Goal: Communication & Community: Answer question/provide support

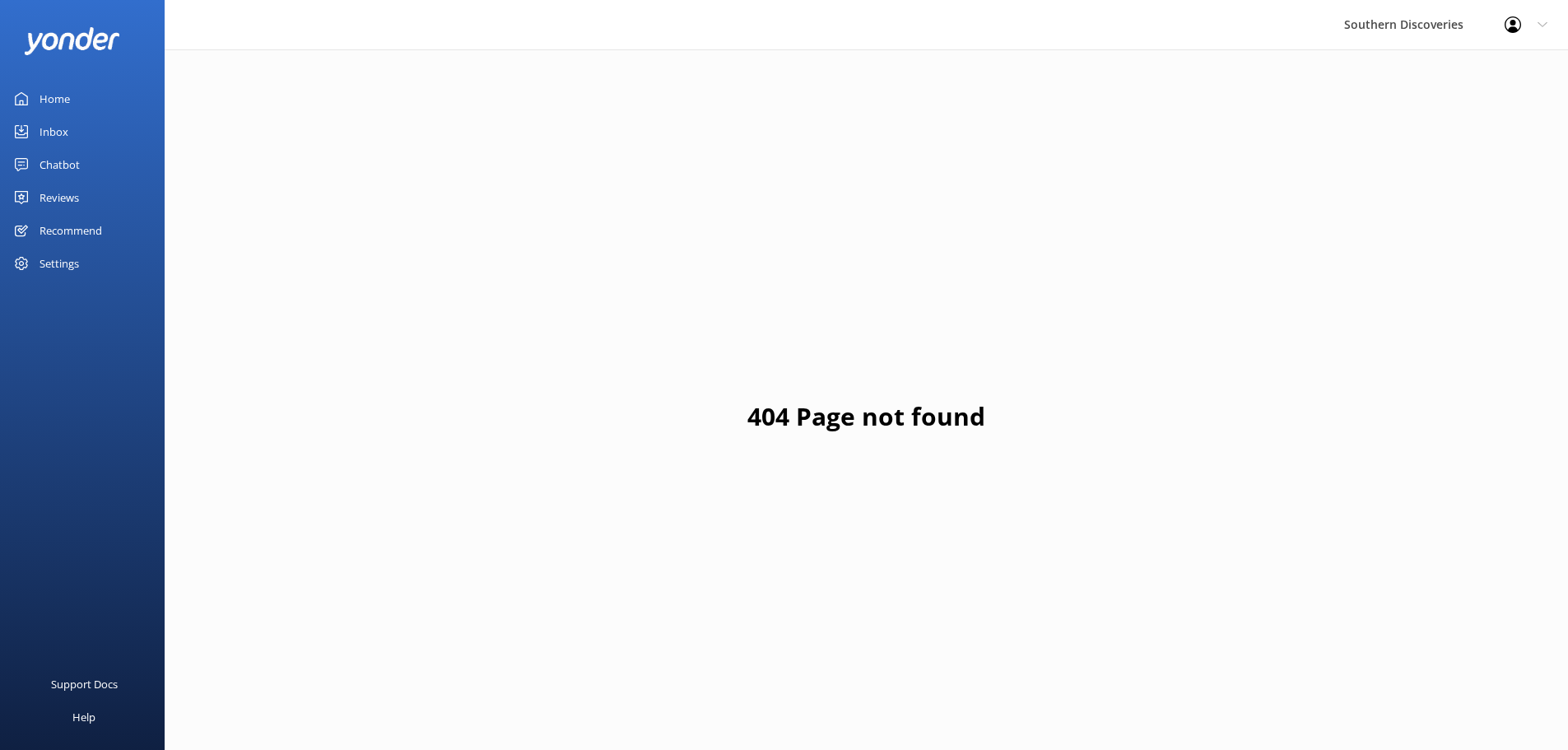
click at [65, 135] on div "Inbox" at bounding box center [54, 131] width 29 height 33
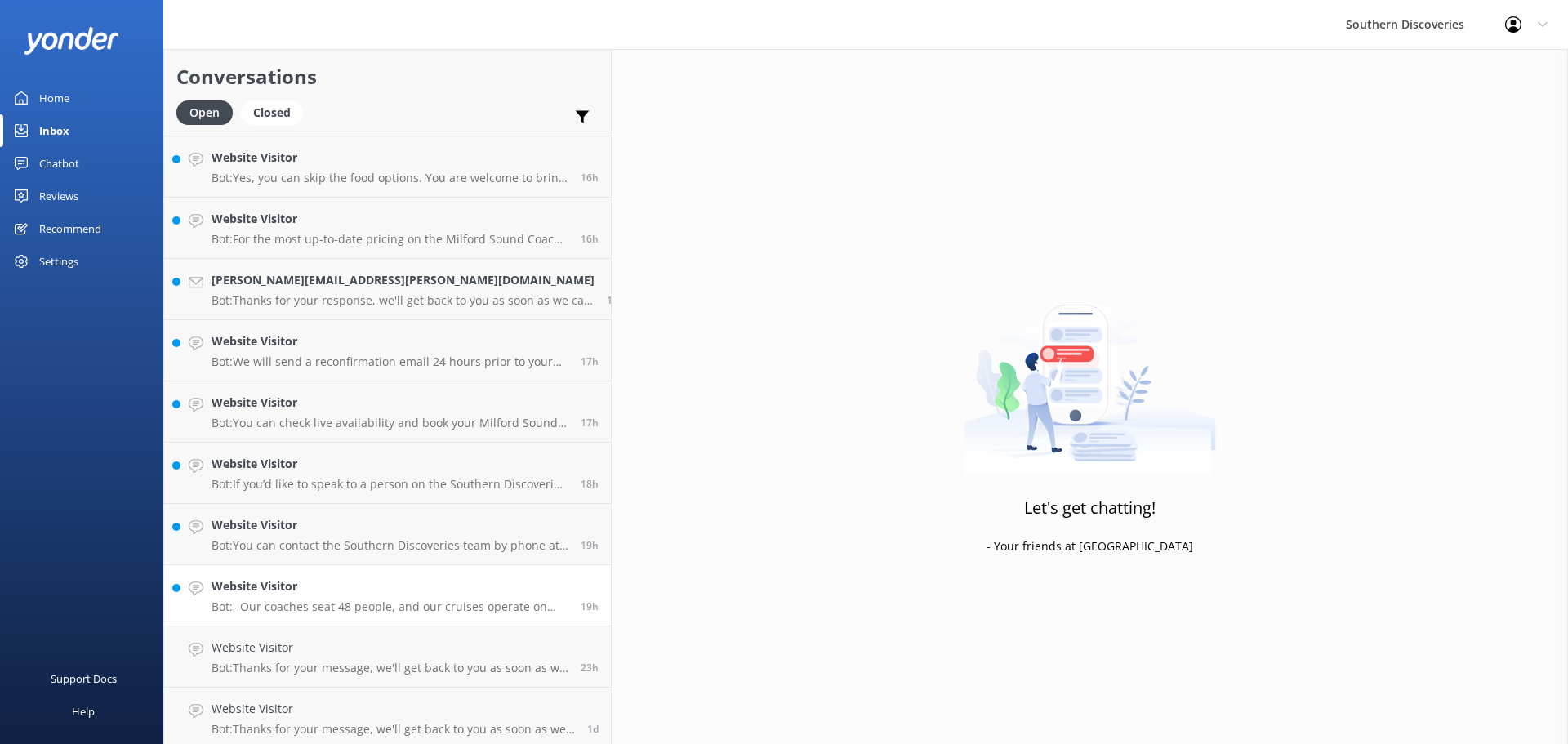
scroll to position [922, 0]
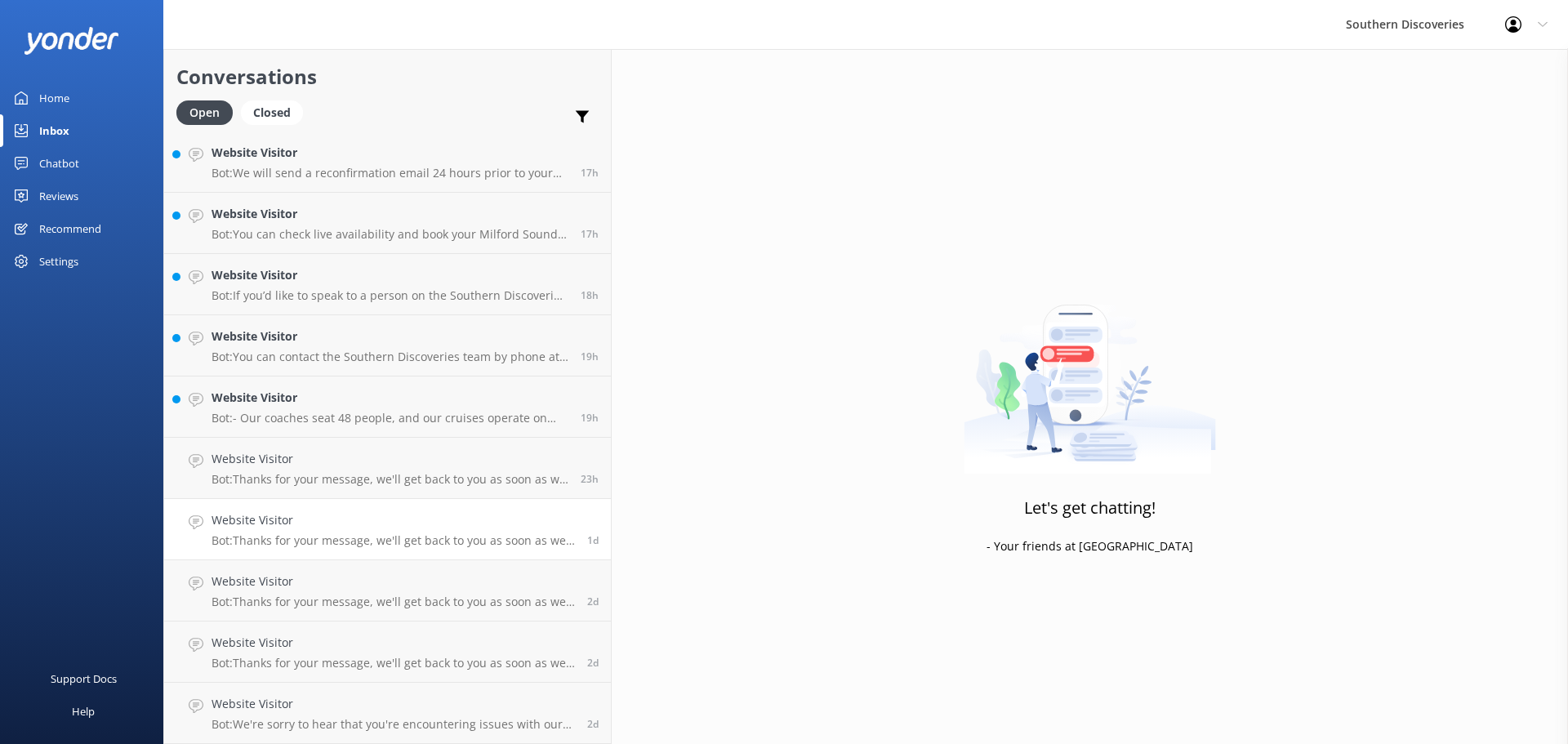
click at [327, 526] on h4 "Website Visitor" at bounding box center [393, 520] width 363 height 18
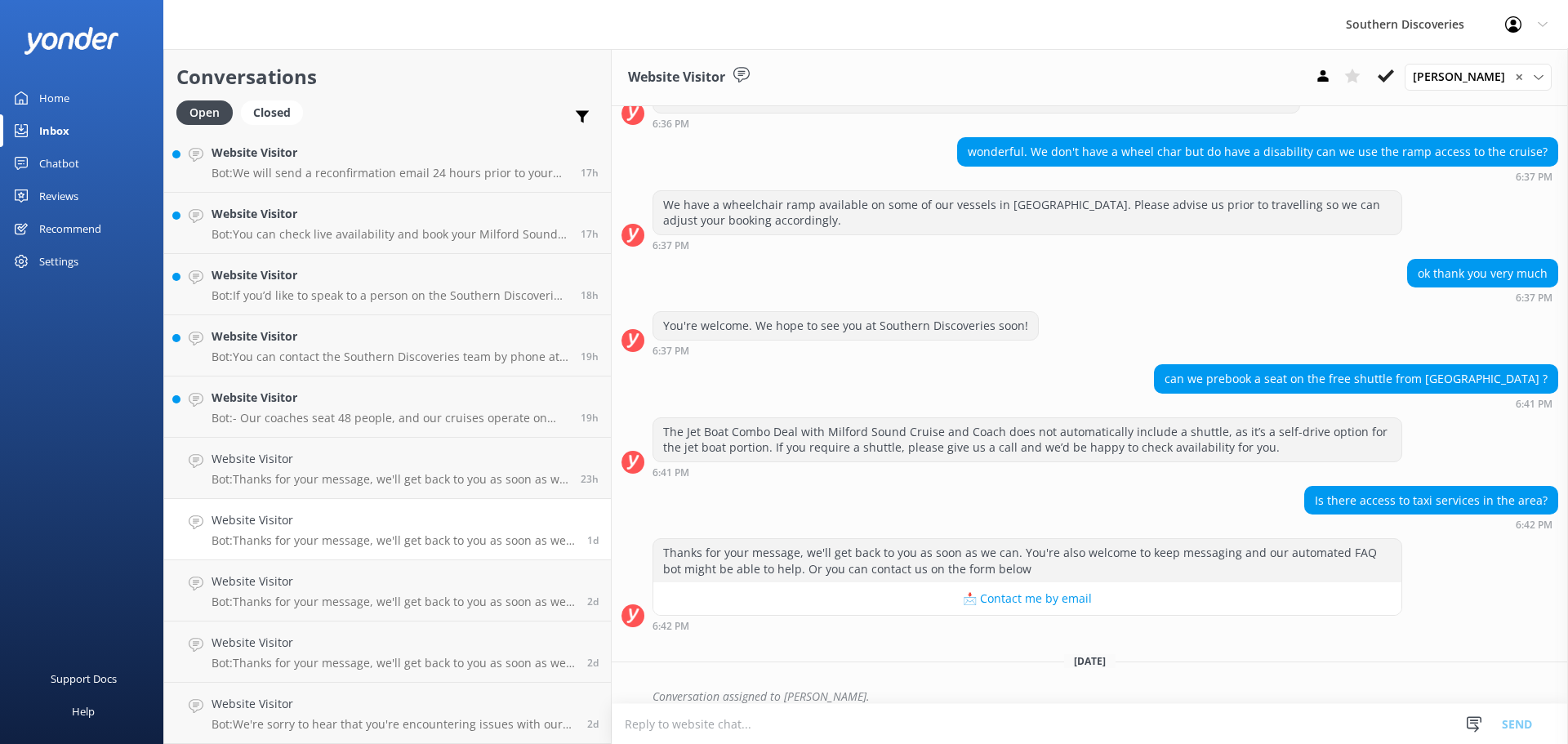
scroll to position [342, 0]
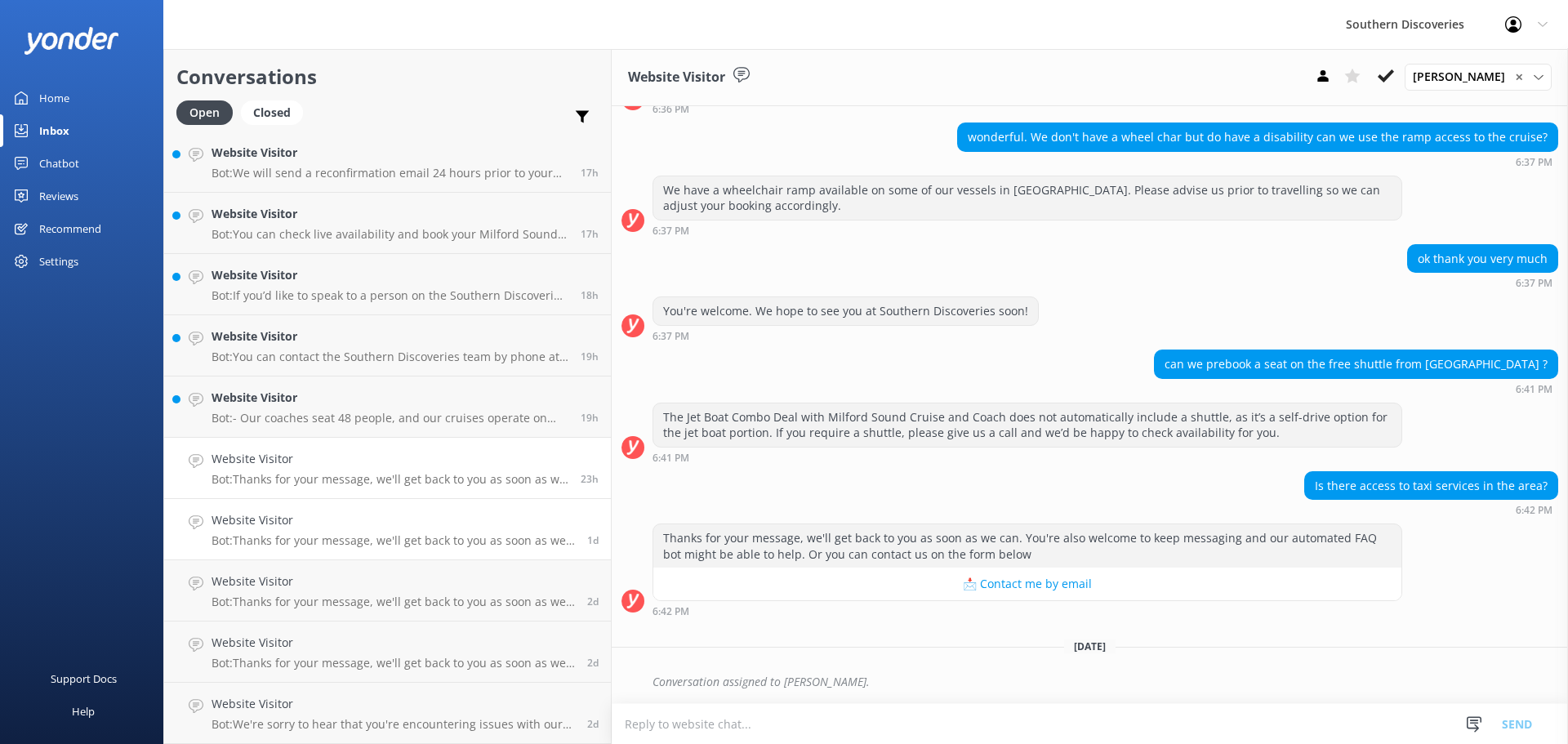
click at [346, 468] on h4 "Website Visitor" at bounding box center [390, 459] width 357 height 18
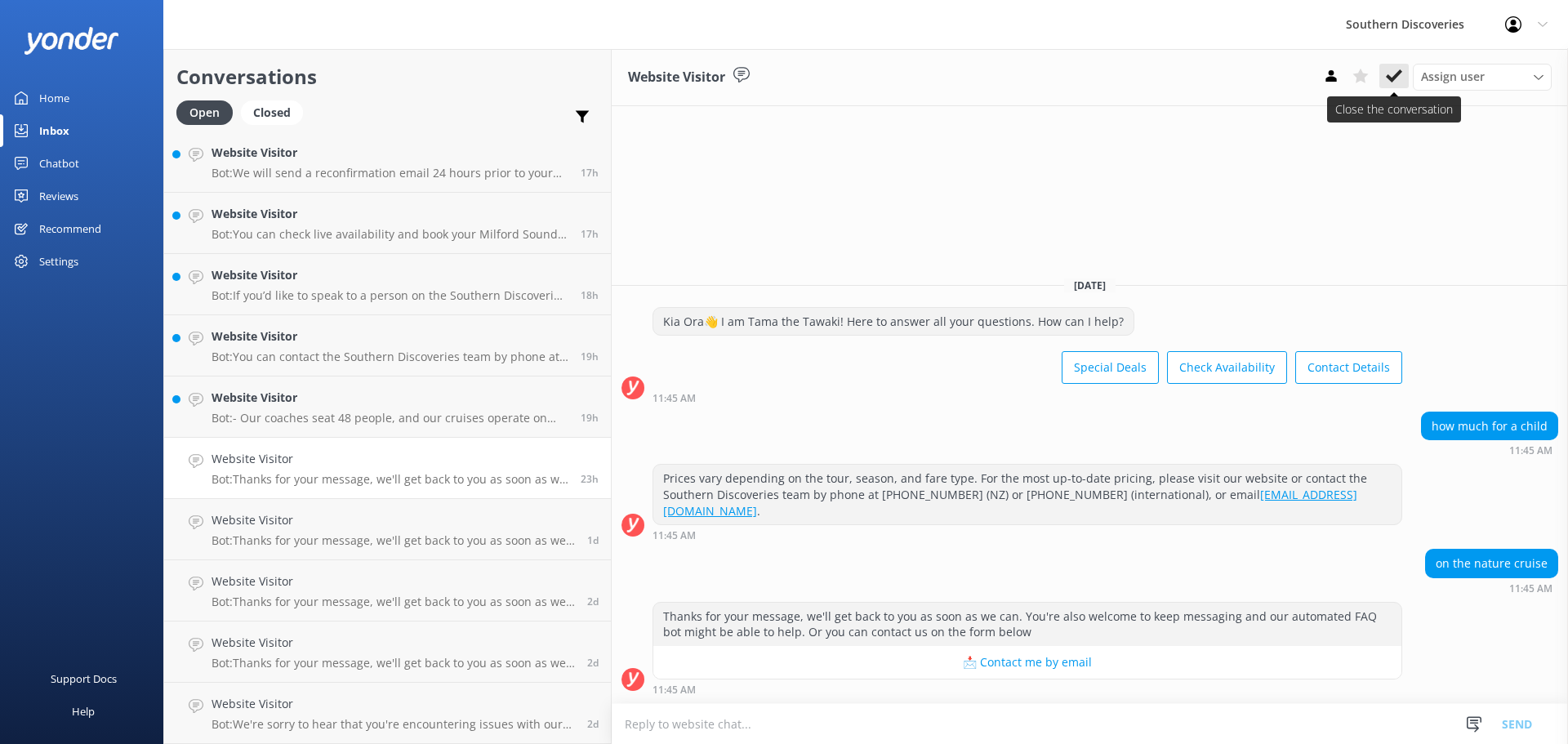
click at [1393, 77] on use at bounding box center [1394, 76] width 16 height 13
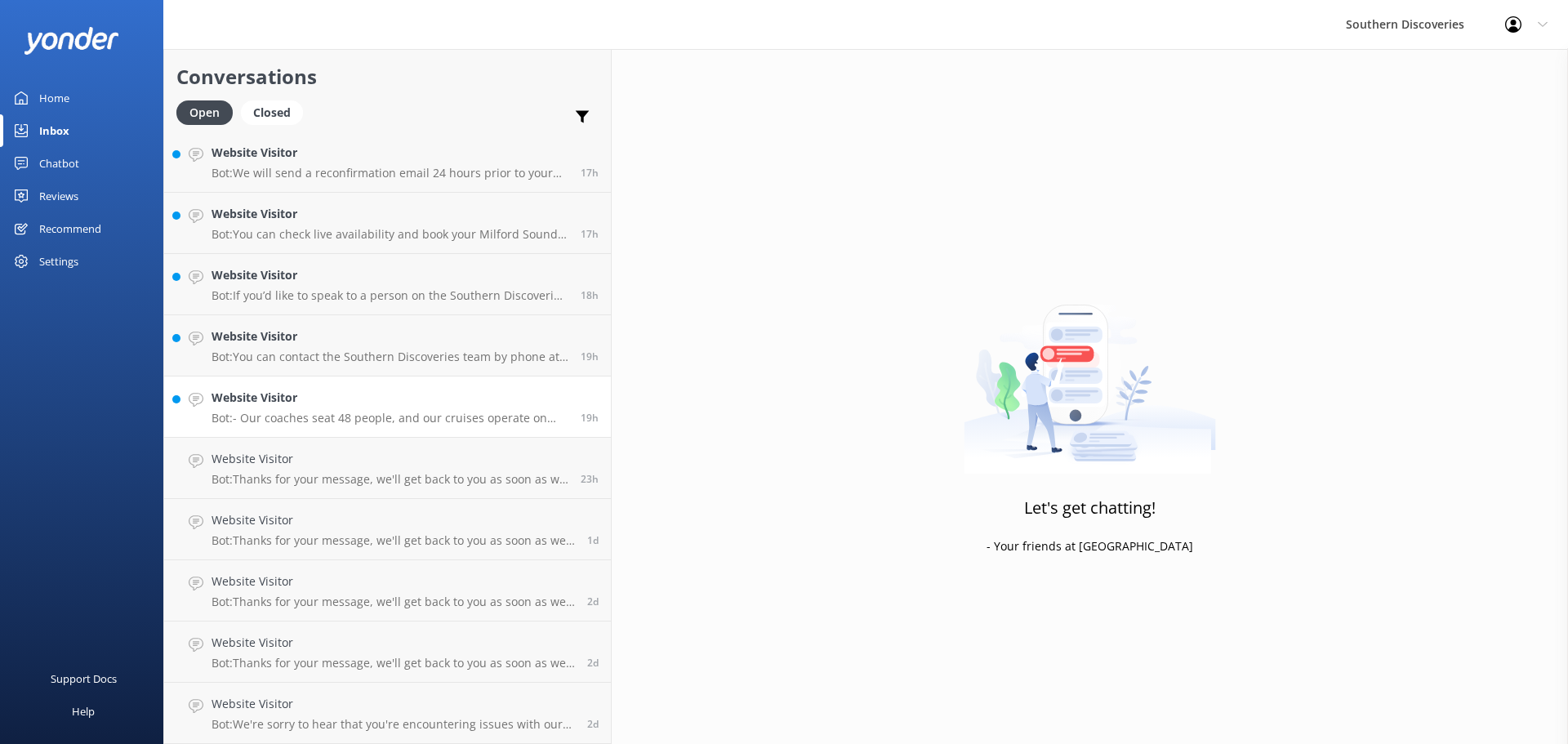
click at [357, 416] on p "Bot: - Our coaches seat 48 people, and our cruises operate on vessels with diff…" at bounding box center [390, 418] width 357 height 15
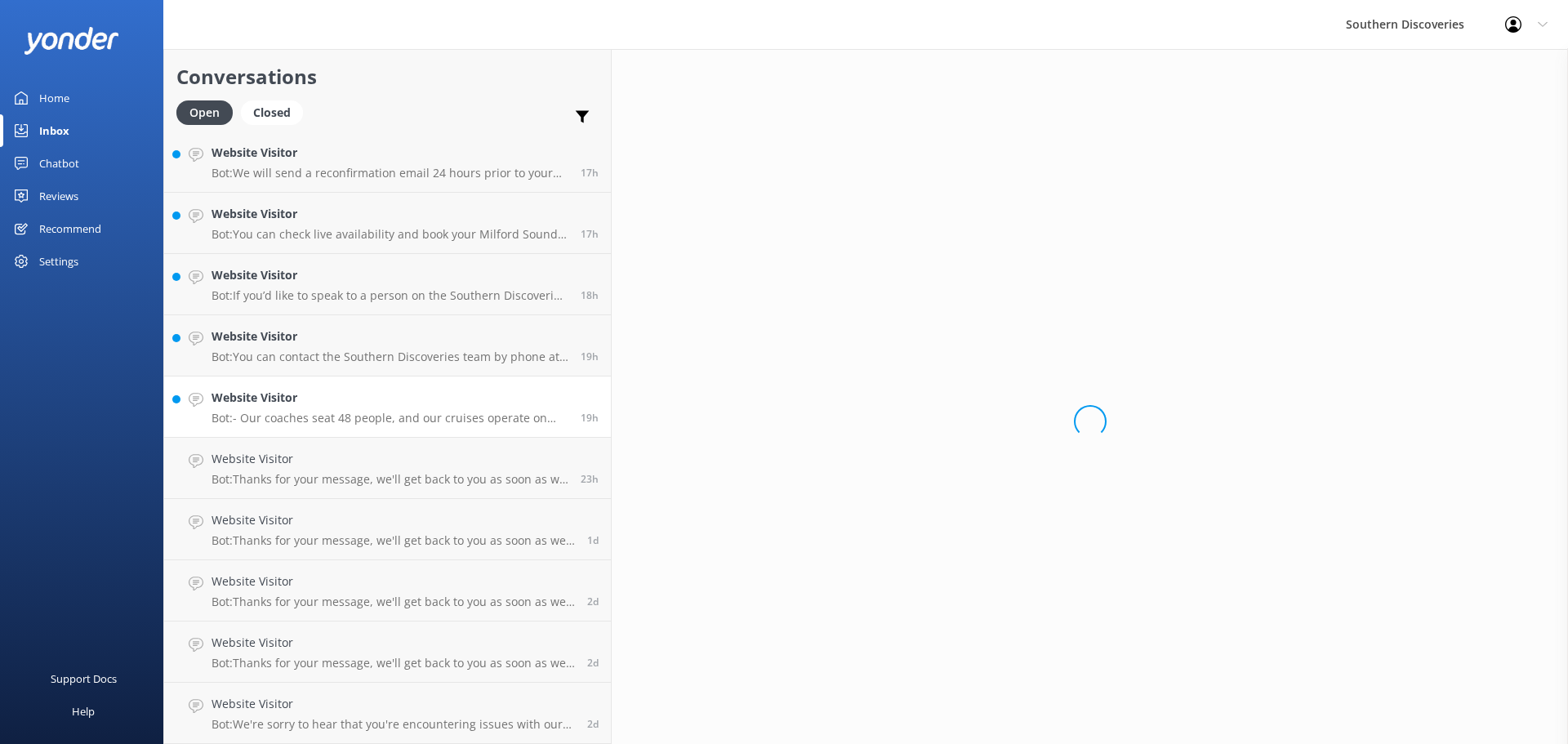
scroll to position [861, 0]
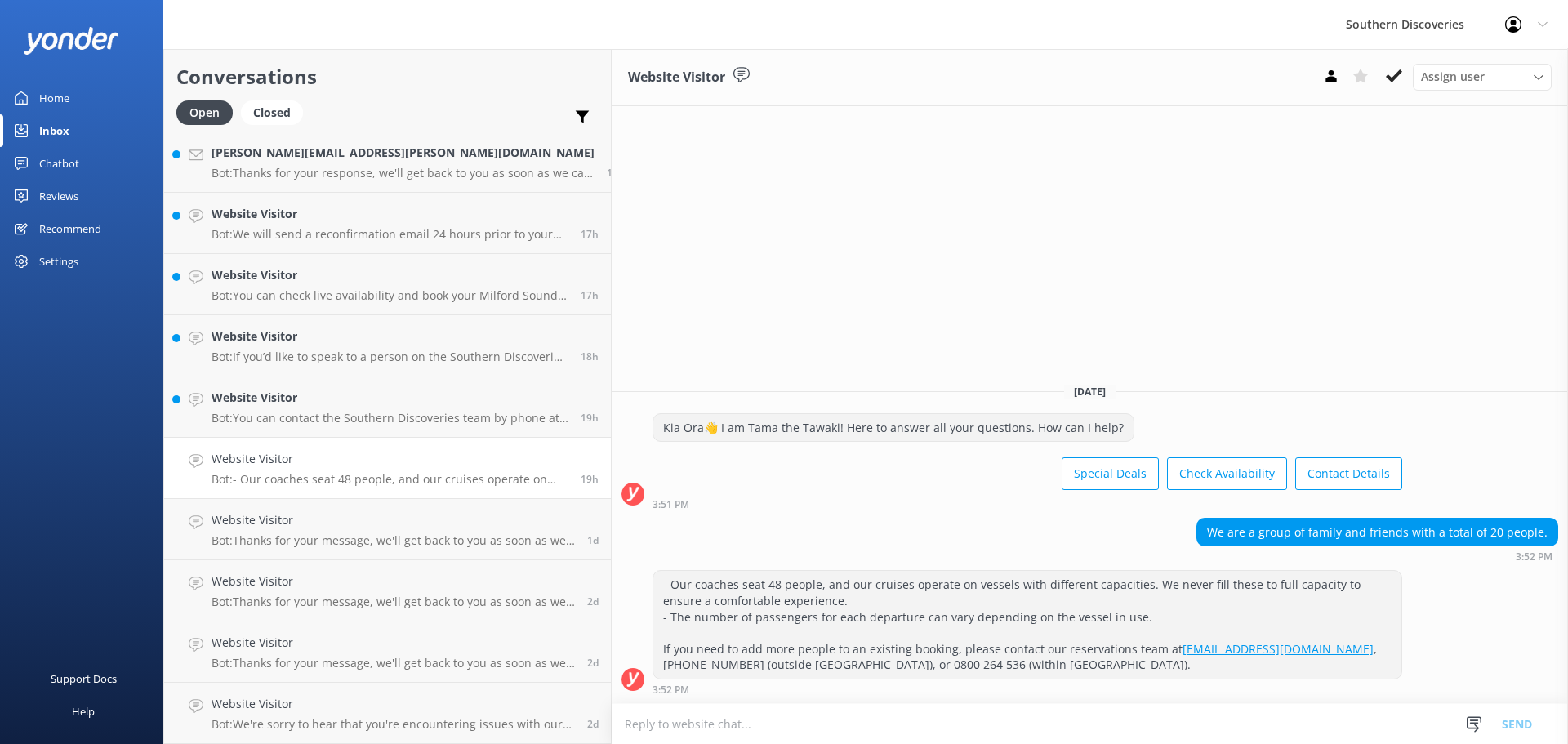
click at [1439, 267] on div "Website Visitor Assign user [PERSON_NAME] [PERSON_NAME] [PERSON_NAME] [PERSON_N…" at bounding box center [1089, 396] width 957 height 695
click at [1392, 69] on icon at bounding box center [1394, 76] width 16 height 16
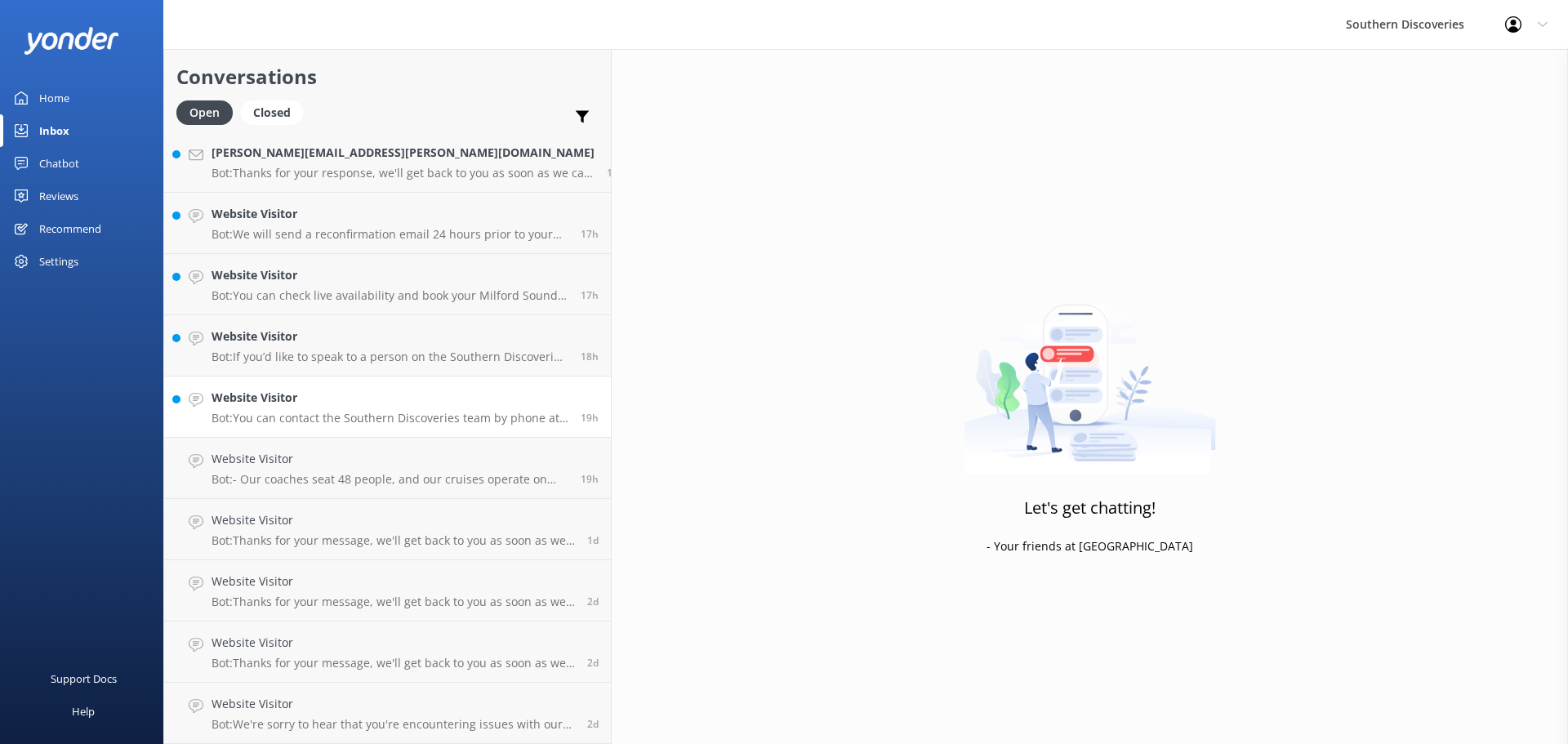
scroll to position [799, 0]
click at [321, 436] on link "Website Visitor Bot: If you’d like to speak to a person on the Southern Discove…" at bounding box center [387, 407] width 447 height 61
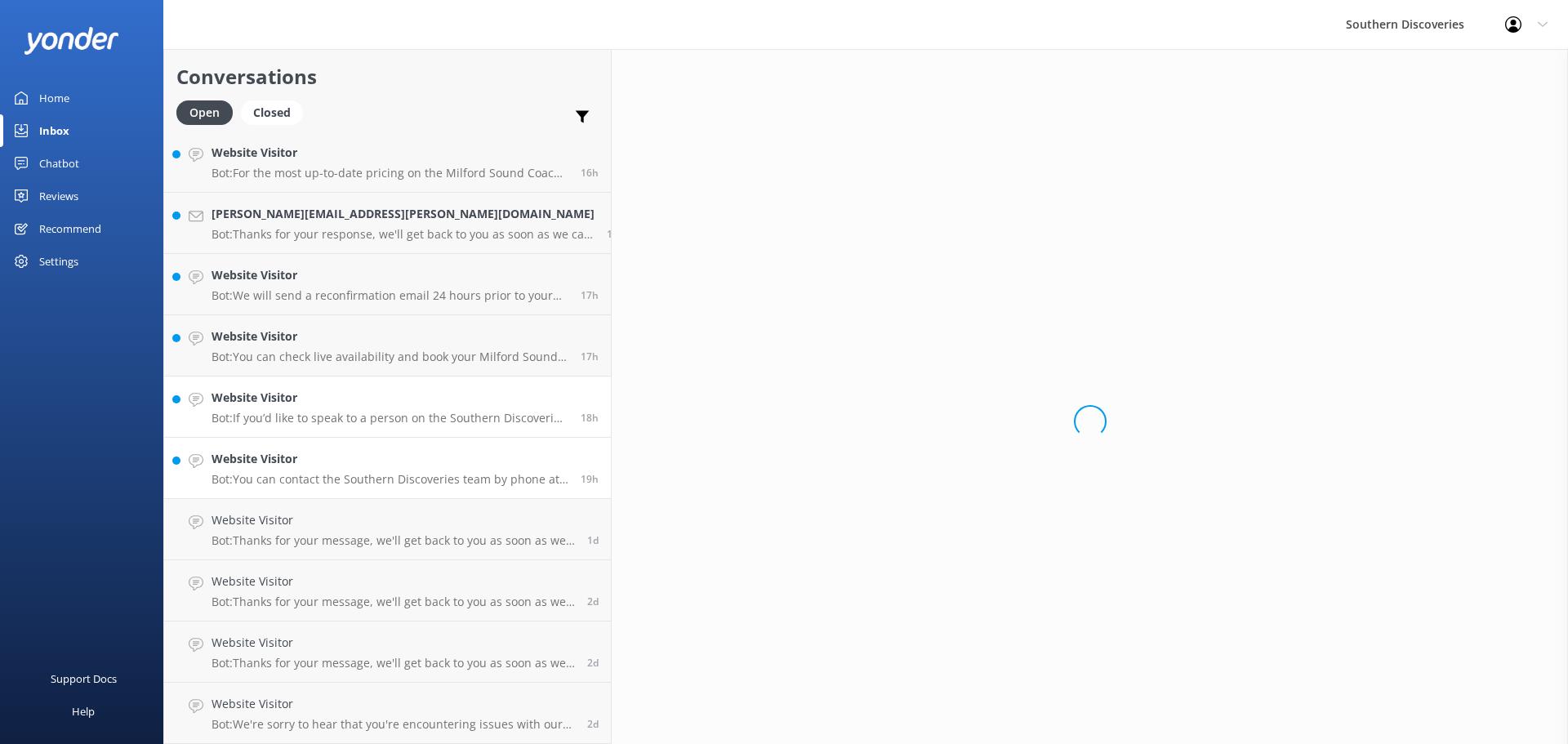
click at [312, 457] on h4 "Website Visitor" at bounding box center [390, 459] width 357 height 18
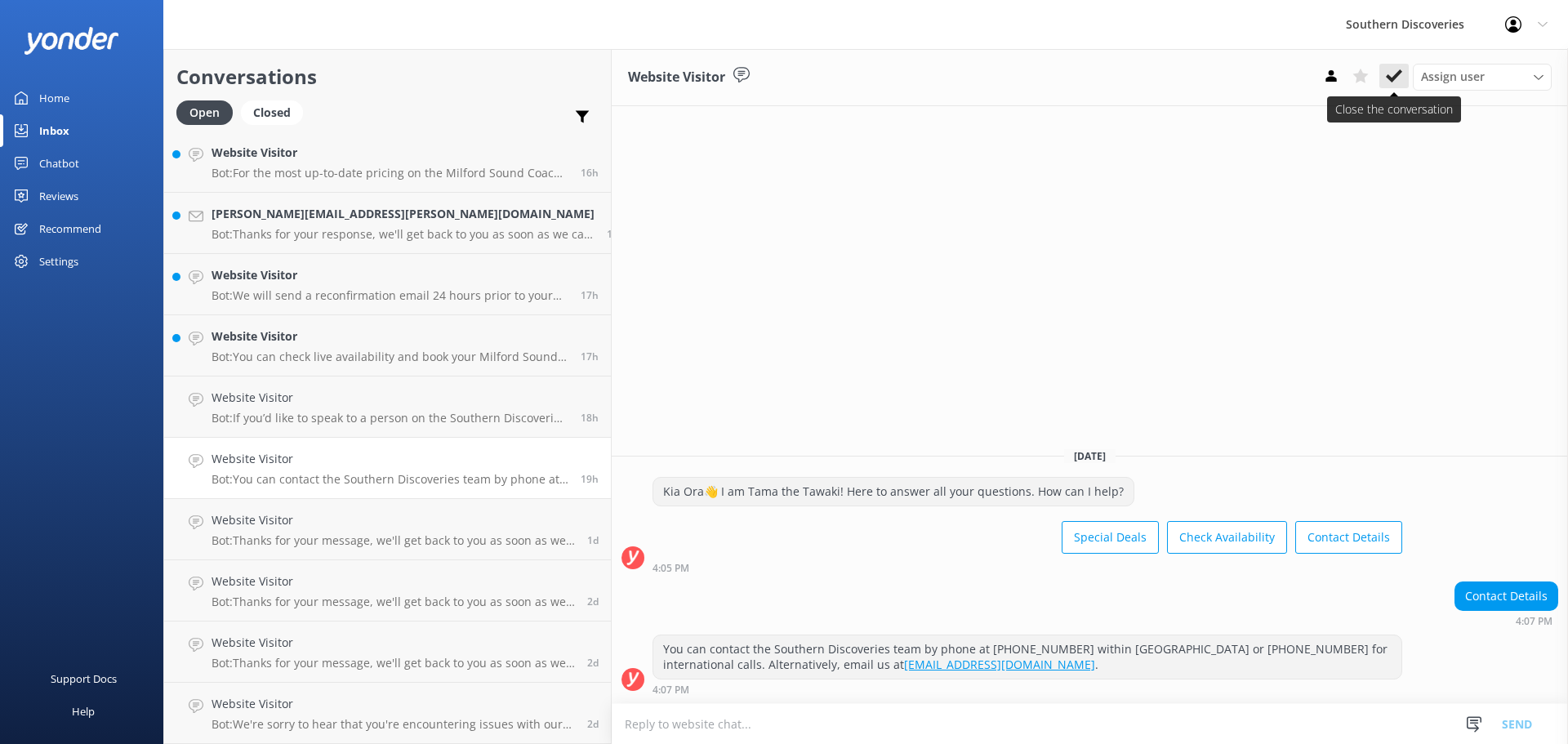
click at [1395, 71] on icon at bounding box center [1394, 76] width 16 height 16
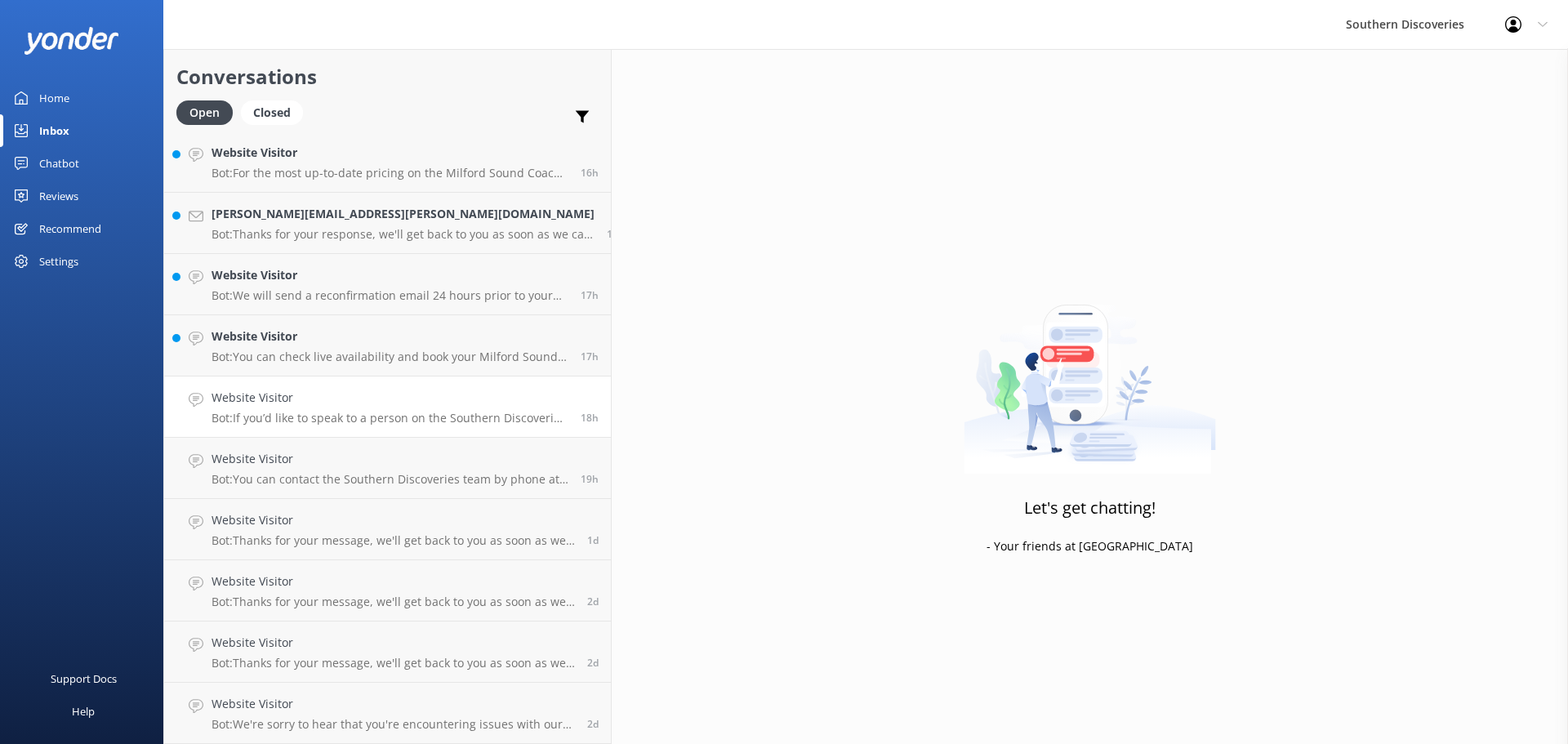
scroll to position [739, 0]
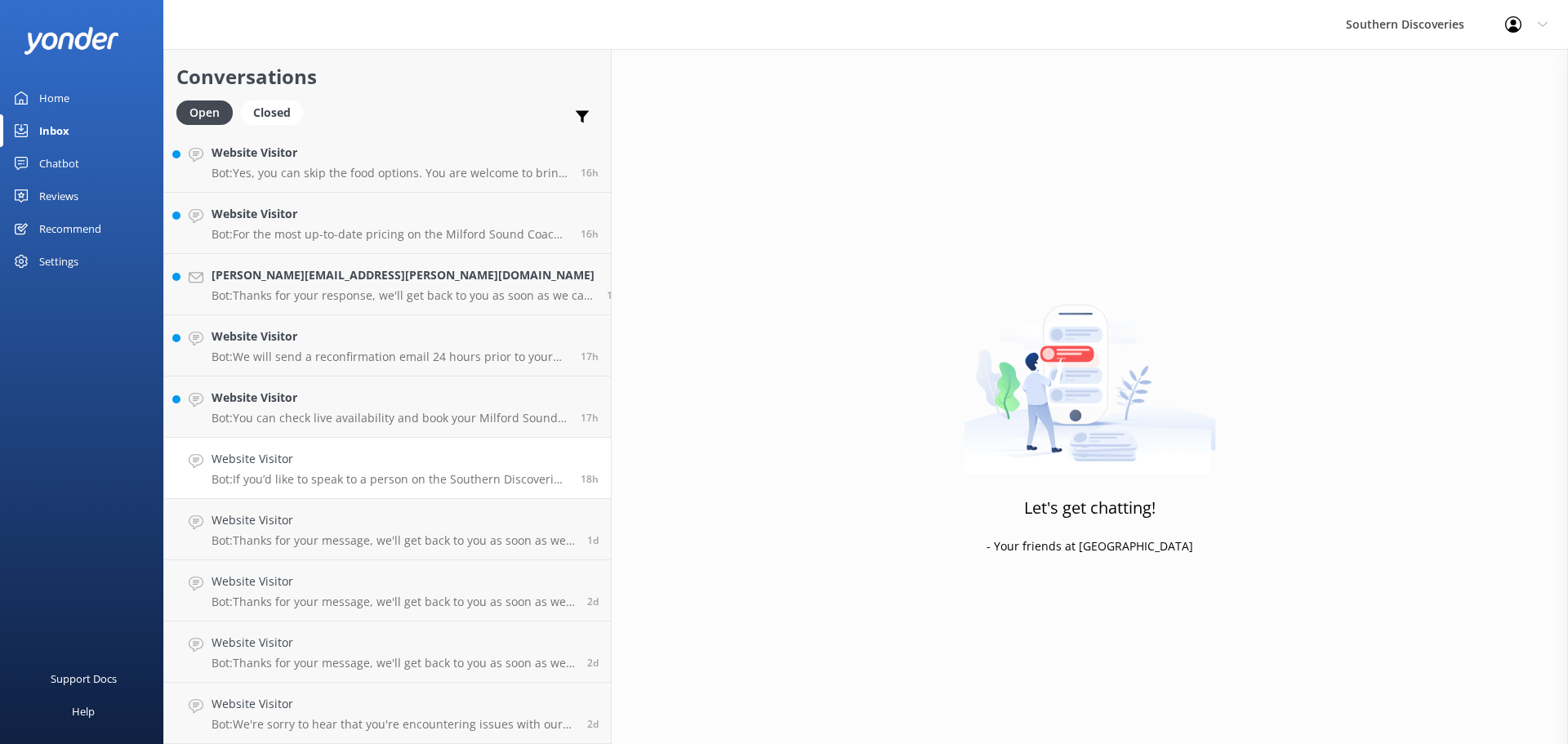
click at [315, 467] on h4 "Website Visitor" at bounding box center [390, 459] width 357 height 18
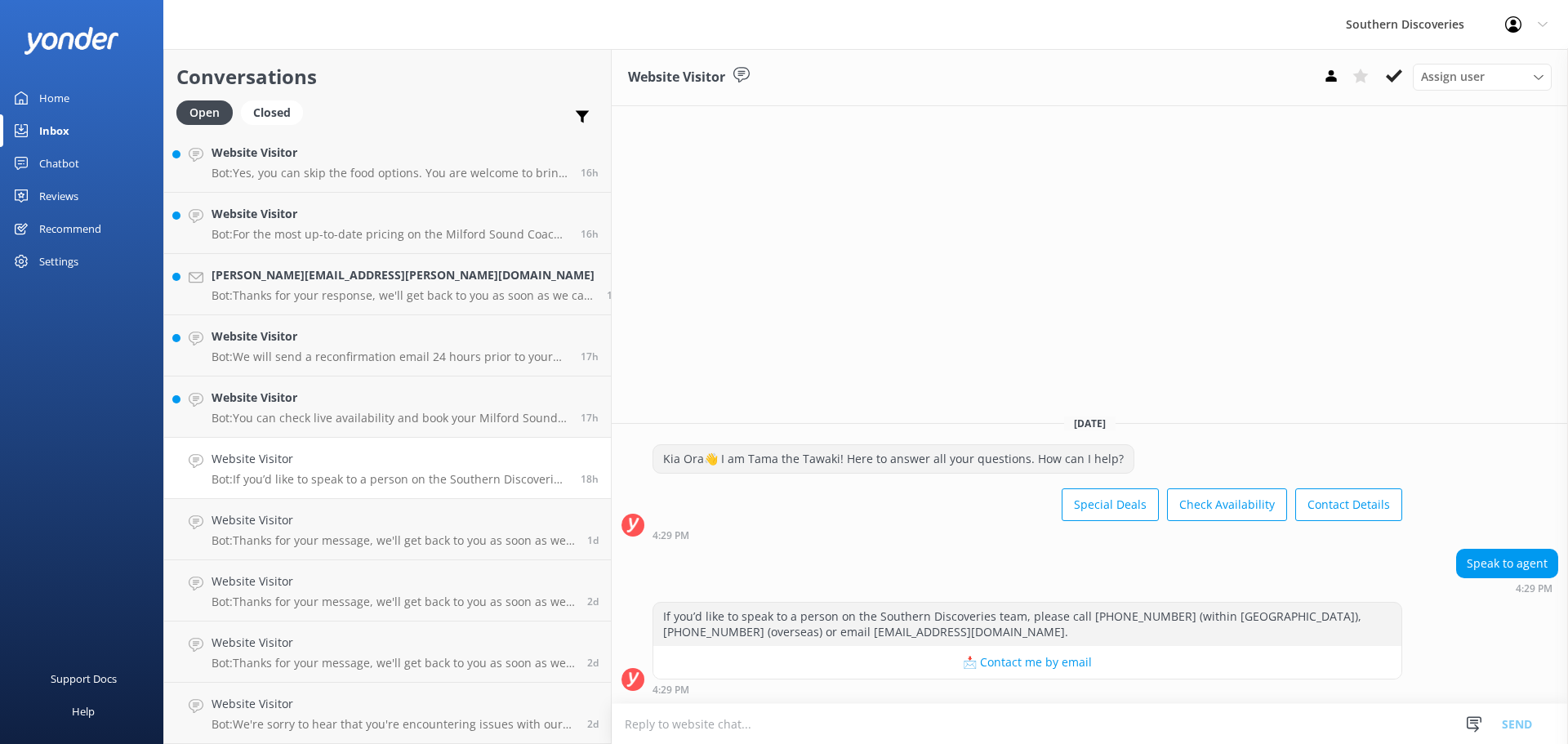
click at [1018, 345] on div "Website Visitor Assign user [PERSON_NAME] [PERSON_NAME] [PERSON_NAME] [PERSON_N…" at bounding box center [1089, 396] width 957 height 695
click at [1387, 74] on icon at bounding box center [1394, 76] width 16 height 16
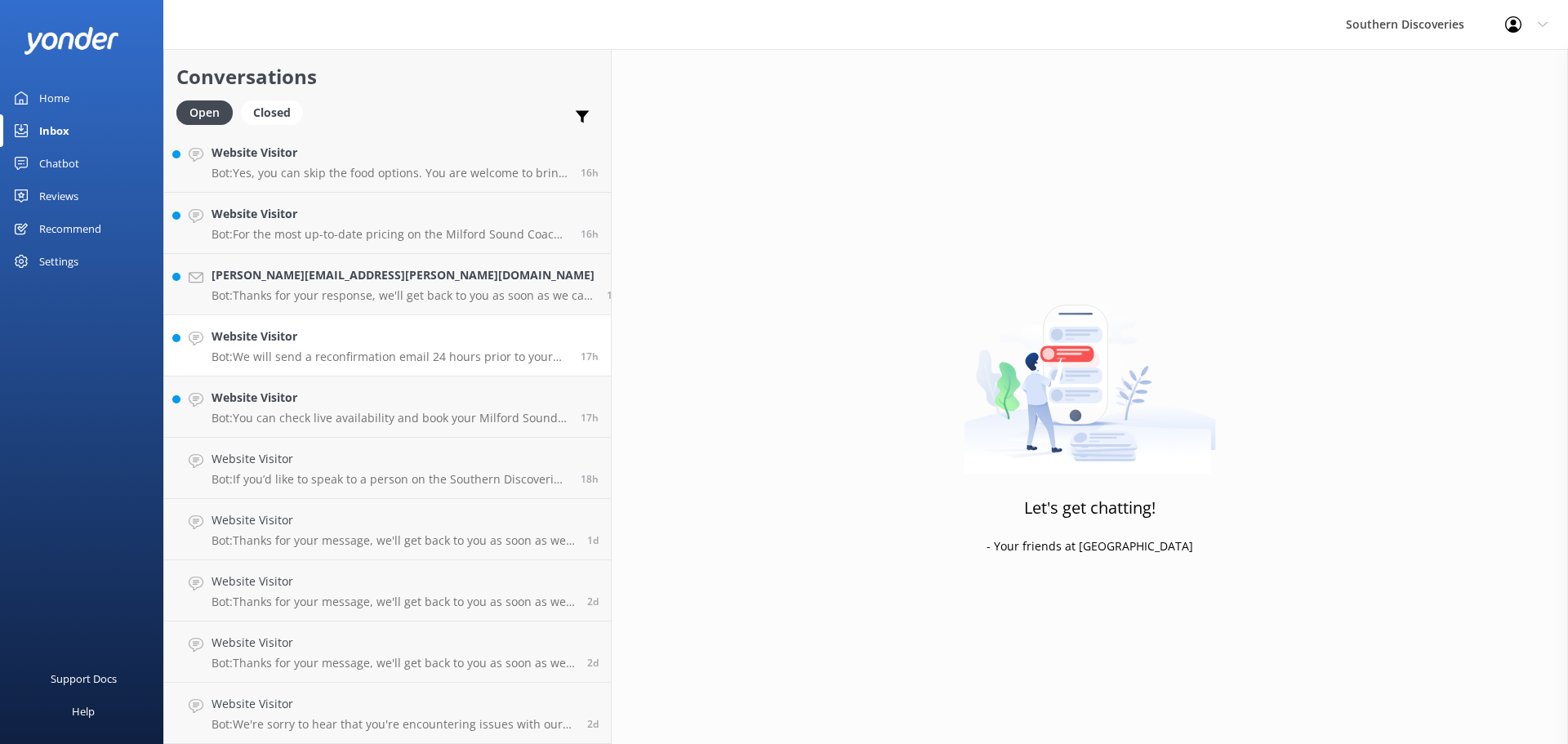
scroll to position [677, 0]
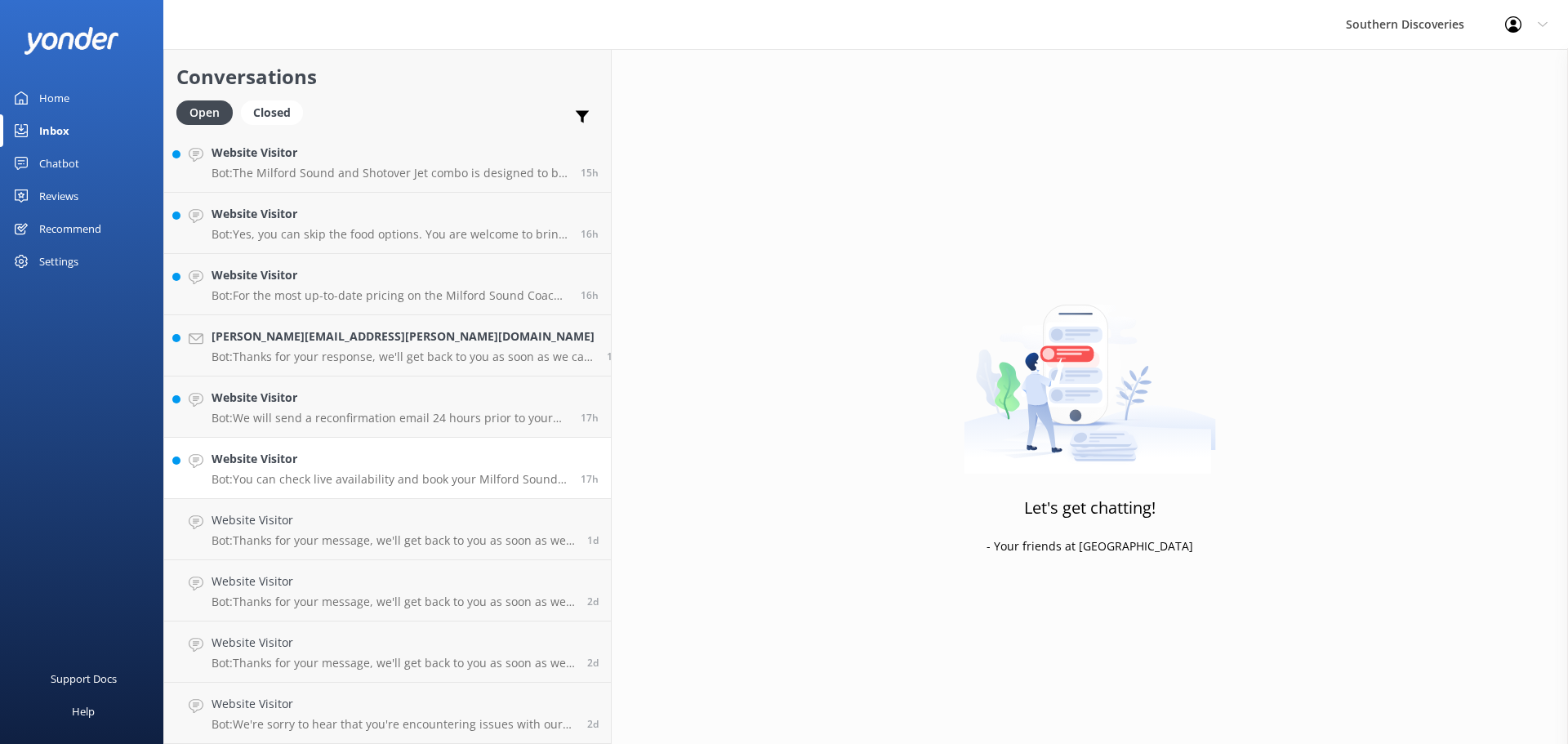
click at [282, 456] on h4 "Website Visitor" at bounding box center [390, 459] width 357 height 18
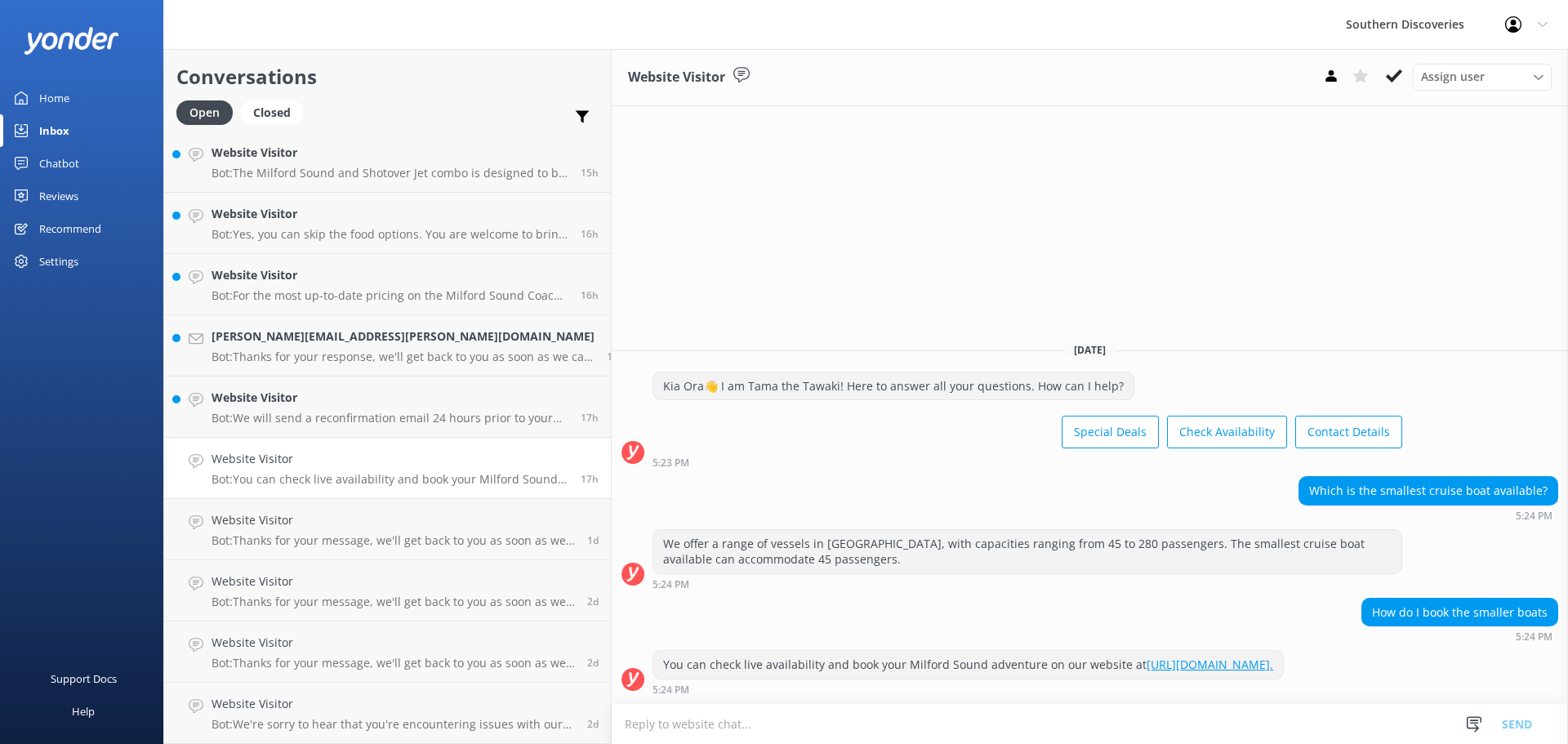
click at [1264, 202] on div "Website Visitor Assign user [PERSON_NAME] [PERSON_NAME] [PERSON_NAME] [PERSON_N…" at bounding box center [1089, 396] width 957 height 695
click at [1391, 77] on icon at bounding box center [1394, 76] width 16 height 16
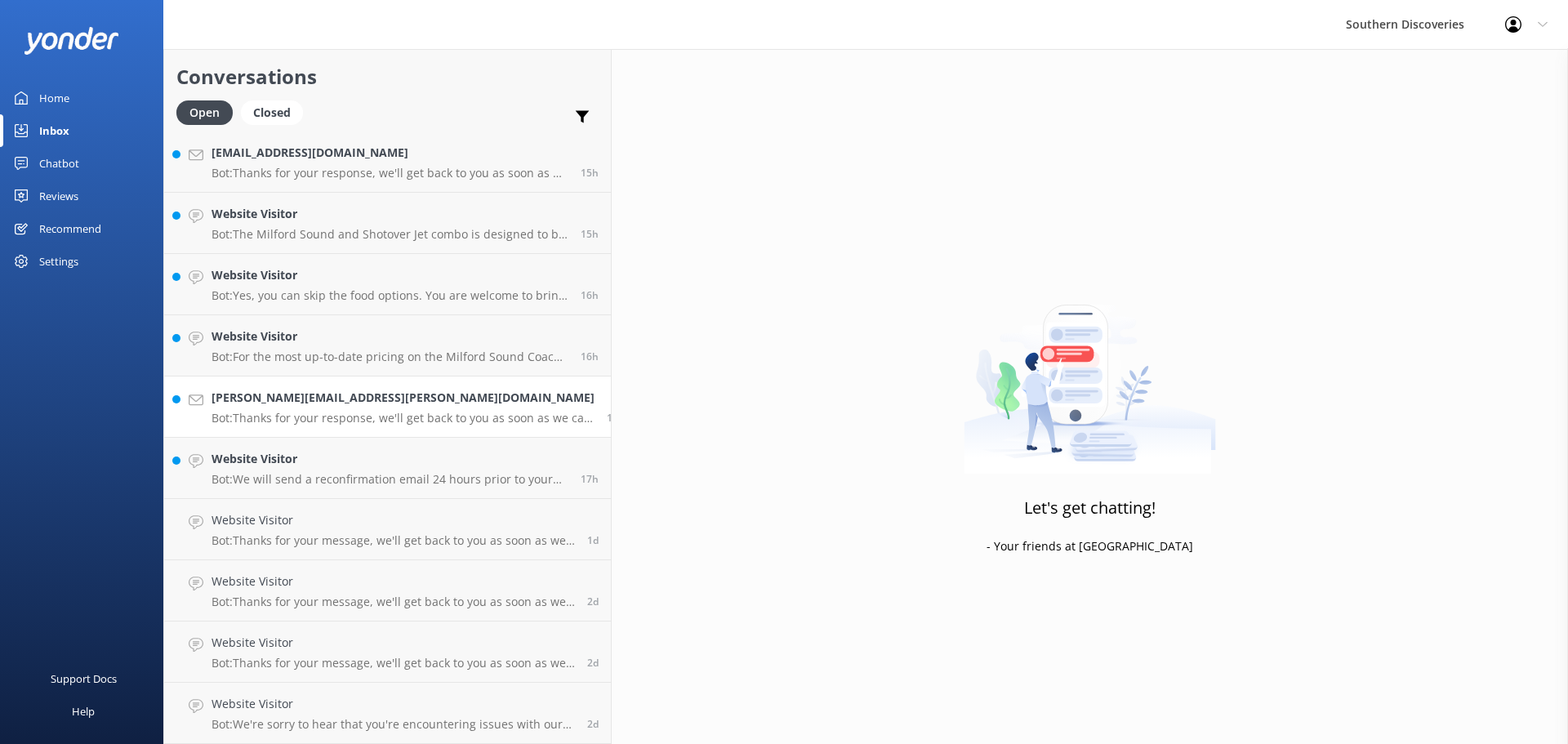
scroll to position [616, 0]
click at [342, 426] on link "[PERSON_NAME][EMAIL_ADDRESS][PERSON_NAME][DOMAIN_NAME] Bot: Thanks for your res…" at bounding box center [387, 407] width 447 height 61
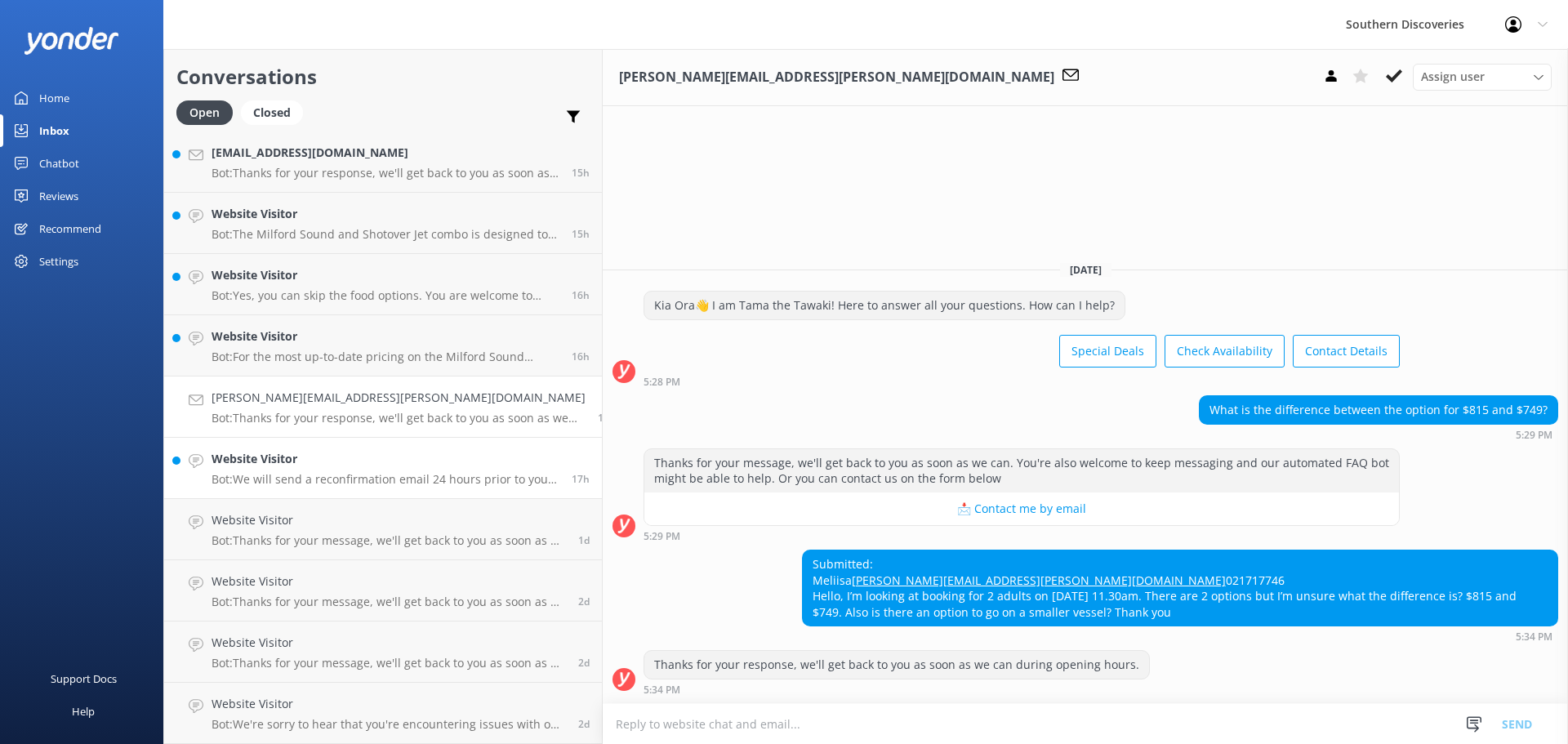
click at [315, 476] on p "Bot: We will send a reconfirmation email 24 hours prior to your trip. If you pr…" at bounding box center [385, 479] width 348 height 15
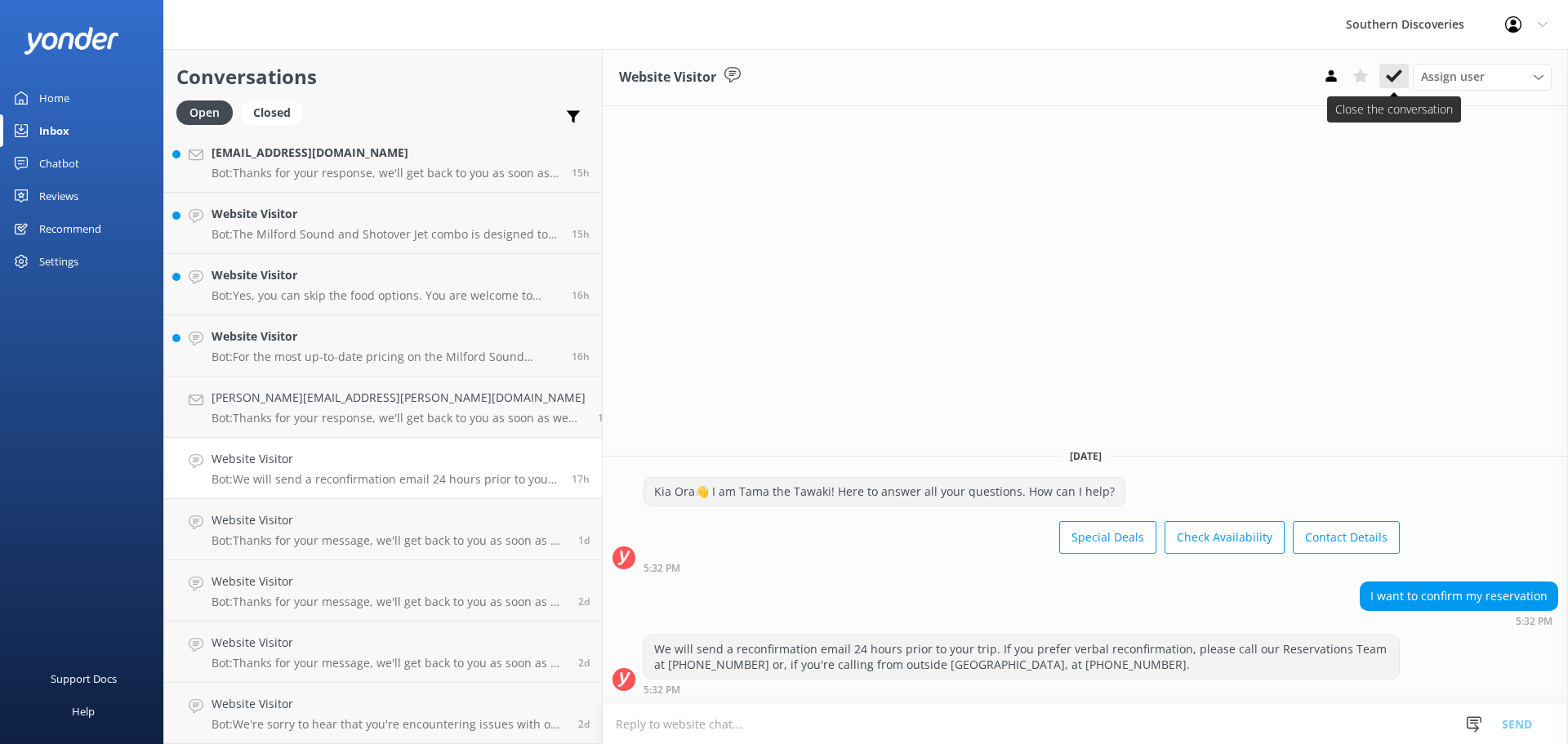
click at [1393, 77] on use at bounding box center [1394, 76] width 16 height 13
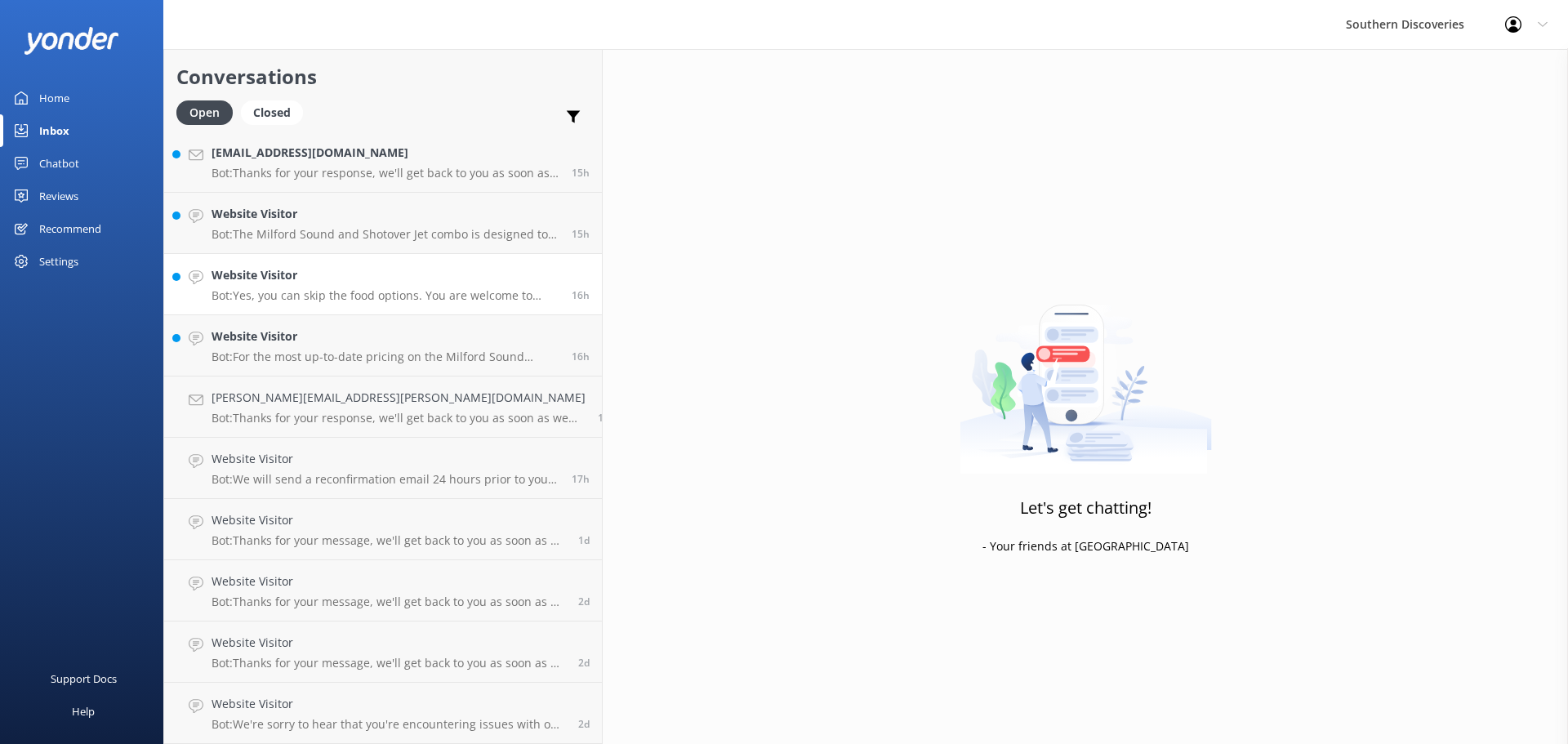
scroll to position [554, 0]
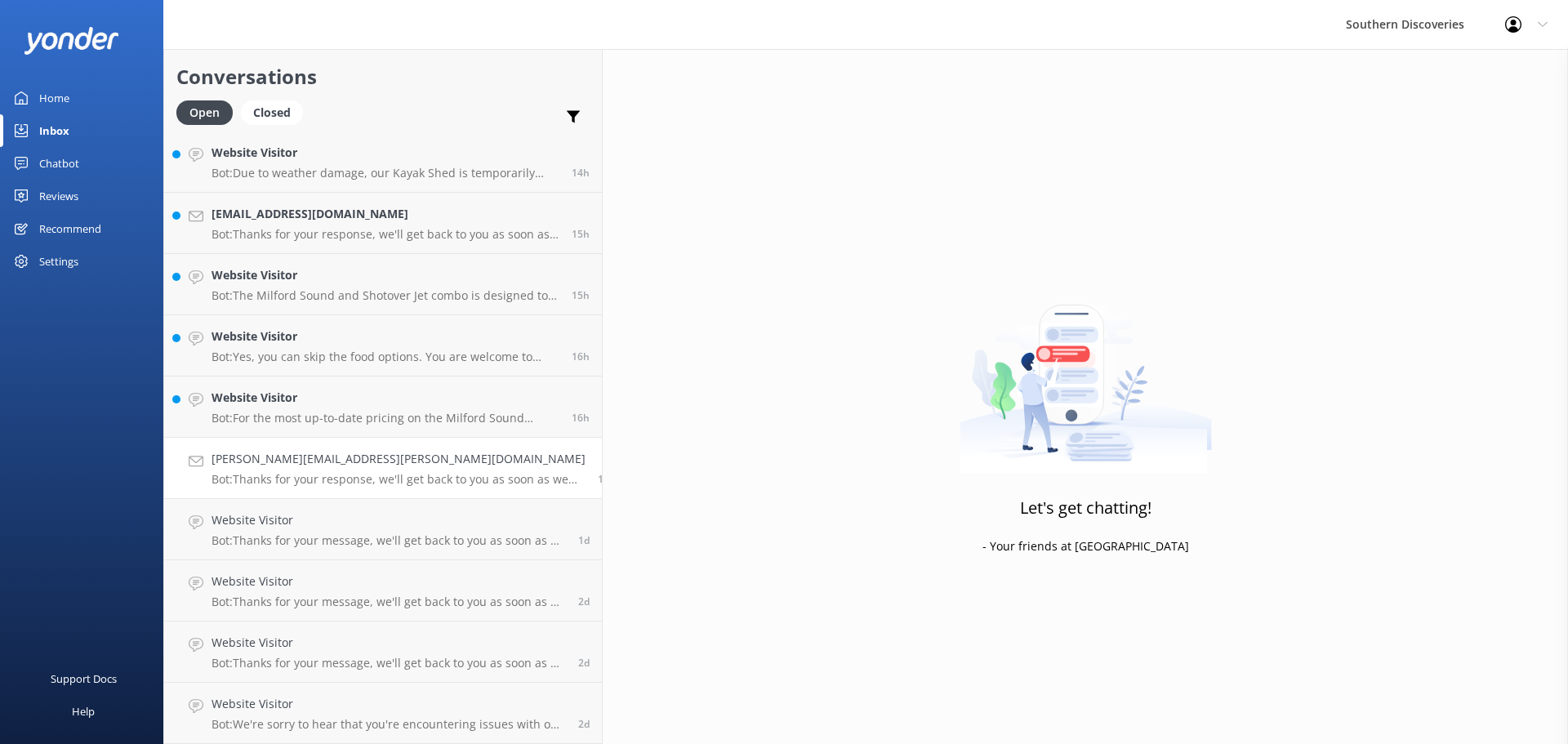
click at [323, 468] on div "[PERSON_NAME][EMAIL_ADDRESS][PERSON_NAME][DOMAIN_NAME] Bot: Thanks for your res…" at bounding box center [399, 468] width 374 height 36
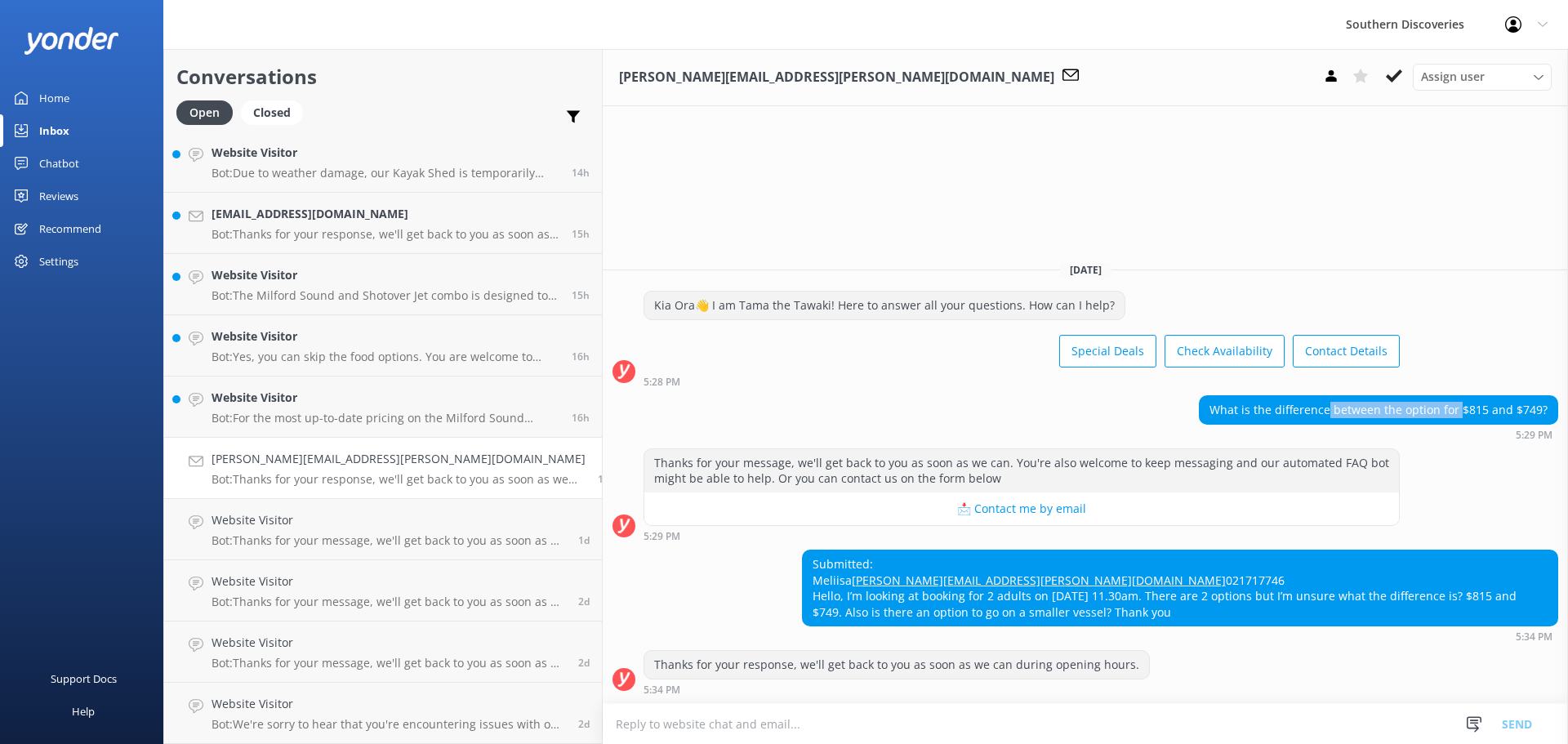
drag, startPoint x: 1336, startPoint y: 383, endPoint x: 1463, endPoint y: 365, distance: 128.3
click at [1463, 396] on div "What is the difference between the option for $815 and $749?" at bounding box center [1378, 409] width 358 height 28
click at [1472, 395] on div "What is the difference between the option for $815 and $749? 5:29 PM" at bounding box center [1378, 417] width 360 height 44
drag, startPoint x: 722, startPoint y: 616, endPoint x: 1038, endPoint y: 619, distance: 316.0
click at [1038, 619] on div "Submitted: Meliisa [EMAIL_ADDRESS][PERSON_NAME][DOMAIN_NAME] 021717746 Hello, I…" at bounding box center [1180, 587] width 755 height 75
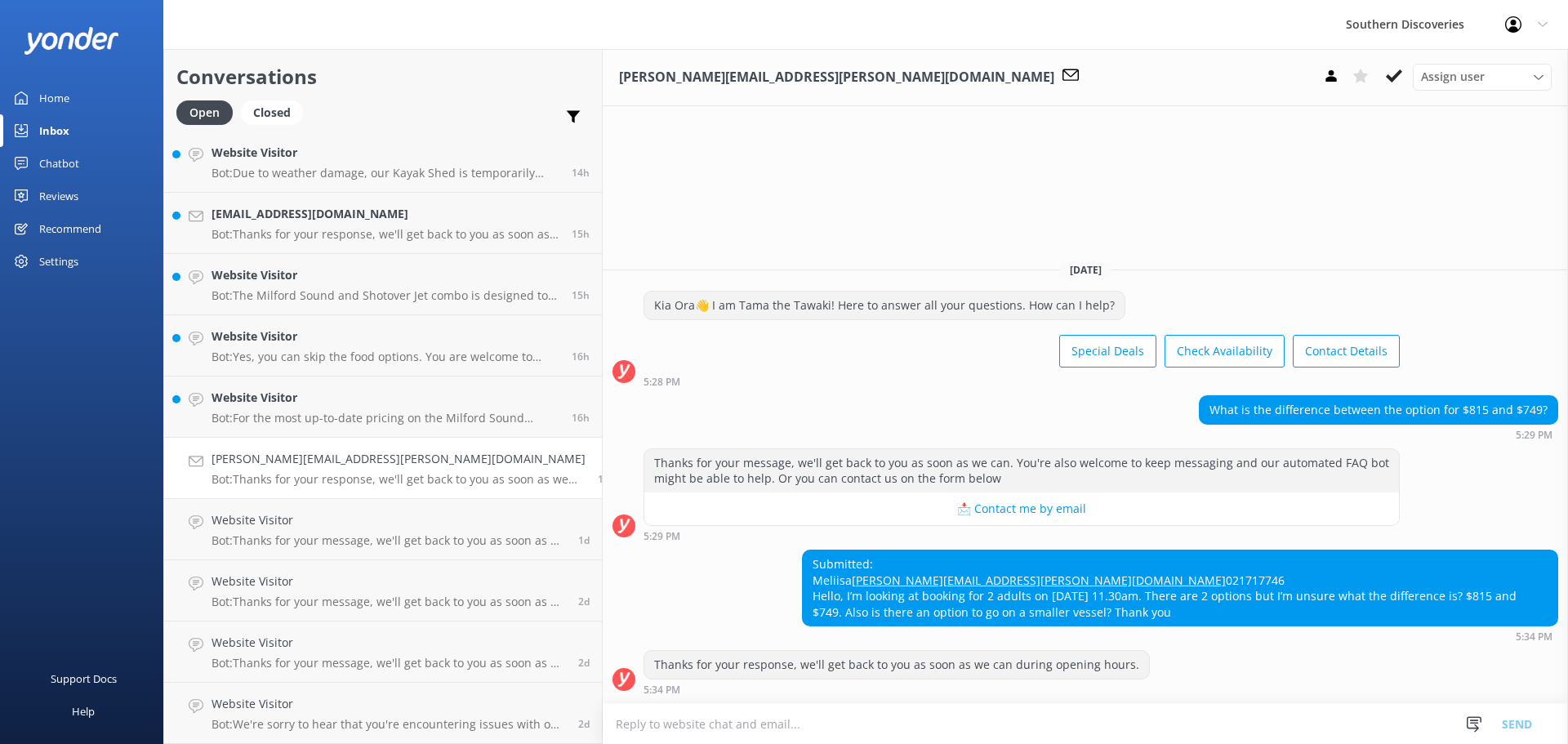
click at [1038, 619] on div "Submitted: Meliisa [EMAIL_ADDRESS][PERSON_NAME][DOMAIN_NAME] 021717746 Hello, I…" at bounding box center [1180, 587] width 755 height 75
drag, startPoint x: 860, startPoint y: 585, endPoint x: 1094, endPoint y: 617, distance: 236.2
click at [1094, 617] on div "Submitted: Meliisa [EMAIL_ADDRESS][PERSON_NAME][DOMAIN_NAME] 021717746 Hello, I…" at bounding box center [1180, 587] width 755 height 75
drag, startPoint x: 724, startPoint y: 588, endPoint x: 963, endPoint y: 601, distance: 239.4
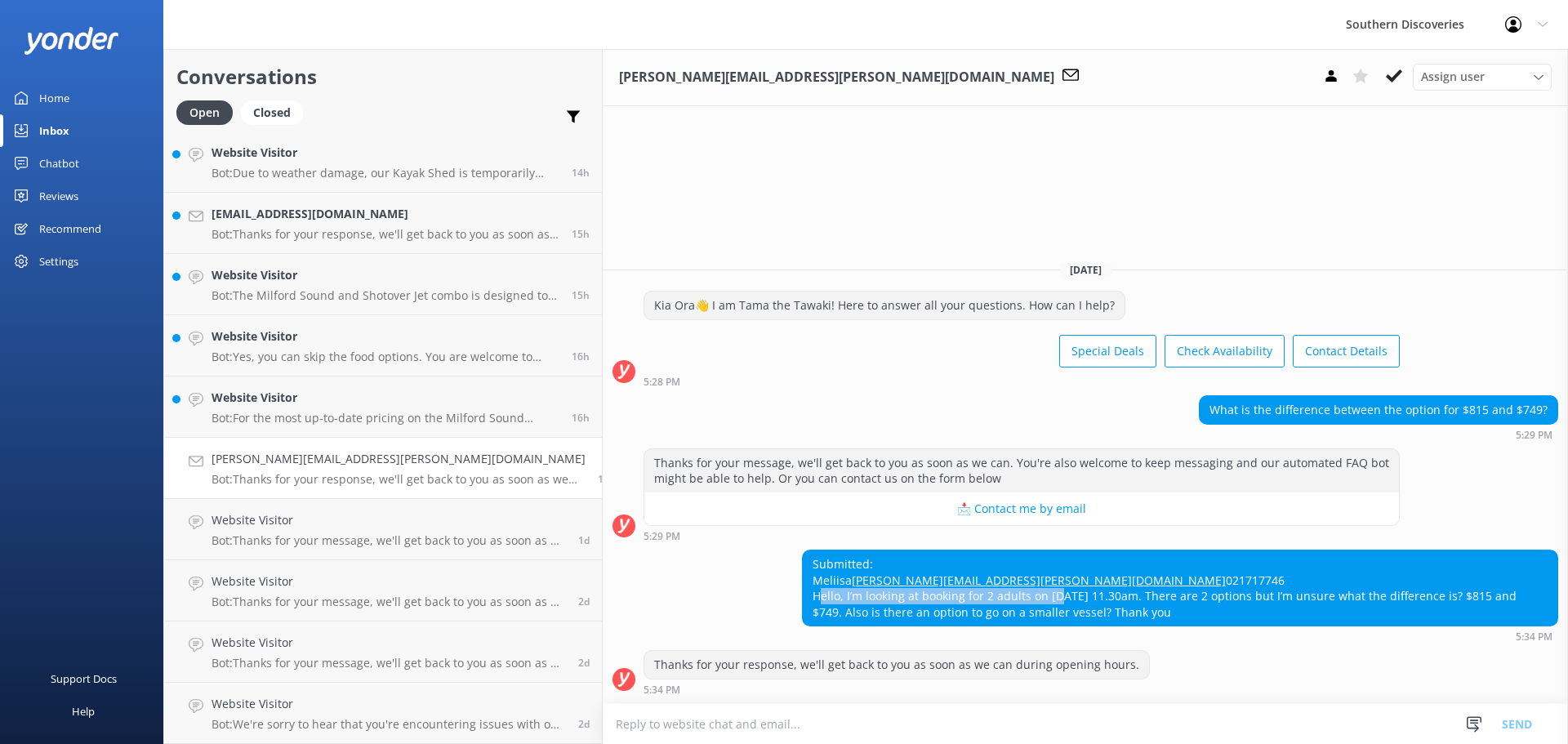
click at [963, 601] on div "Submitted: Meliisa [EMAIL_ADDRESS][PERSON_NAME][DOMAIN_NAME] 021717746 Hello, I…" at bounding box center [1180, 587] width 755 height 75
drag, startPoint x: 903, startPoint y: 562, endPoint x: 699, endPoint y: 569, distance: 204.1
click at [699, 569] on div "Submitted: Meliisa [EMAIL_ADDRESS][PERSON_NAME][DOMAIN_NAME] 021717746 Hello, I…" at bounding box center [1085, 596] width 966 height 93
click at [647, 592] on div "Submitted: Meliisa [EMAIL_ADDRESS][PERSON_NAME][DOMAIN_NAME] 021717746 Hello, I…" at bounding box center [1085, 596] width 966 height 93
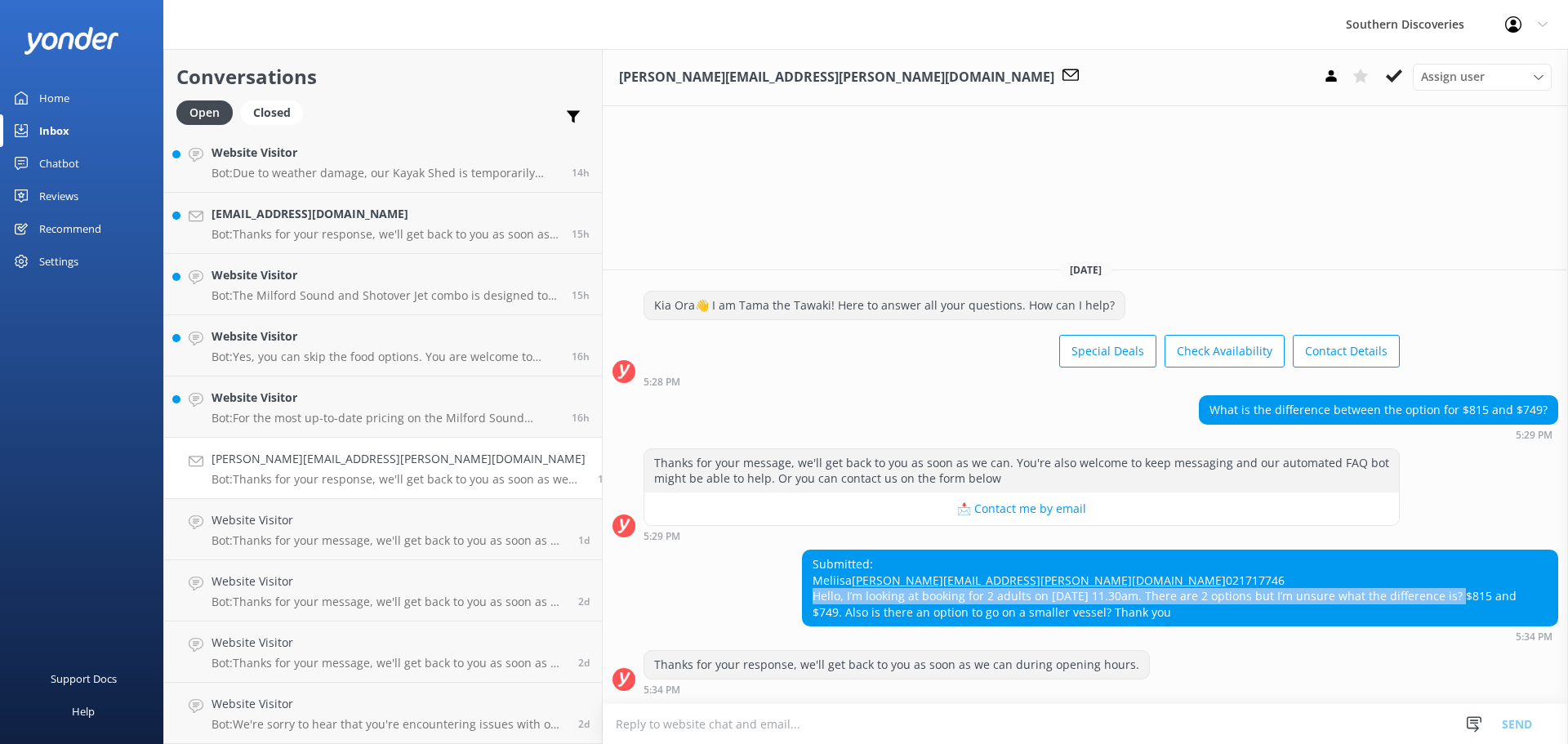
drag, startPoint x: 1006, startPoint y: 579, endPoint x: 1354, endPoint y: 594, distance: 348.3
click at [1354, 594] on div "Submitted: Meliisa [EMAIL_ADDRESS][PERSON_NAME][DOMAIN_NAME] 021717746 Hello, I…" at bounding box center [1180, 587] width 755 height 75
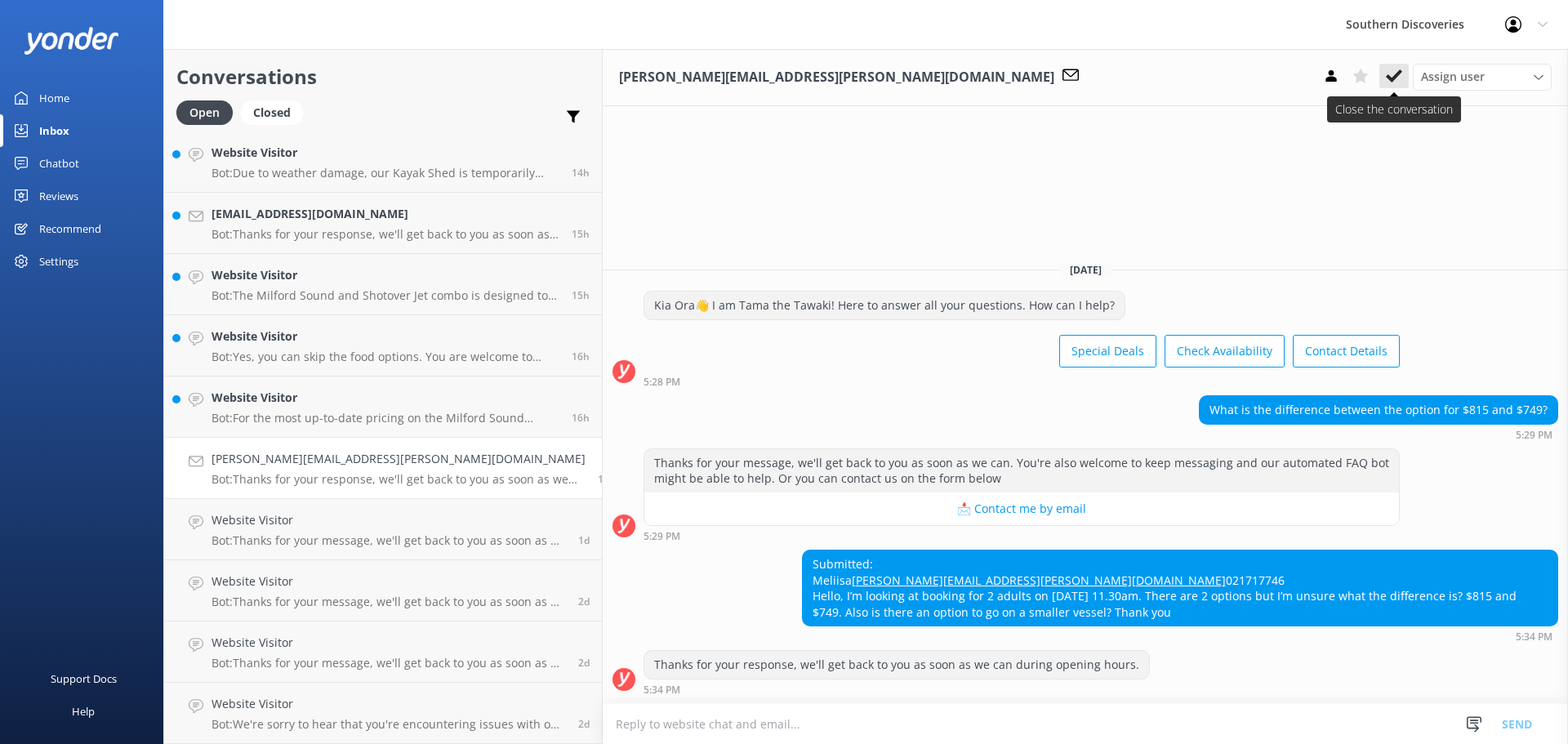
click at [1393, 72] on icon at bounding box center [1394, 76] width 16 height 16
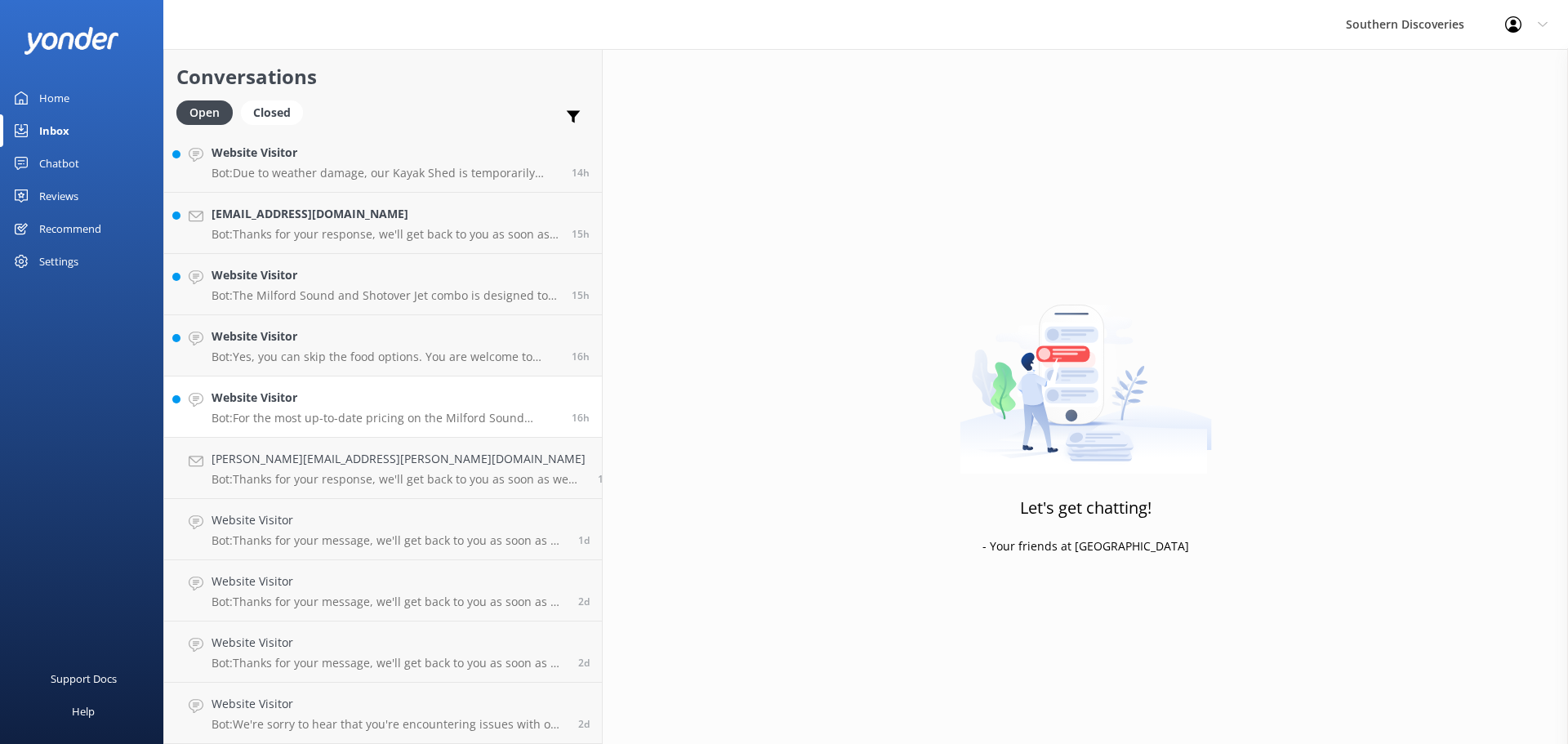
scroll to position [493, 0]
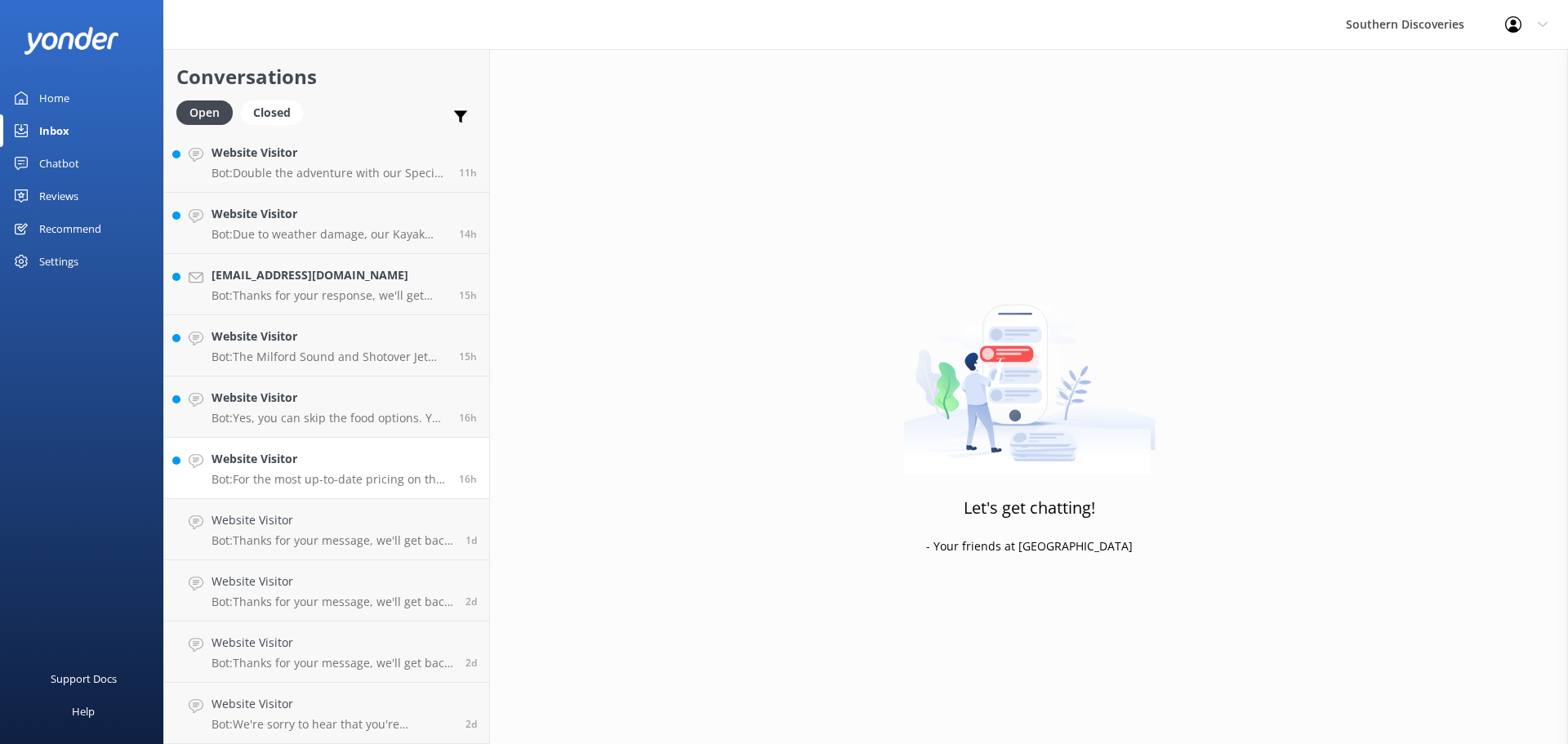
click at [278, 449] on link "Website Visitor Bot: For the most up-to-date pricing on the Milford Sound Coach…" at bounding box center [326, 468] width 325 height 61
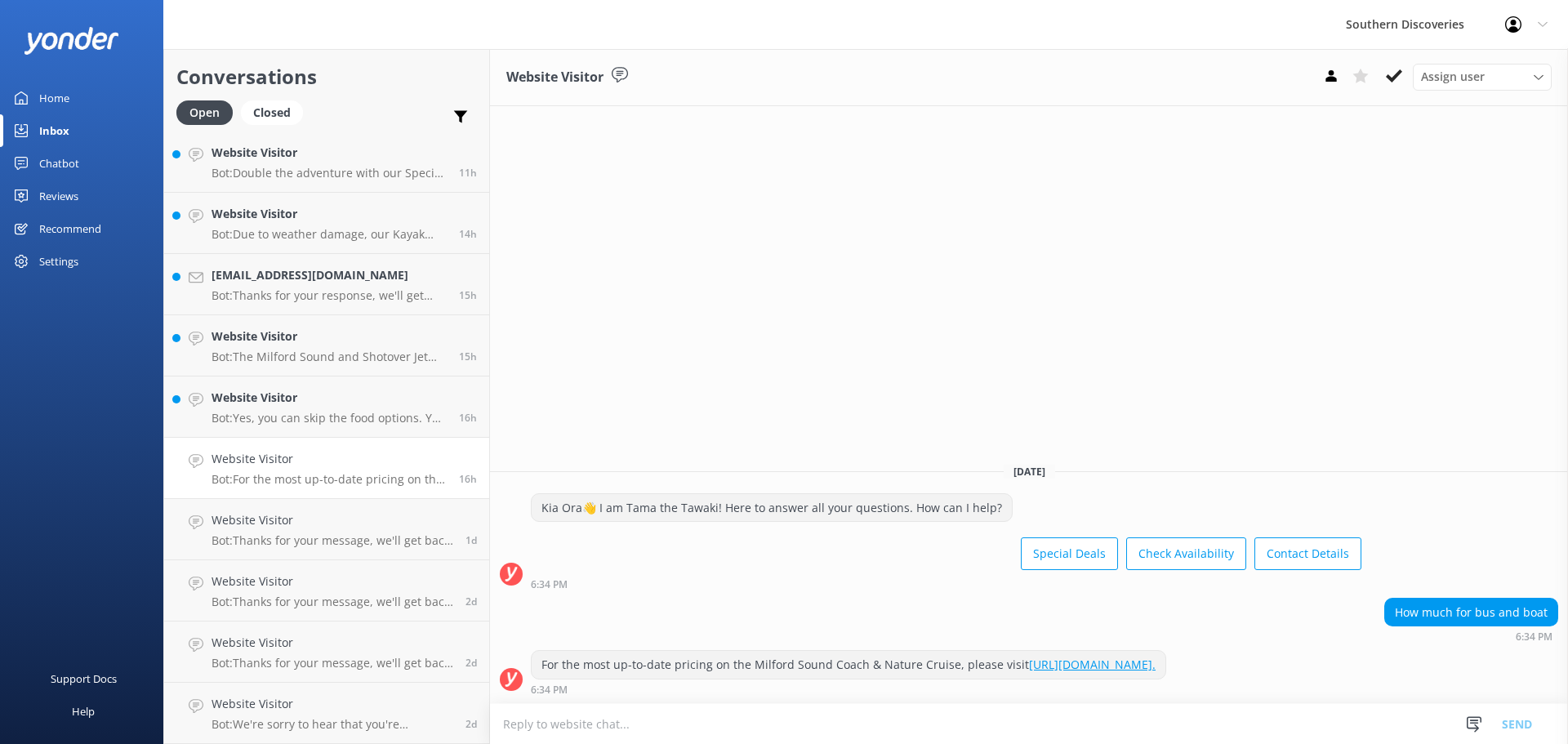
click at [1147, 407] on div "Website Visitor Assign user [PERSON_NAME] [PERSON_NAME] [PERSON_NAME] [PERSON_N…" at bounding box center [1029, 396] width 1078 height 695
click at [1393, 66] on button at bounding box center [1394, 77] width 29 height 25
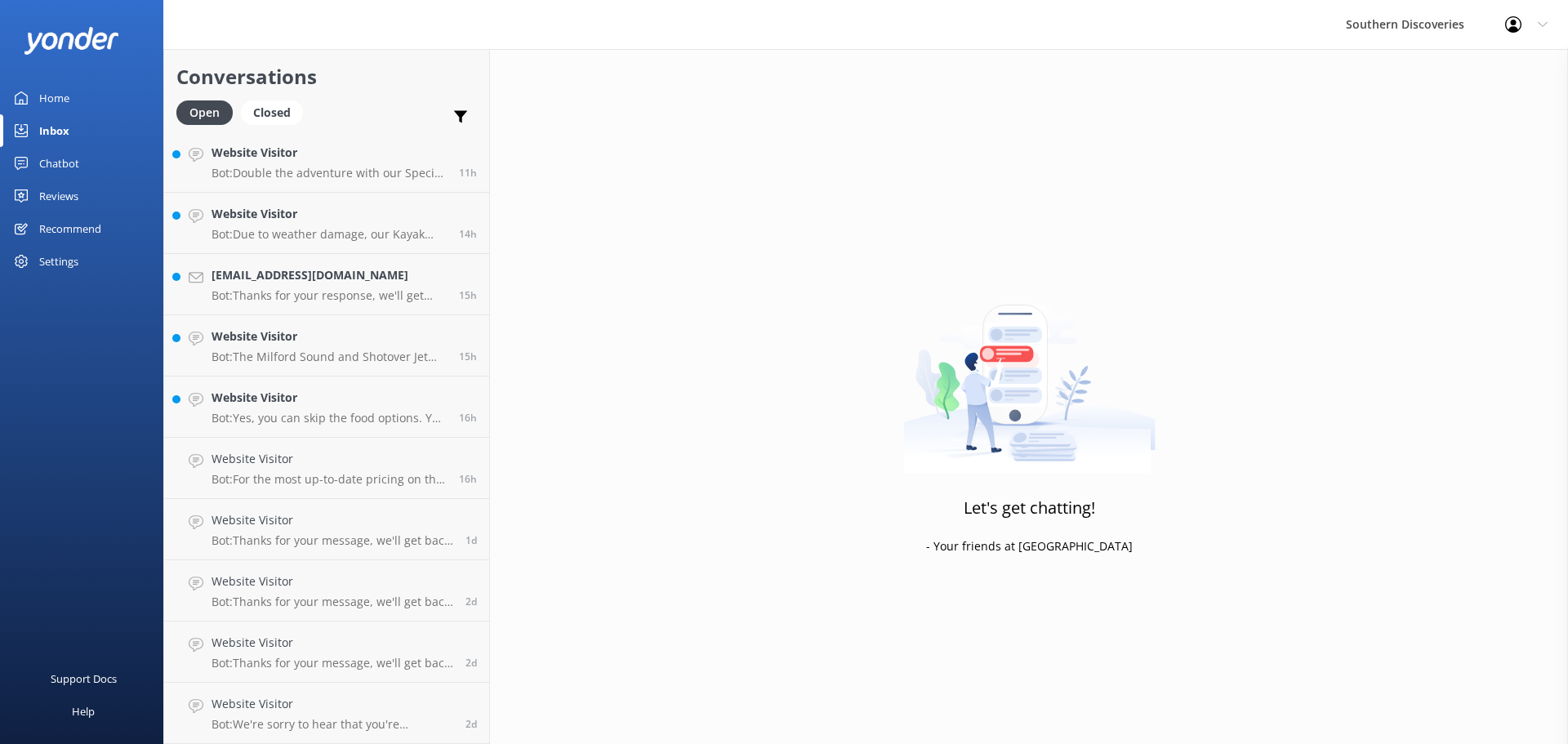
scroll to position [432, 0]
click at [355, 478] on p "Bot: Yes, you can skip the food options. You are welcome to bring your own pack…" at bounding box center [329, 479] width 235 height 15
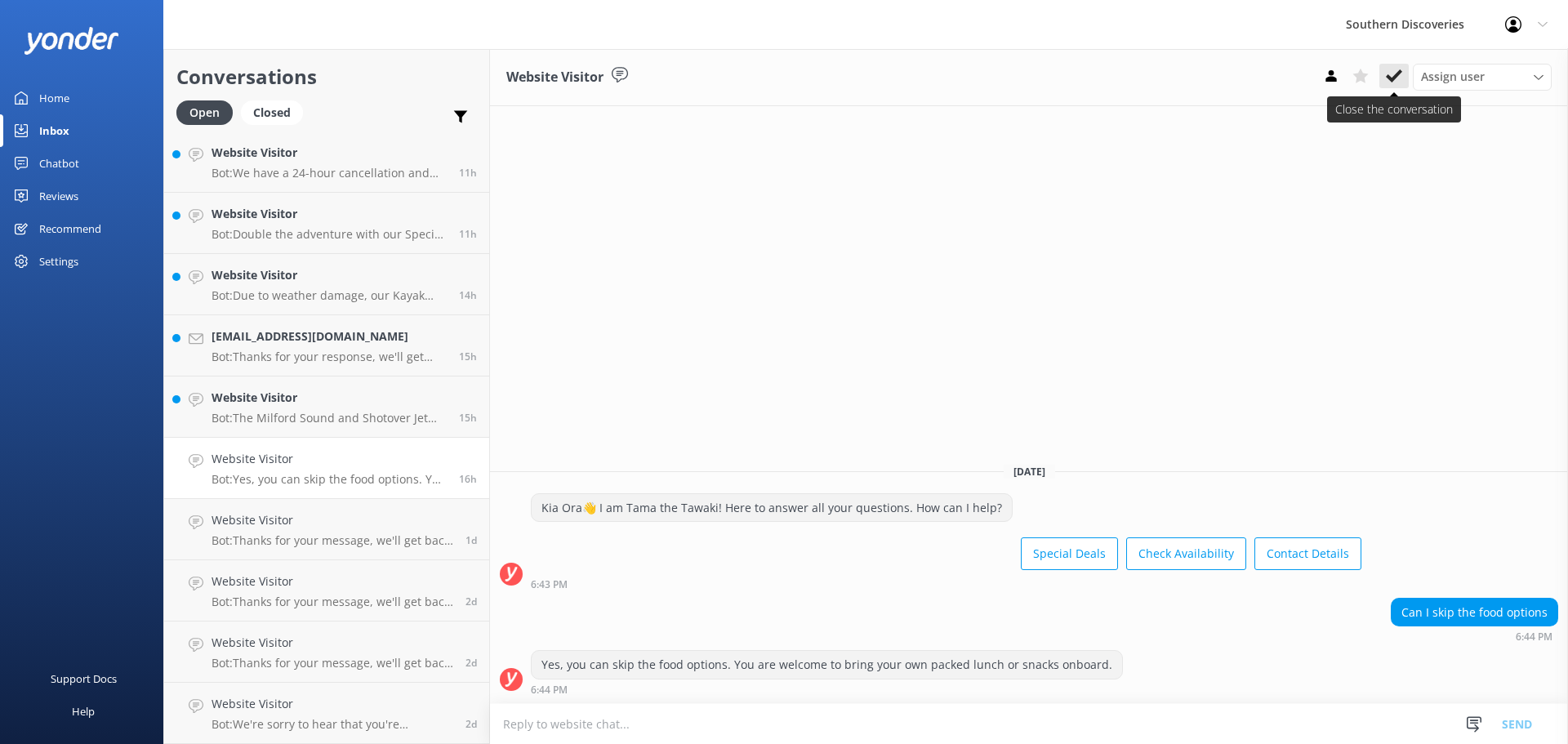
click at [1393, 75] on icon at bounding box center [1394, 76] width 16 height 16
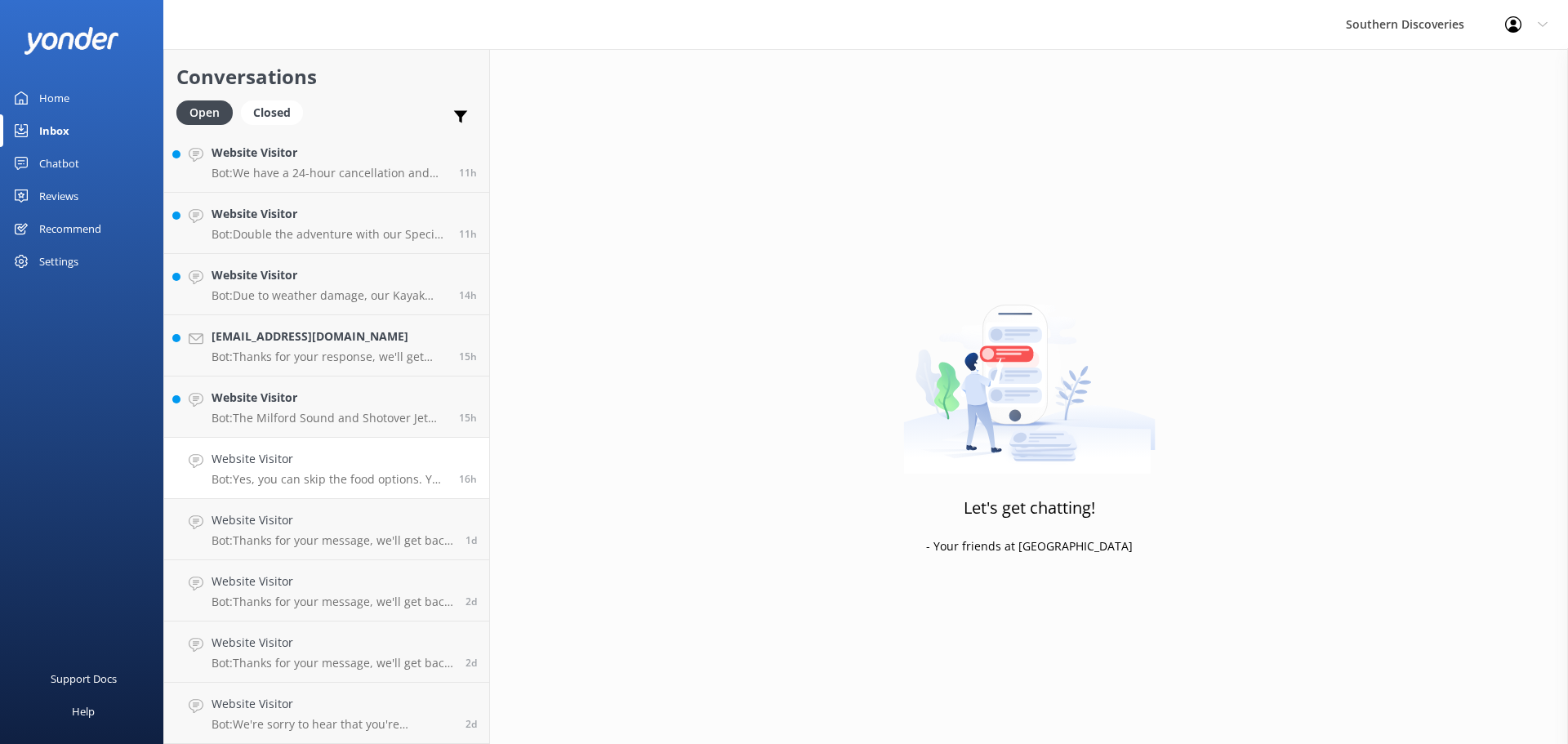
scroll to position [371, 0]
click at [356, 453] on h4 "Website Visitor" at bounding box center [329, 459] width 235 height 18
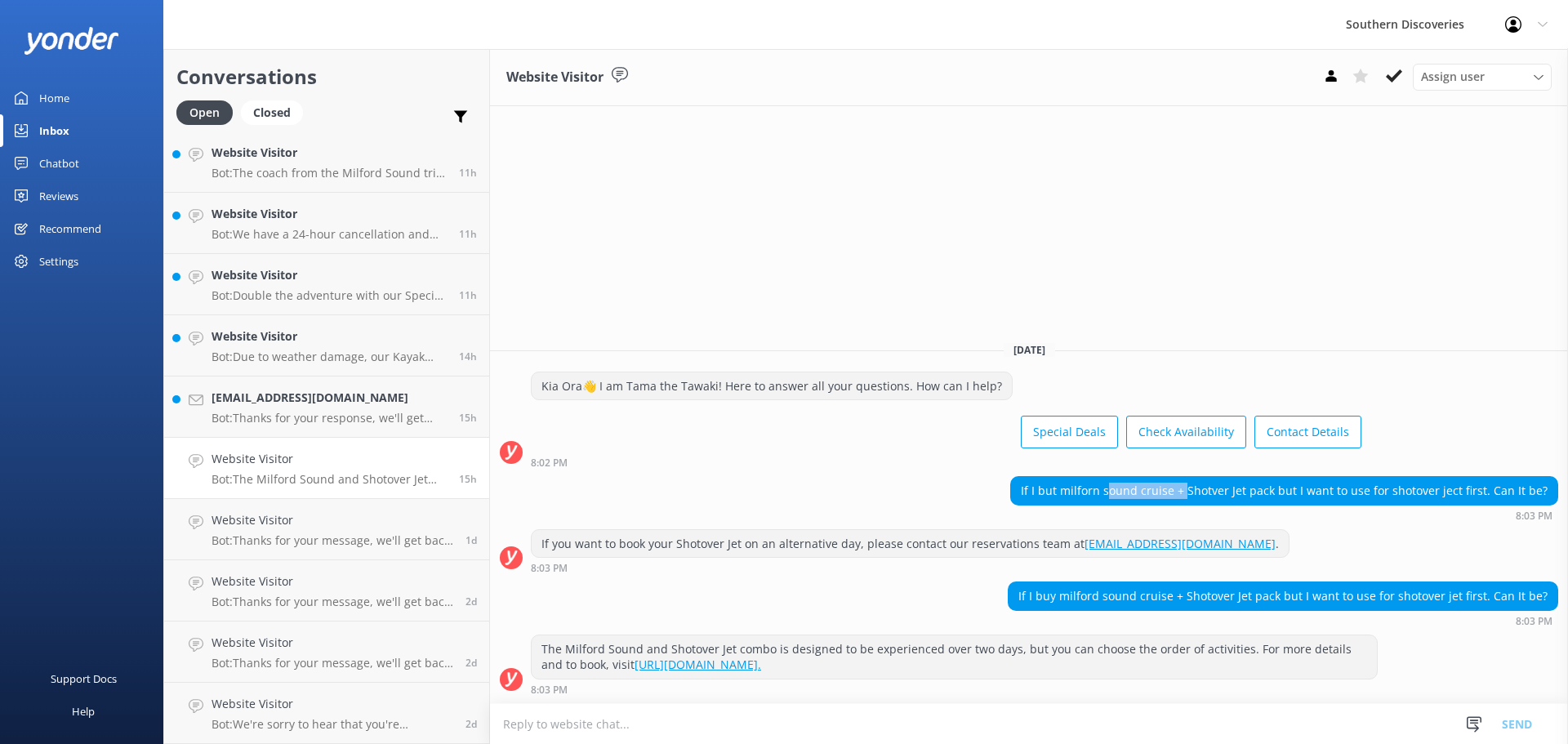
drag, startPoint x: 1121, startPoint y: 483, endPoint x: 1198, endPoint y: 483, distance: 77.0
click at [1198, 483] on div "If I but milforn sound cruise + Shotver Jet pack but I want to use for shotover…" at bounding box center [1284, 490] width 546 height 28
click at [1362, 257] on div "Website Visitor Assign user [PERSON_NAME] [PERSON_NAME] [PERSON_NAME] [PERSON_N…" at bounding box center [1029, 396] width 1078 height 695
drag, startPoint x: 1388, startPoint y: 57, endPoint x: 1386, endPoint y: 71, distance: 14.1
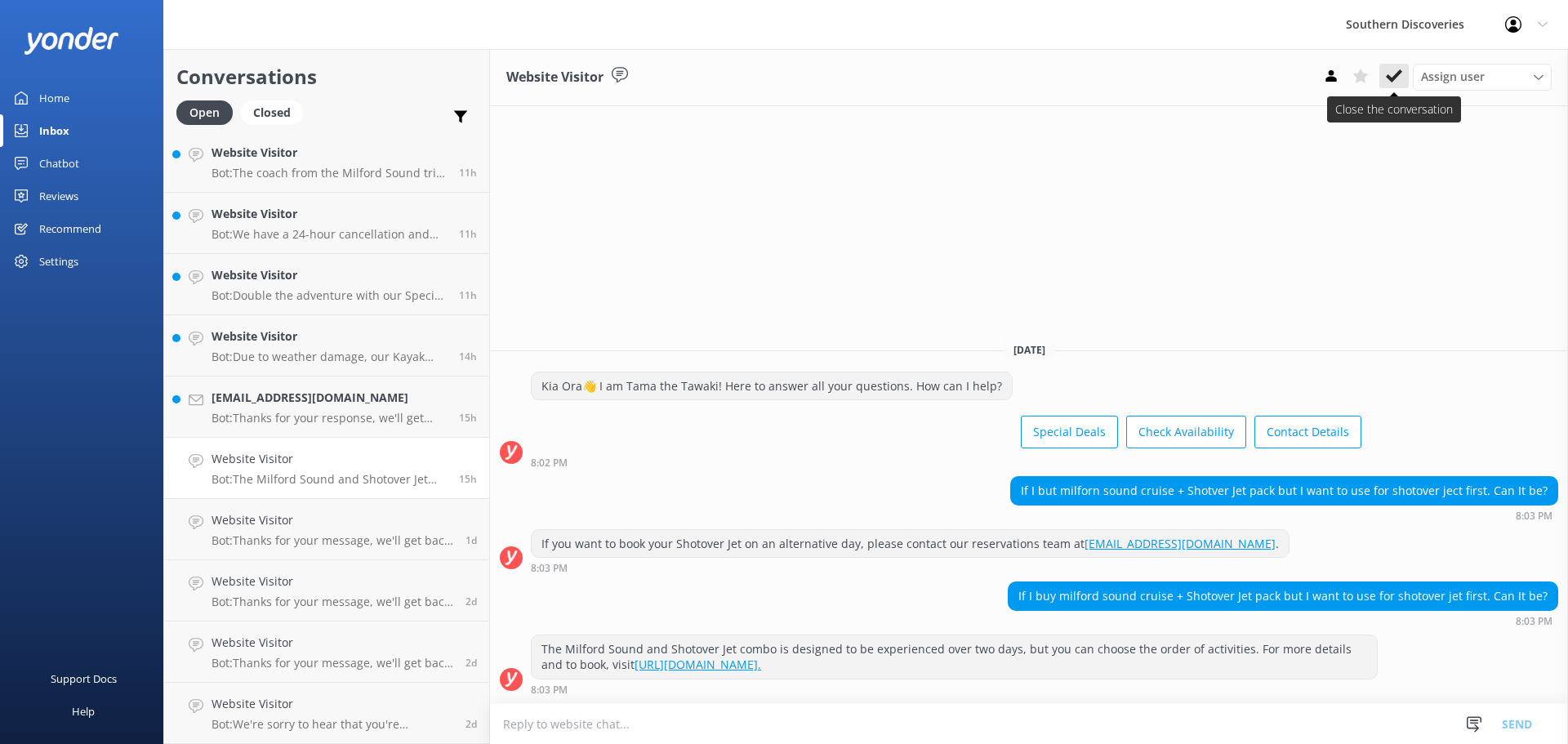
click at [1386, 70] on div "Website Visitor Assign user [PERSON_NAME] [PERSON_NAME] [PERSON_NAME] [PERSON_N…" at bounding box center [1029, 77] width 1078 height 57
click at [1386, 78] on icon at bounding box center [1394, 76] width 16 height 16
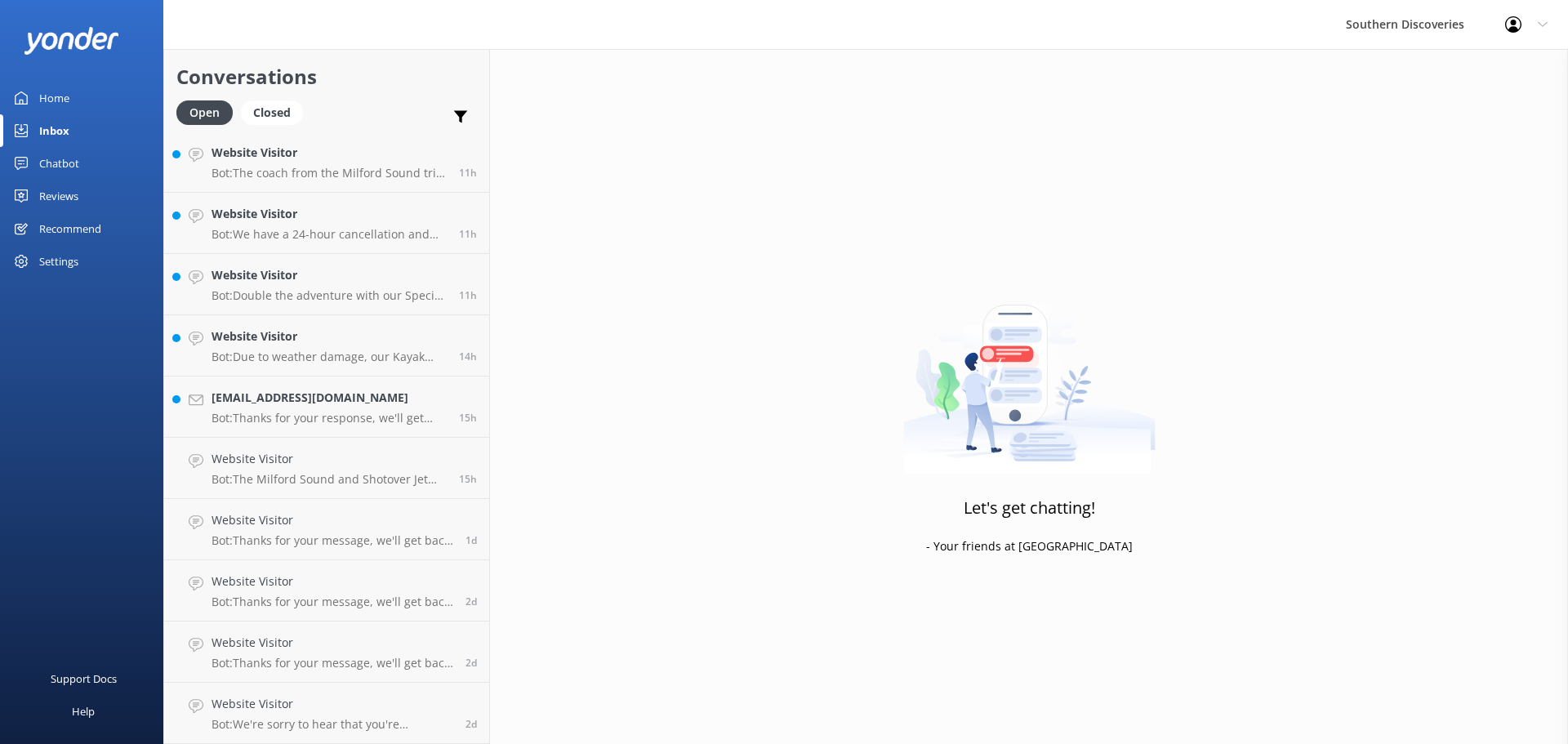
scroll to position [310, 0]
click at [270, 471] on div "[EMAIL_ADDRESS][DOMAIN_NAME] Bot: Thanks for your response, we'll get back to y…" at bounding box center [329, 468] width 235 height 36
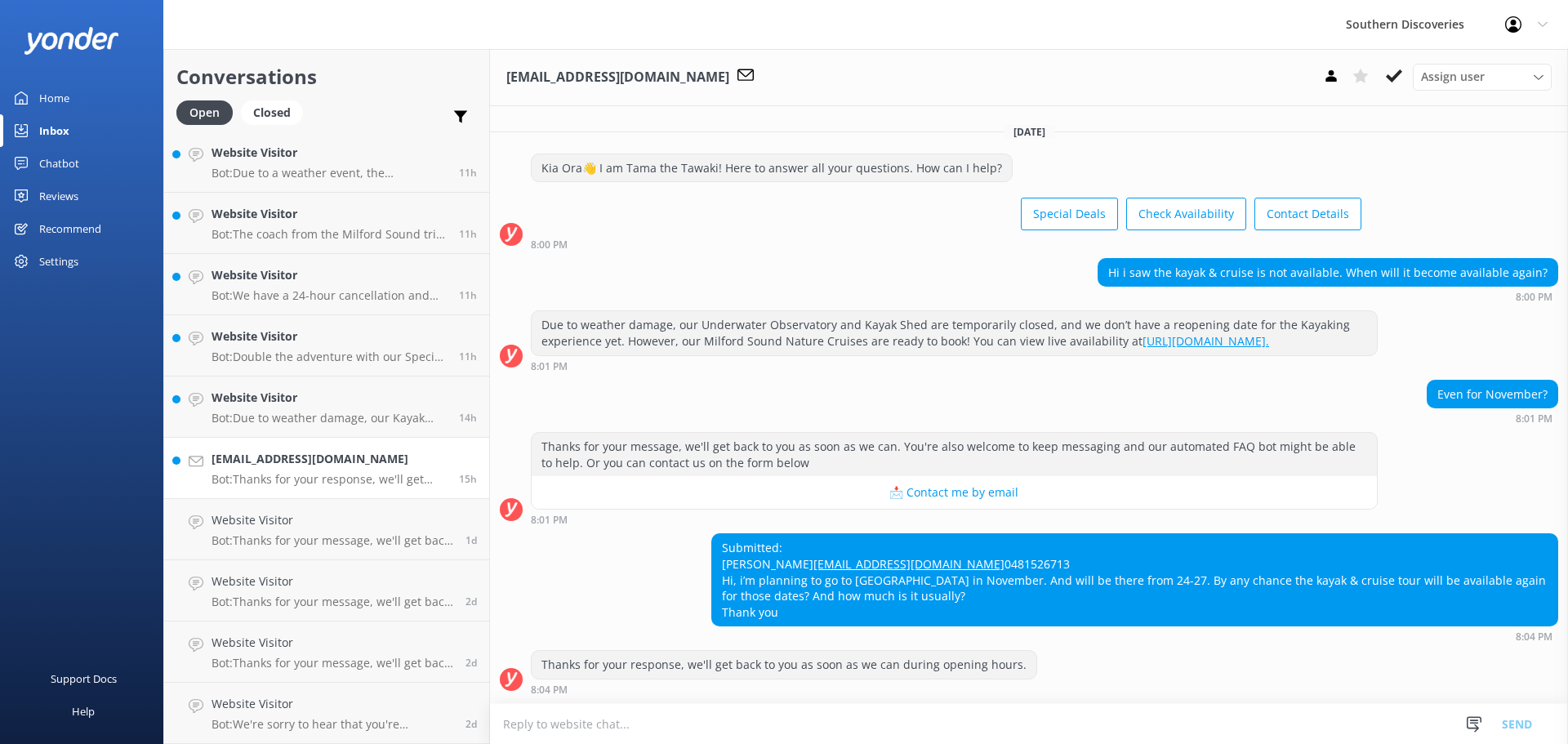
scroll to position [44, 0]
click at [1393, 77] on use at bounding box center [1394, 76] width 16 height 13
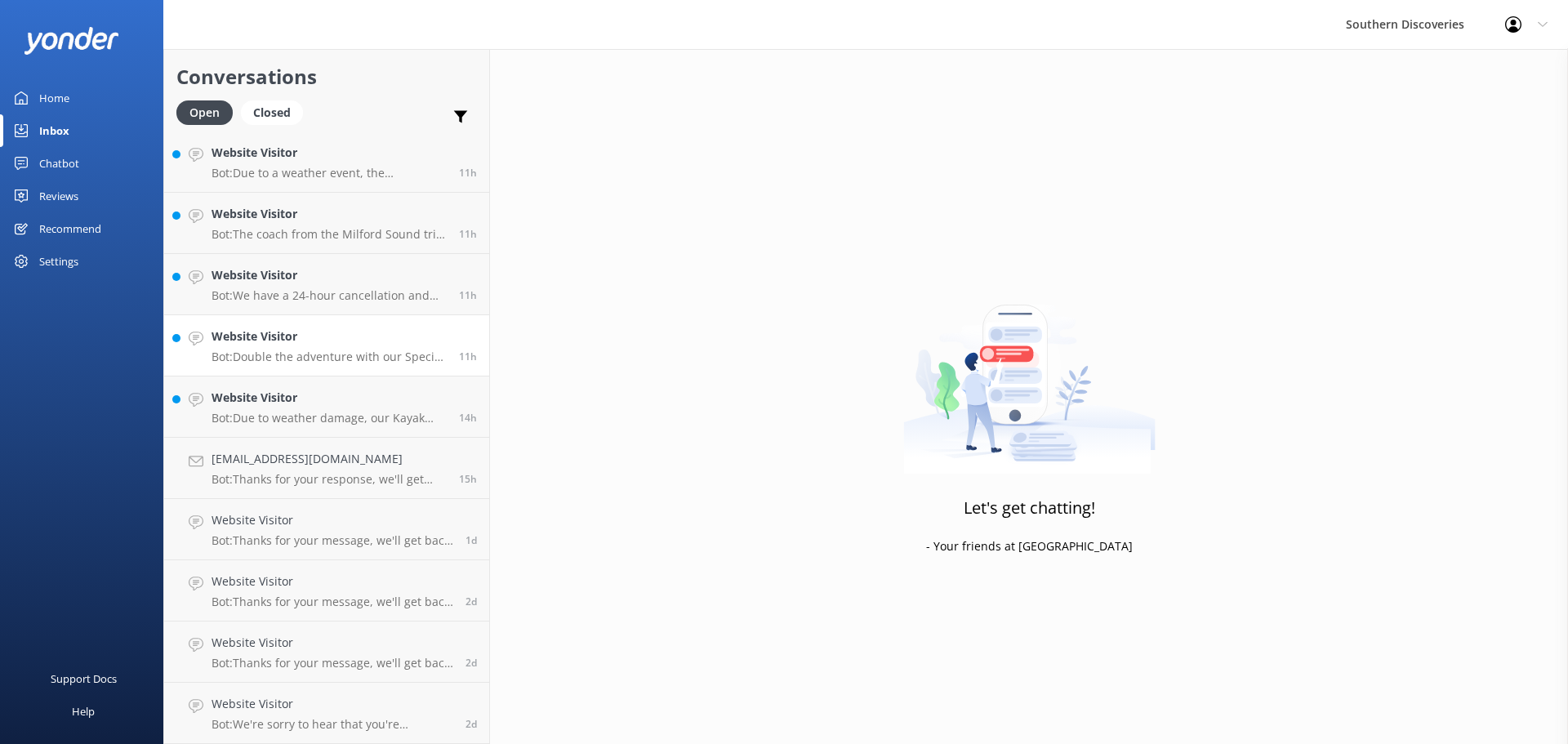
scroll to position [248, 0]
click at [324, 461] on h4 "Website Visitor" at bounding box center [329, 459] width 235 height 18
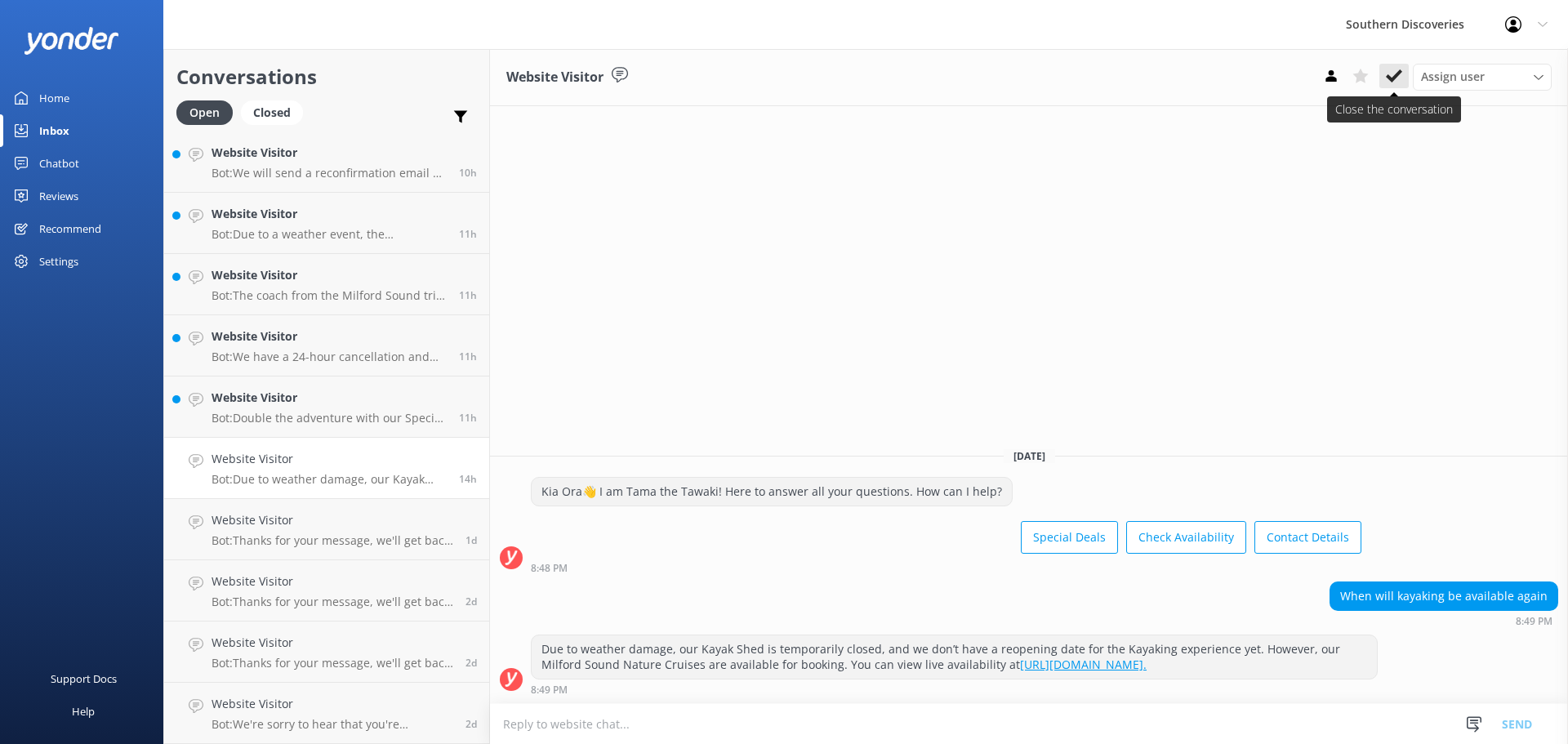
click at [1396, 80] on icon at bounding box center [1394, 76] width 16 height 16
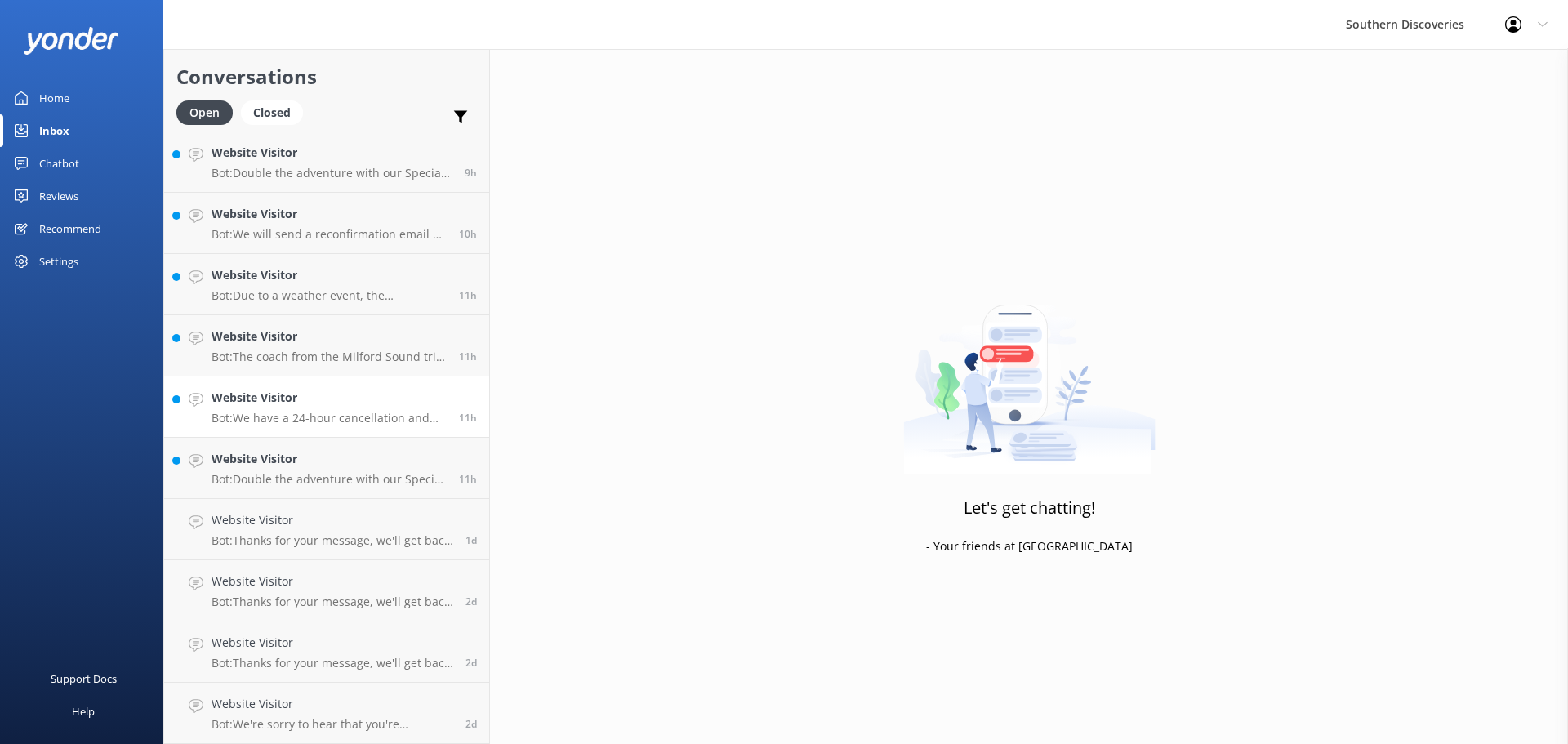
scroll to position [187, 0]
click at [297, 442] on link "Website Visitor Bot: Double the adventure with our Special Deals! Visit [URL][D…" at bounding box center [326, 468] width 325 height 61
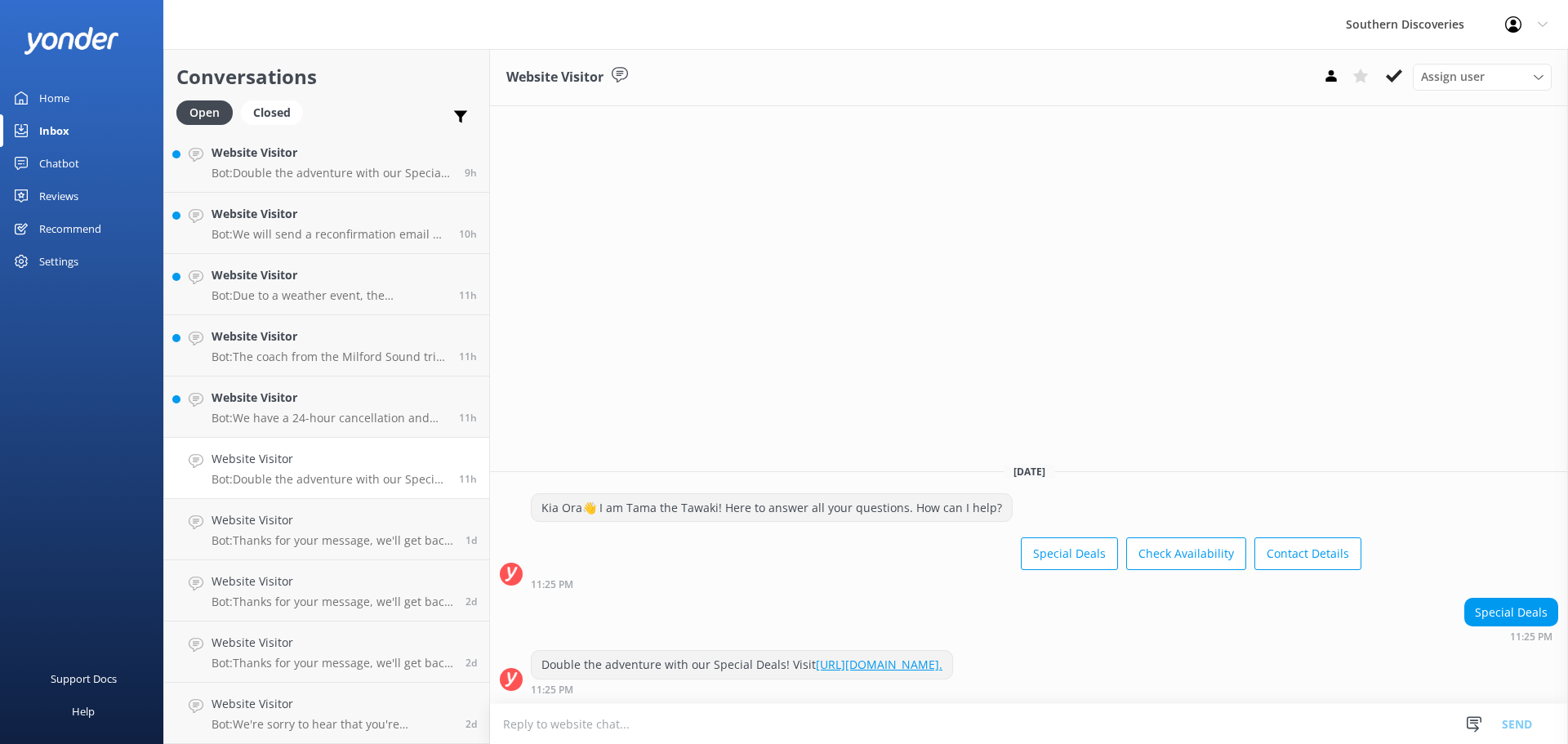
click at [304, 460] on h4 "Website Visitor" at bounding box center [329, 459] width 235 height 18
click at [1402, 75] on button at bounding box center [1394, 77] width 29 height 25
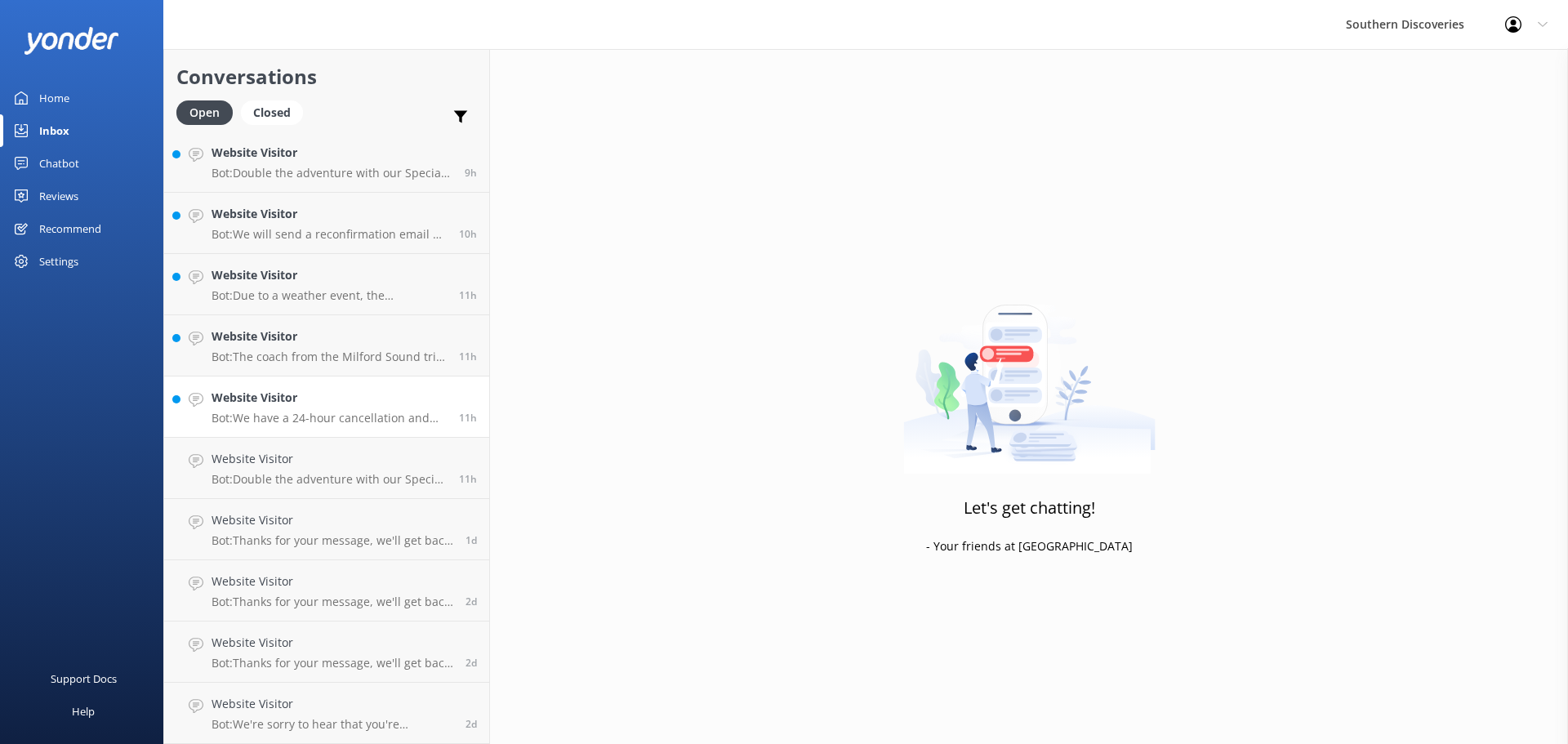
scroll to position [125, 0]
click at [343, 465] on h4 "Website Visitor" at bounding box center [329, 459] width 235 height 18
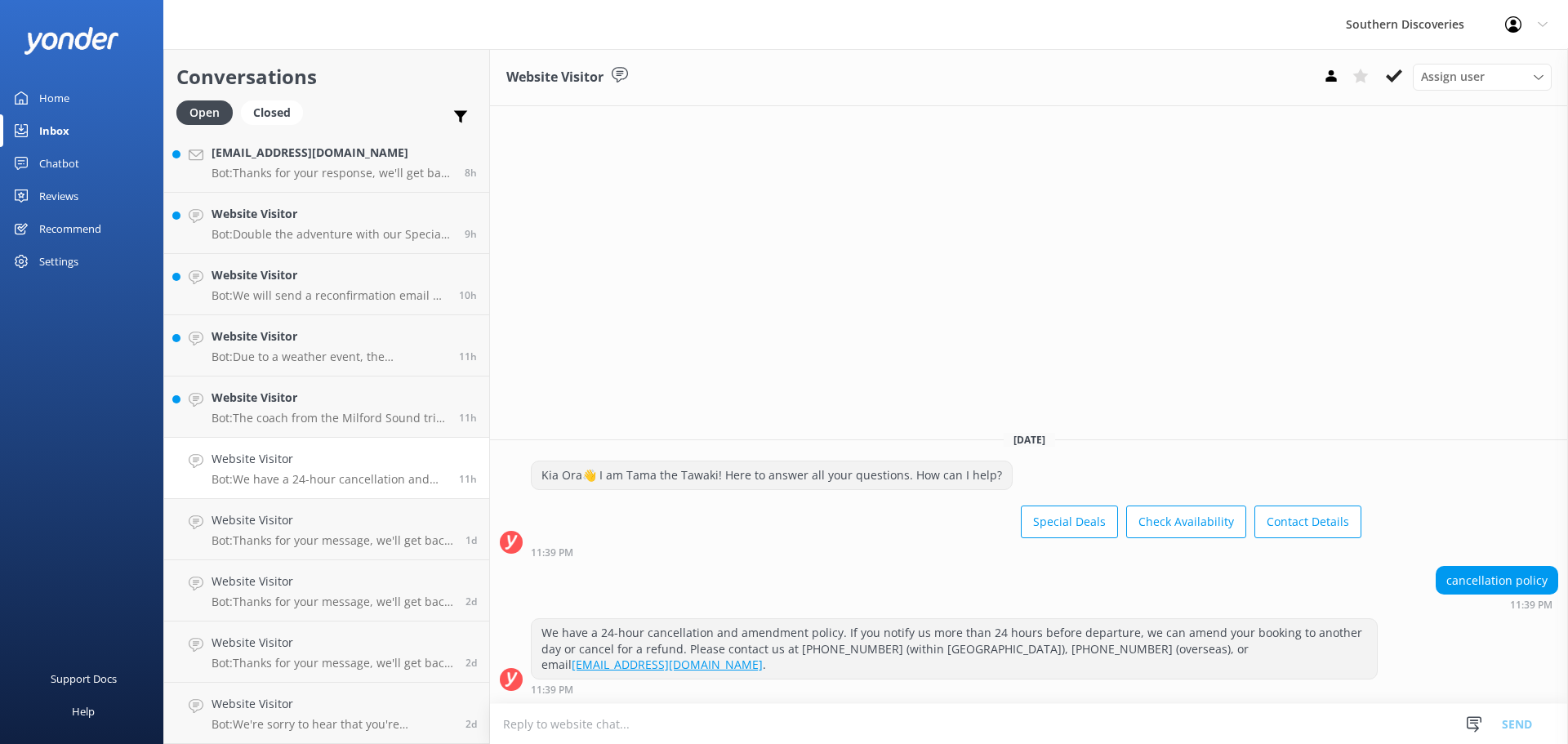
click at [757, 588] on div "cancellation policy 11:39 PM" at bounding box center [1029, 588] width 1078 height 44
click at [1390, 75] on icon at bounding box center [1394, 76] width 16 height 16
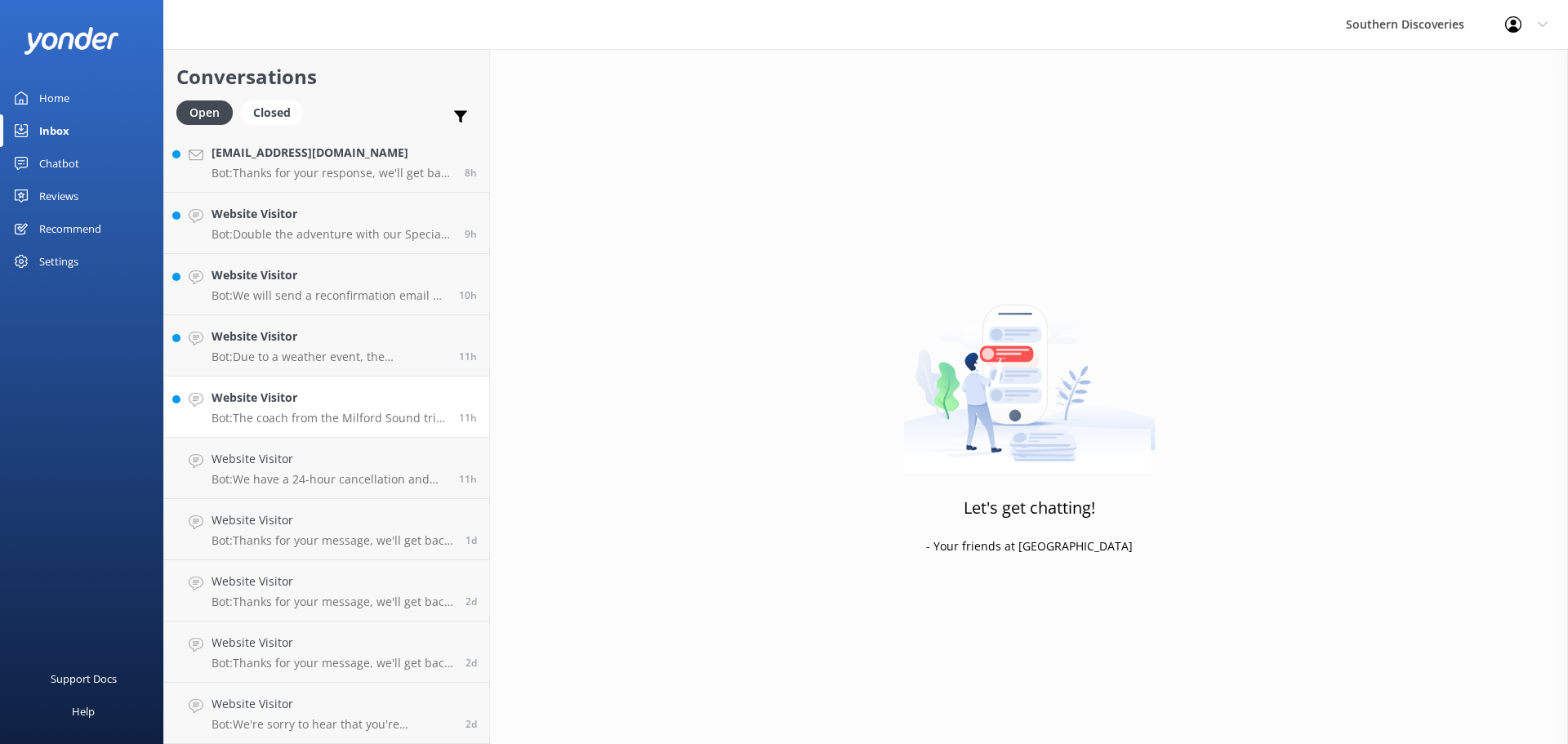
scroll to position [64, 0]
click at [247, 461] on h4 "Website Visitor" at bounding box center [329, 459] width 235 height 18
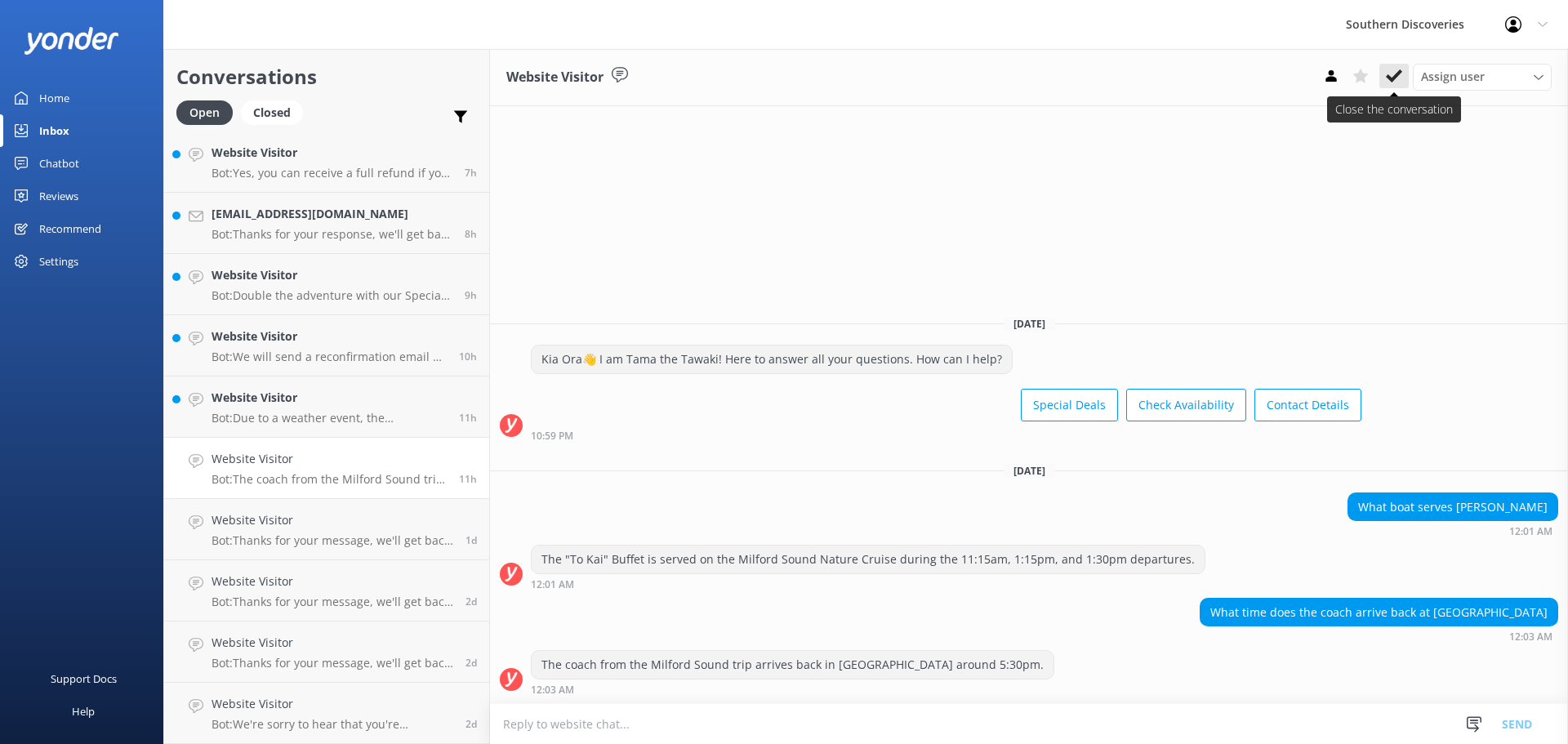
click at [1401, 76] on icon at bounding box center [1394, 76] width 16 height 16
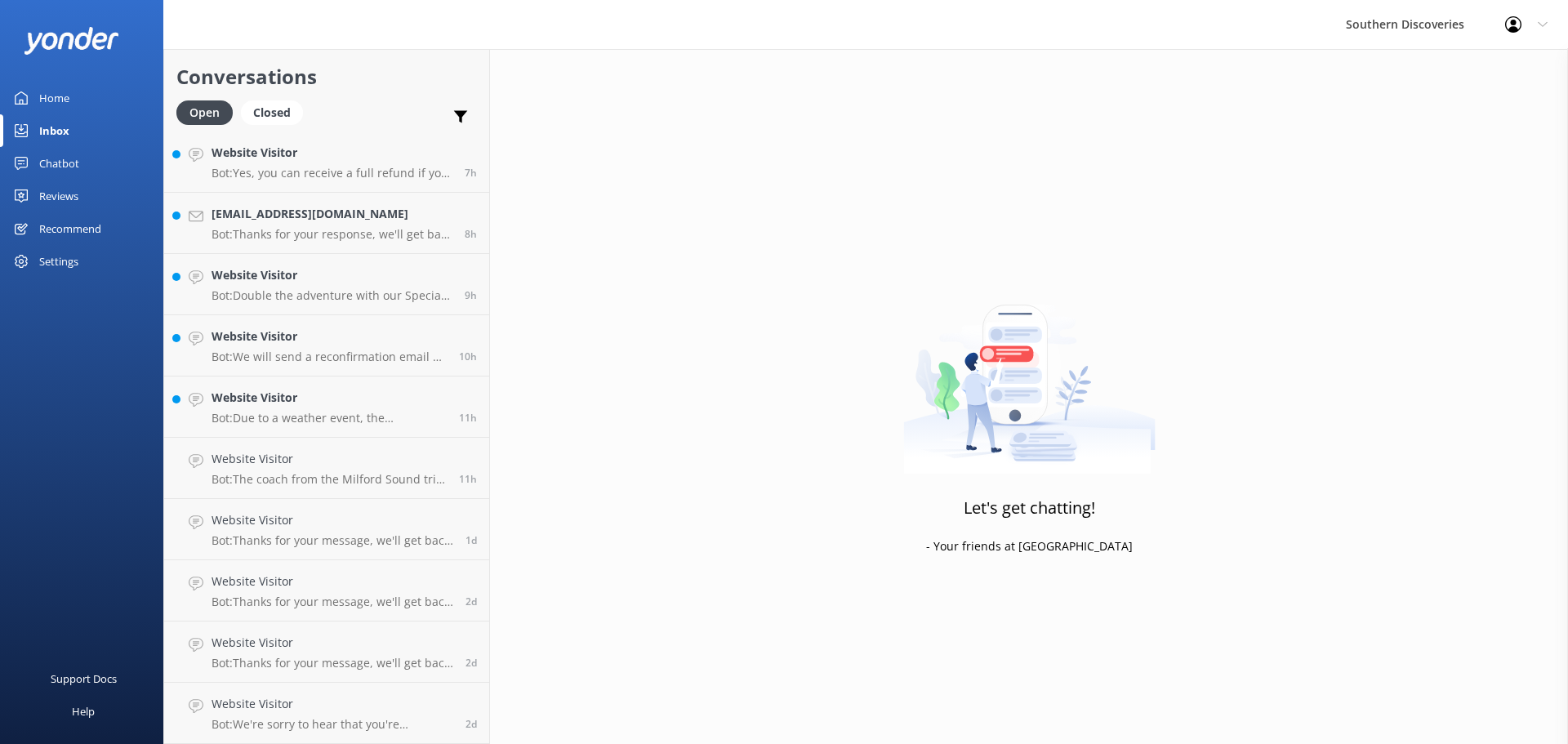
scroll to position [4, 0]
click at [268, 475] on p "Bot: Due to a weather event, the [GEOGRAPHIC_DATA] has sustained some damage, a…" at bounding box center [329, 479] width 235 height 15
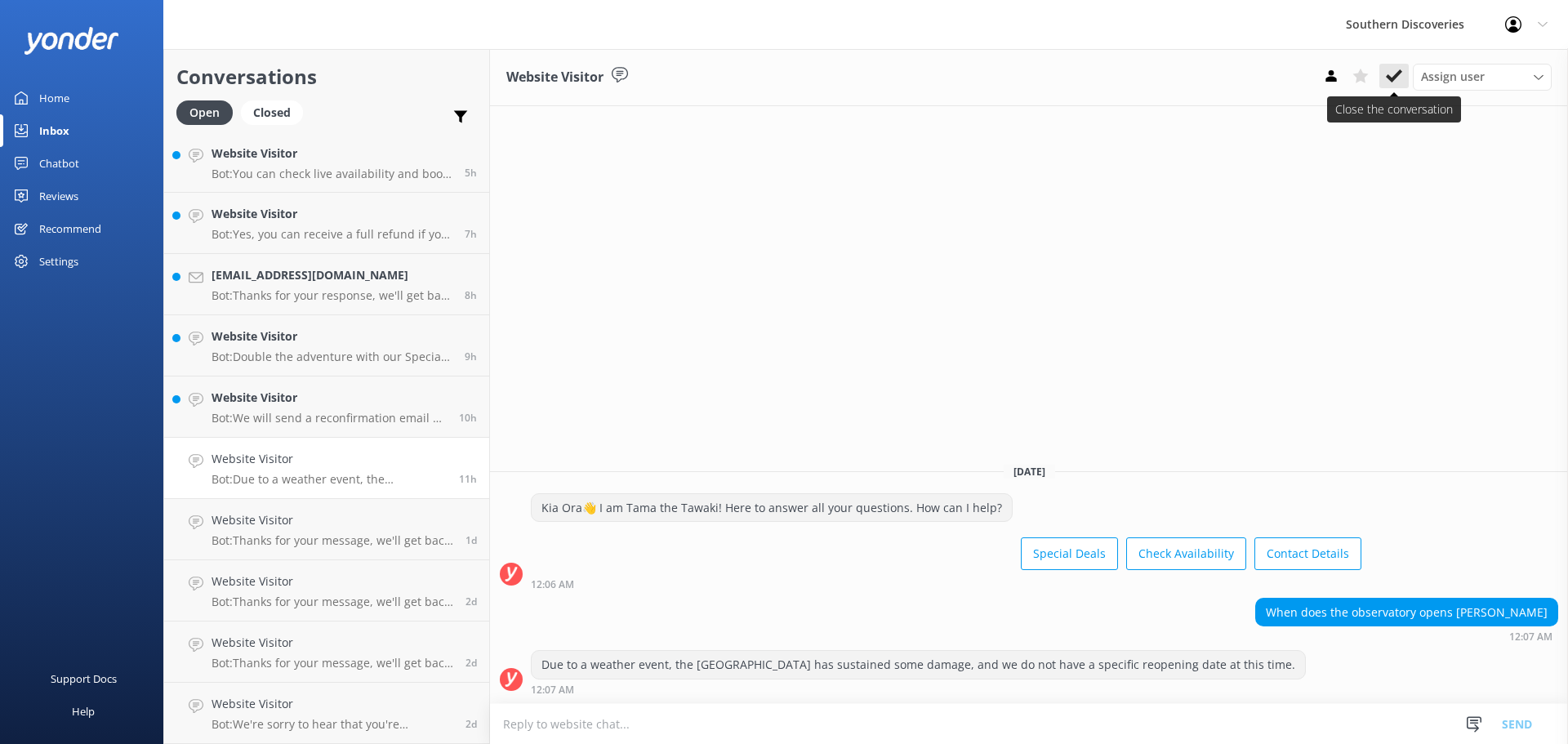
click at [1397, 74] on use at bounding box center [1394, 76] width 16 height 13
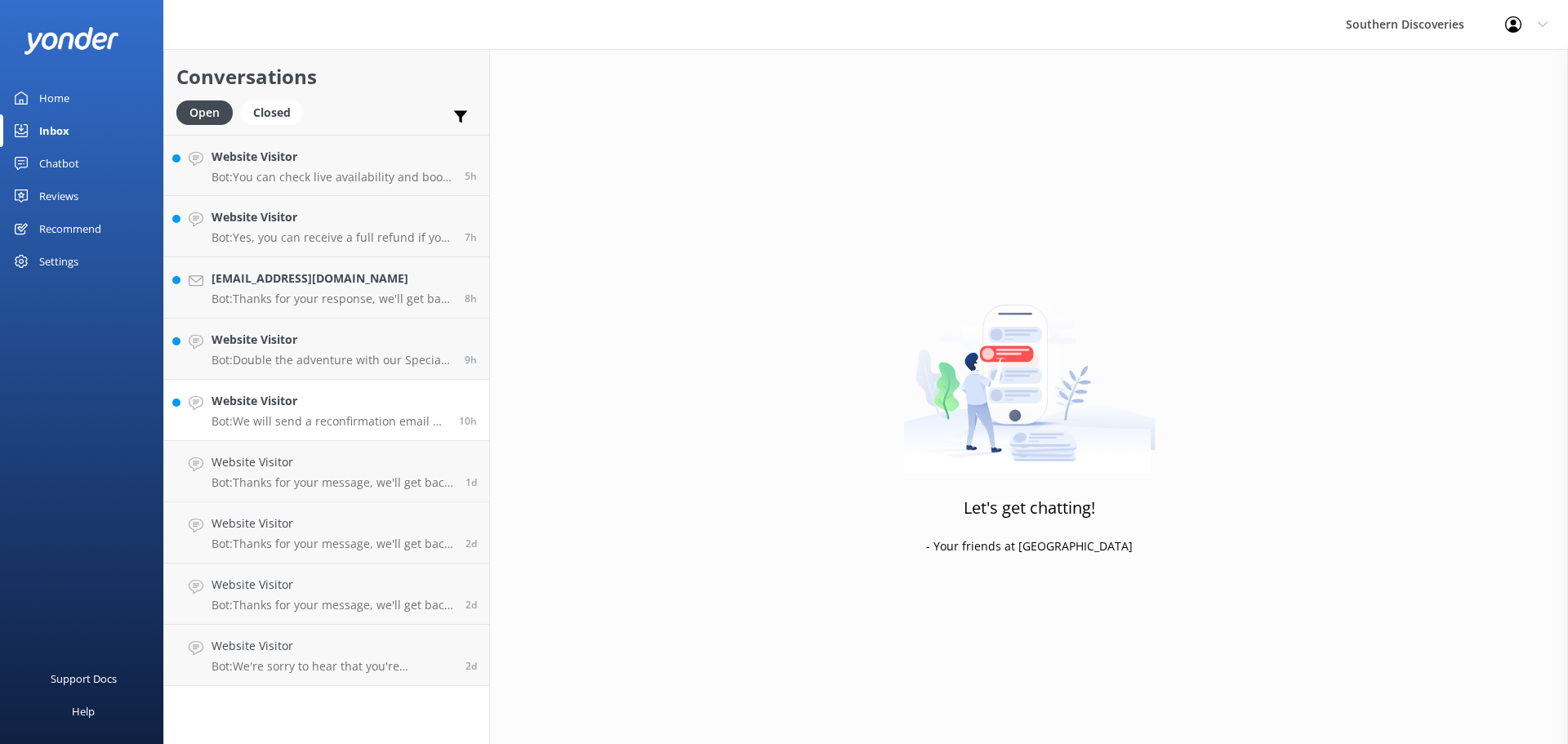
click at [266, 400] on h4 "Website Visitor" at bounding box center [329, 400] width 235 height 18
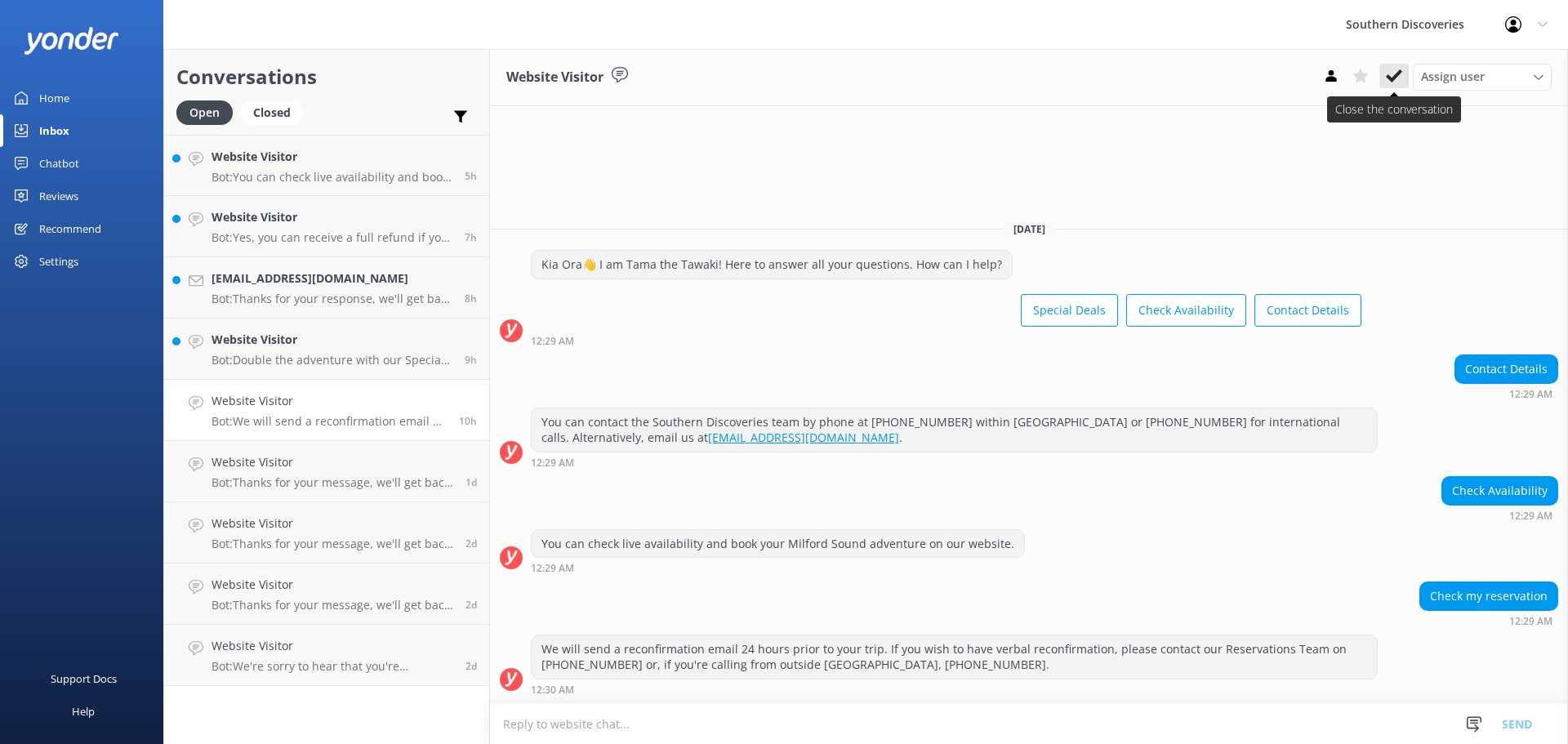
click at [1393, 73] on icon at bounding box center [1394, 76] width 16 height 16
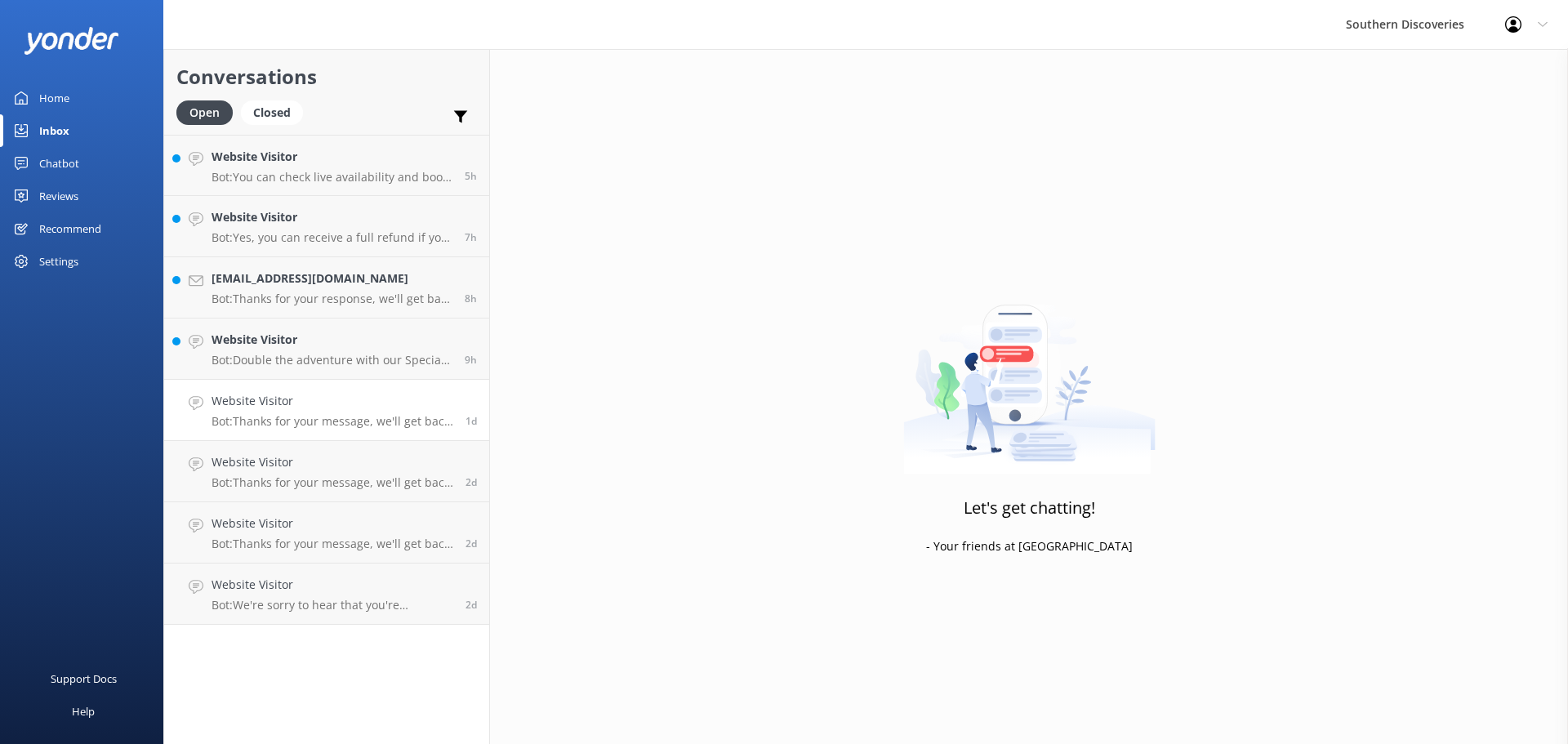
click at [233, 412] on div "Website Visitor Bot: Thanks for your message, we'll get back to you as soon as …" at bounding box center [333, 409] width 242 height 36
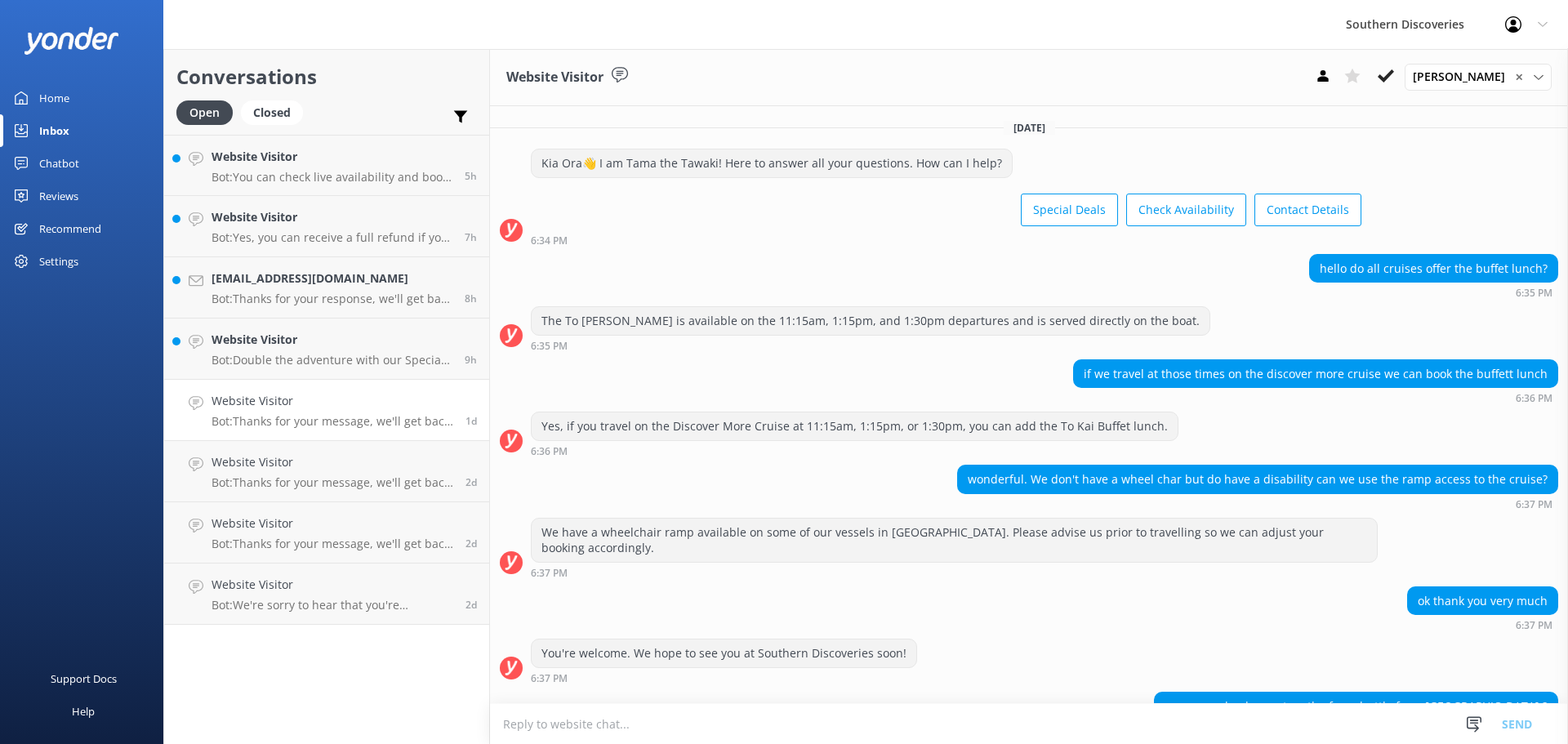
scroll to position [342, 0]
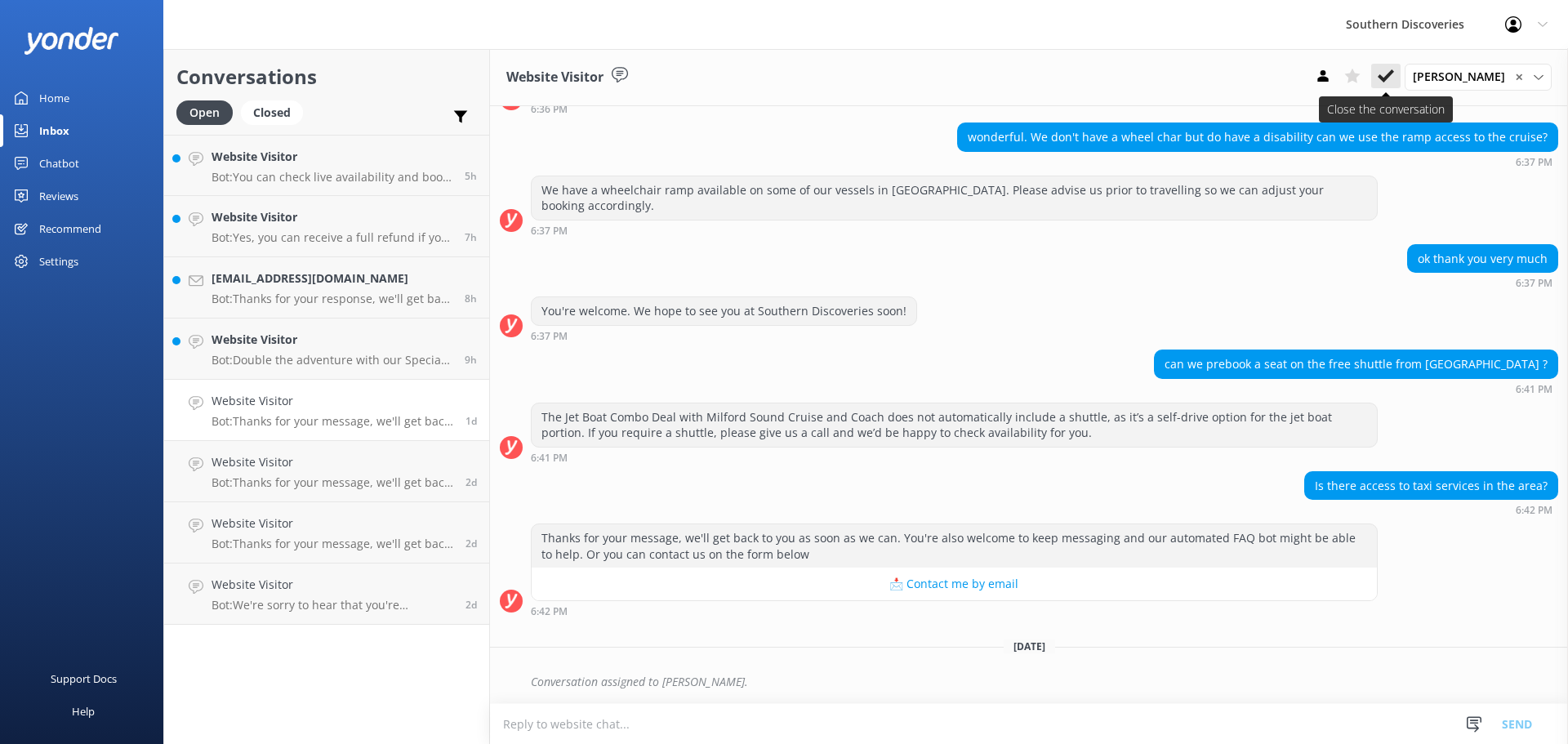
click at [1394, 75] on use at bounding box center [1386, 76] width 16 height 13
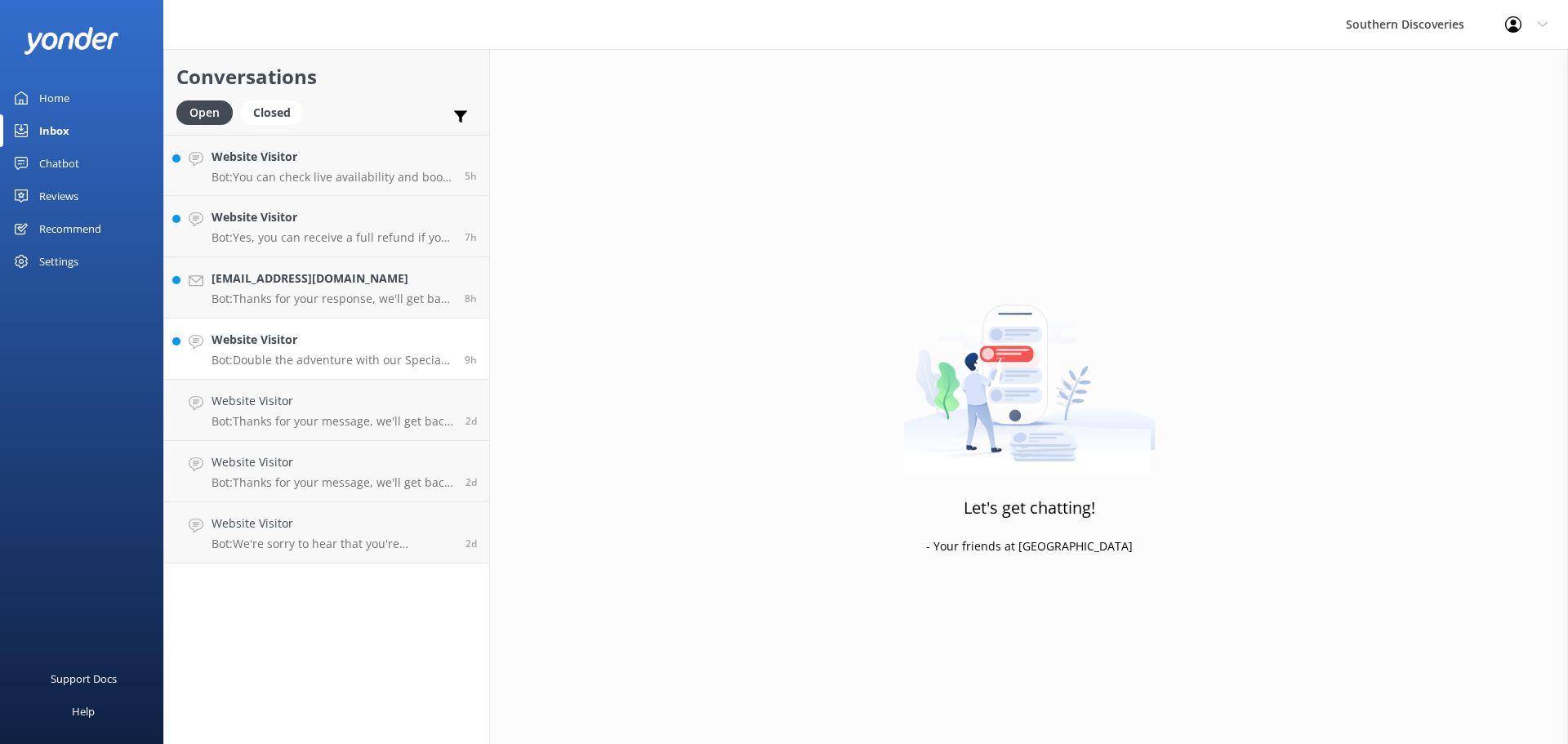
click at [280, 366] on p "Bot: Double the adventure with our Special Deals! Visit [URL][DOMAIN_NAME]." at bounding box center [332, 360] width 241 height 15
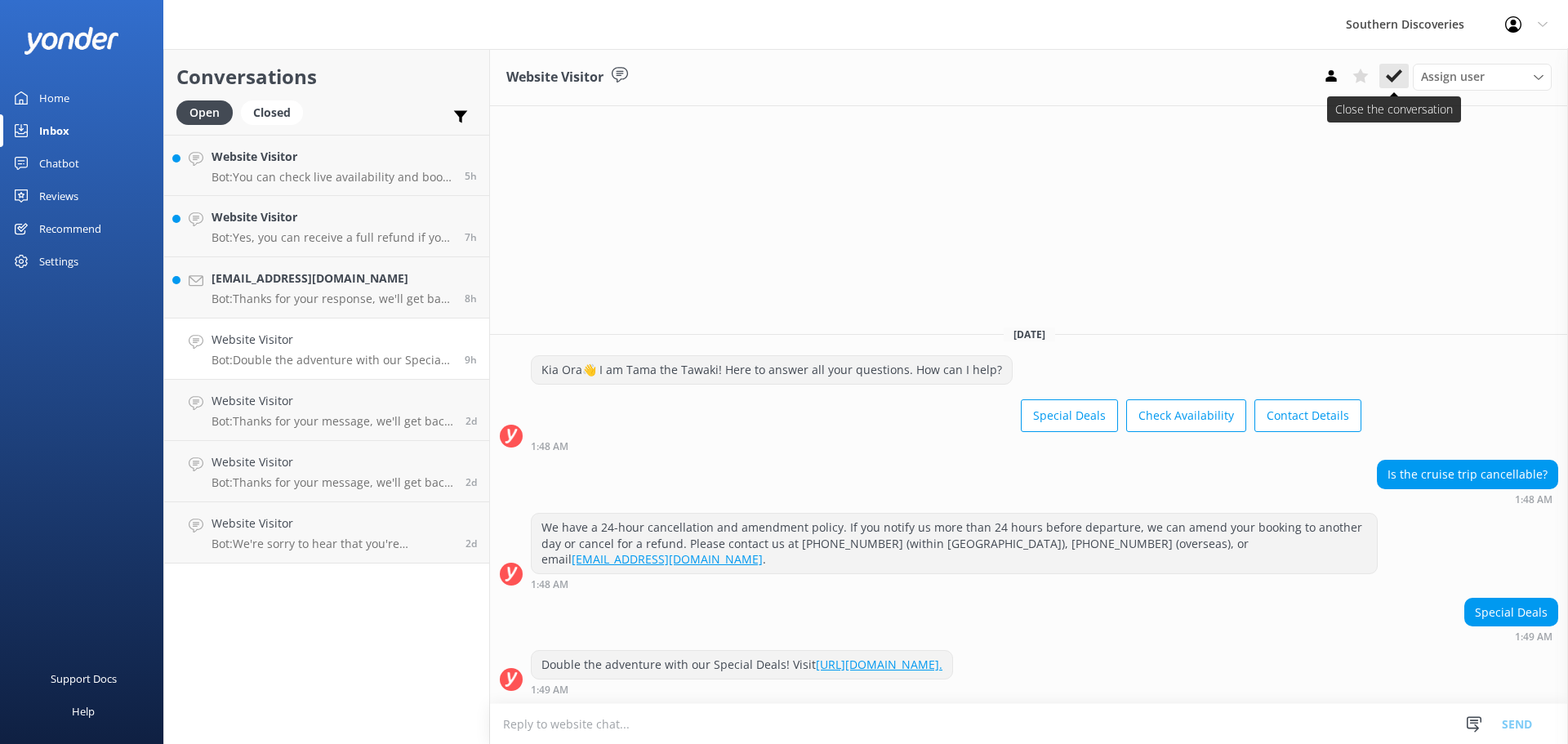
click at [1379, 71] on button at bounding box center [1394, 77] width 29 height 25
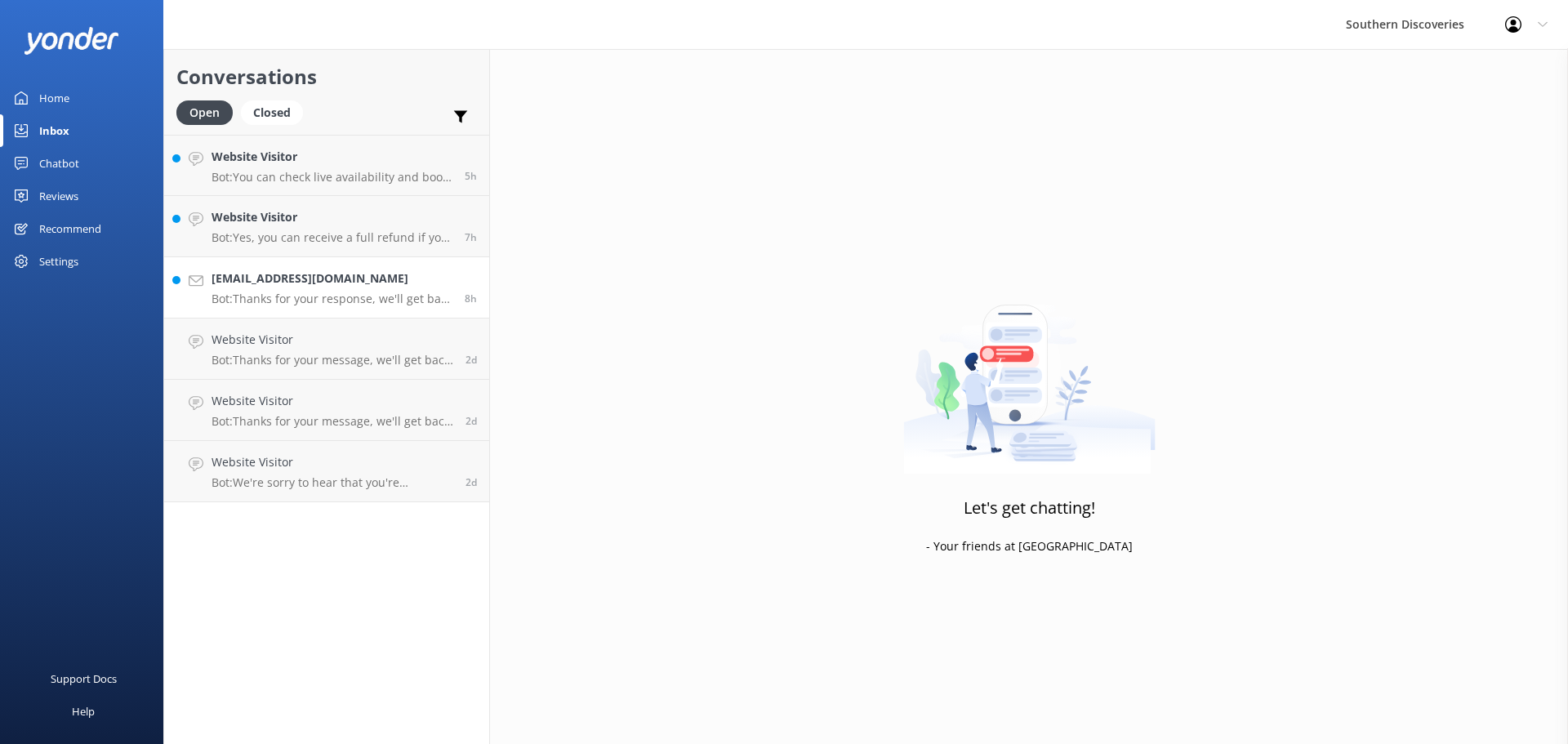
click at [343, 290] on div "[EMAIL_ADDRESS][DOMAIN_NAME] Bot: Thanks for your response, we'll get back to y…" at bounding box center [332, 287] width 241 height 36
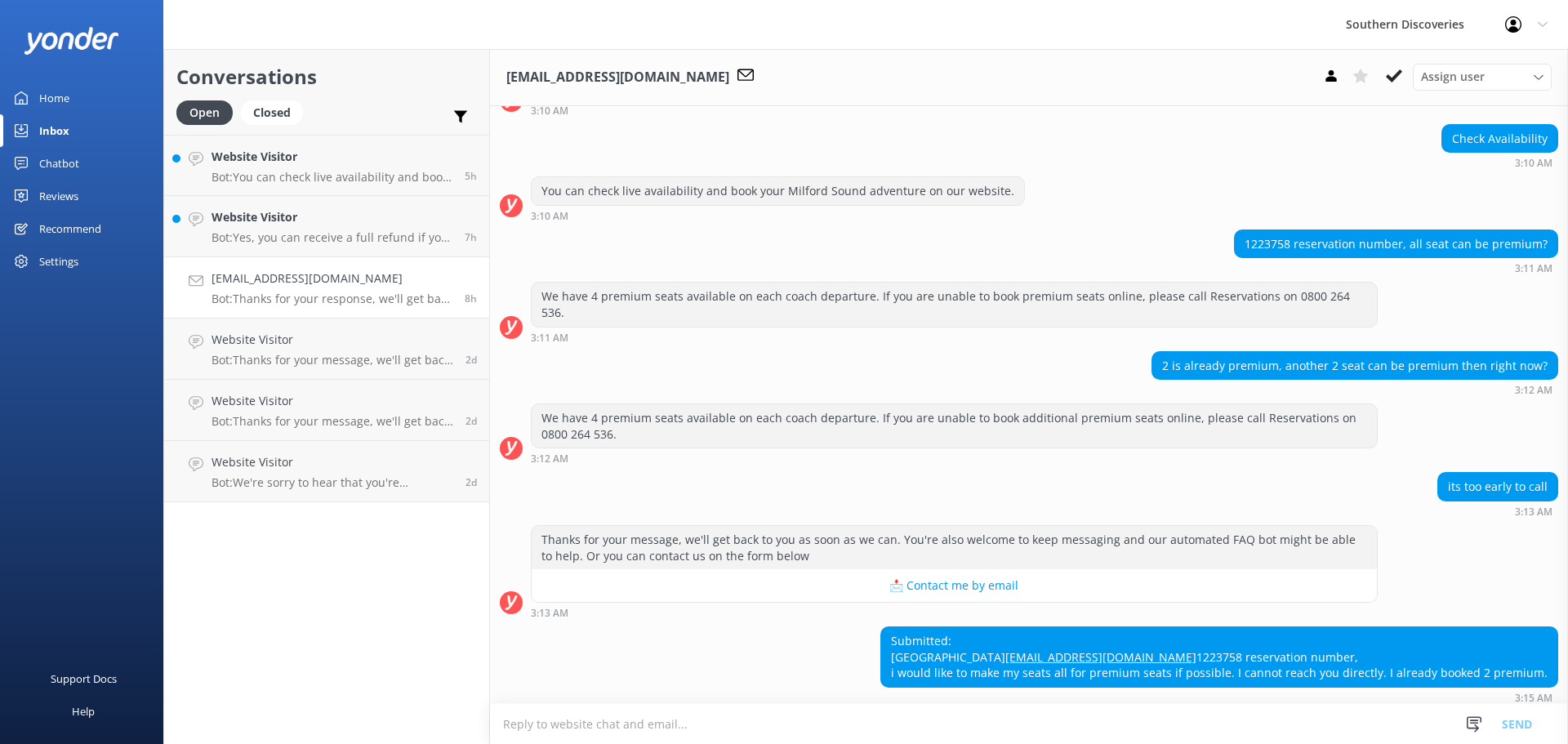
scroll to position [48, 0]
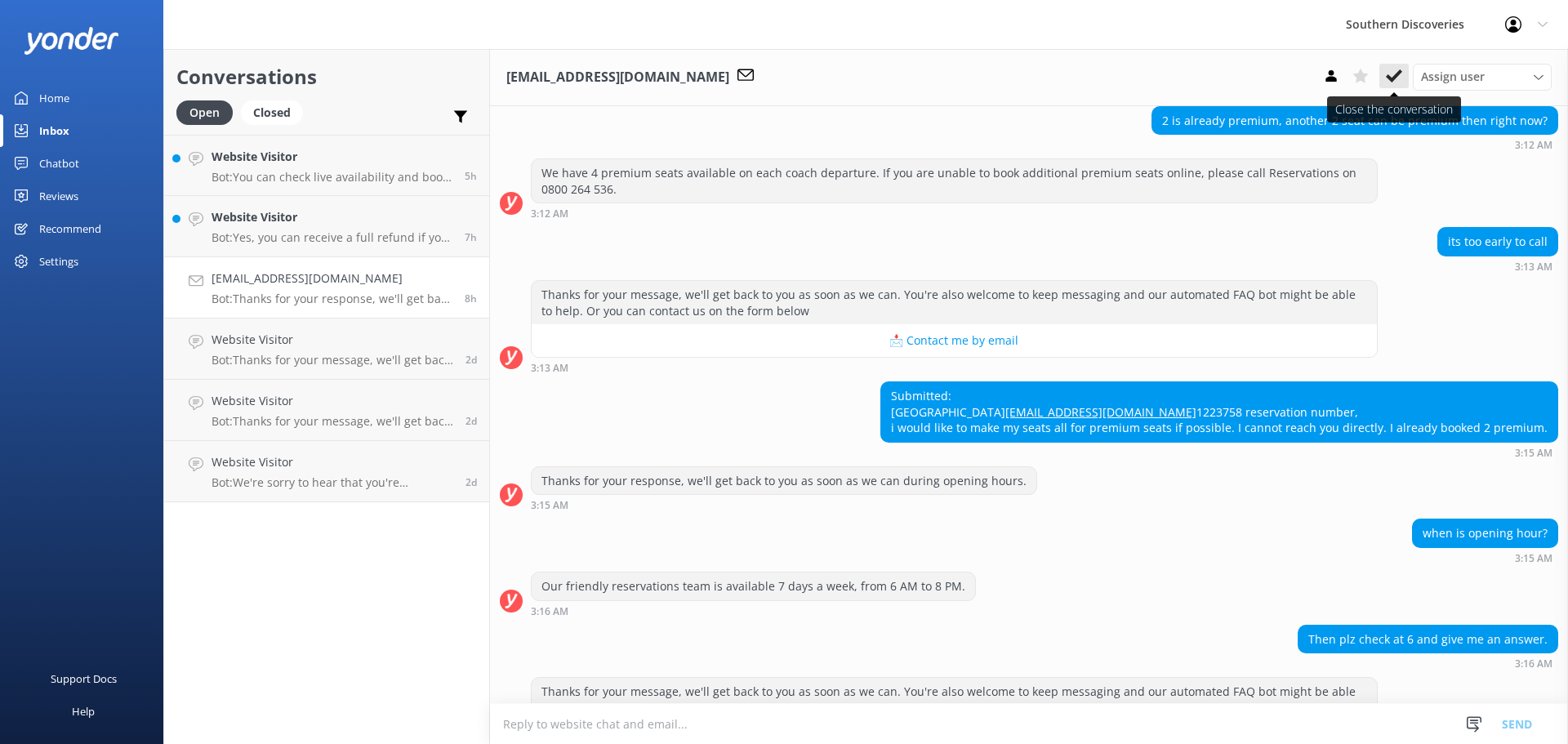
click at [1391, 75] on icon at bounding box center [1394, 76] width 16 height 16
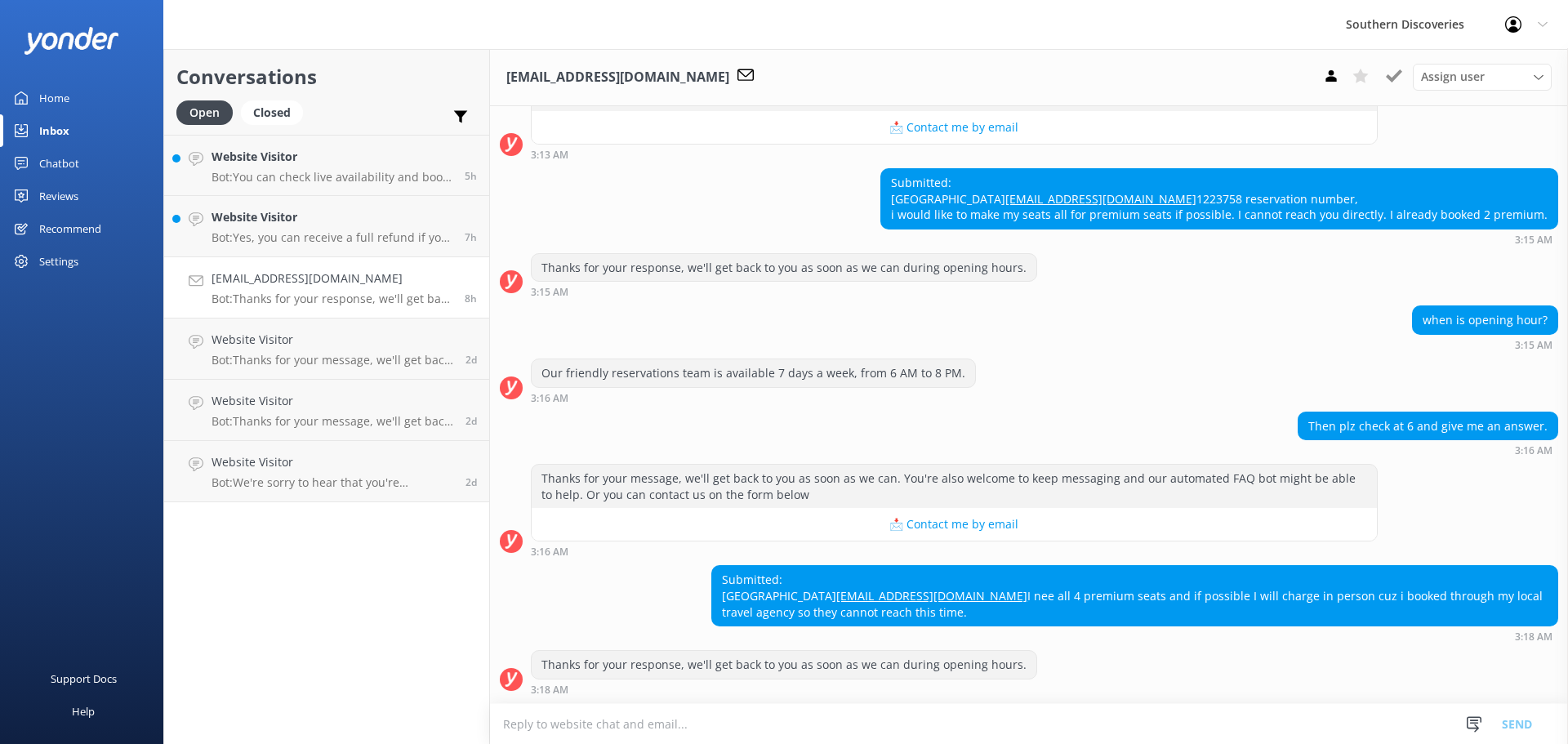
scroll to position [619, 0]
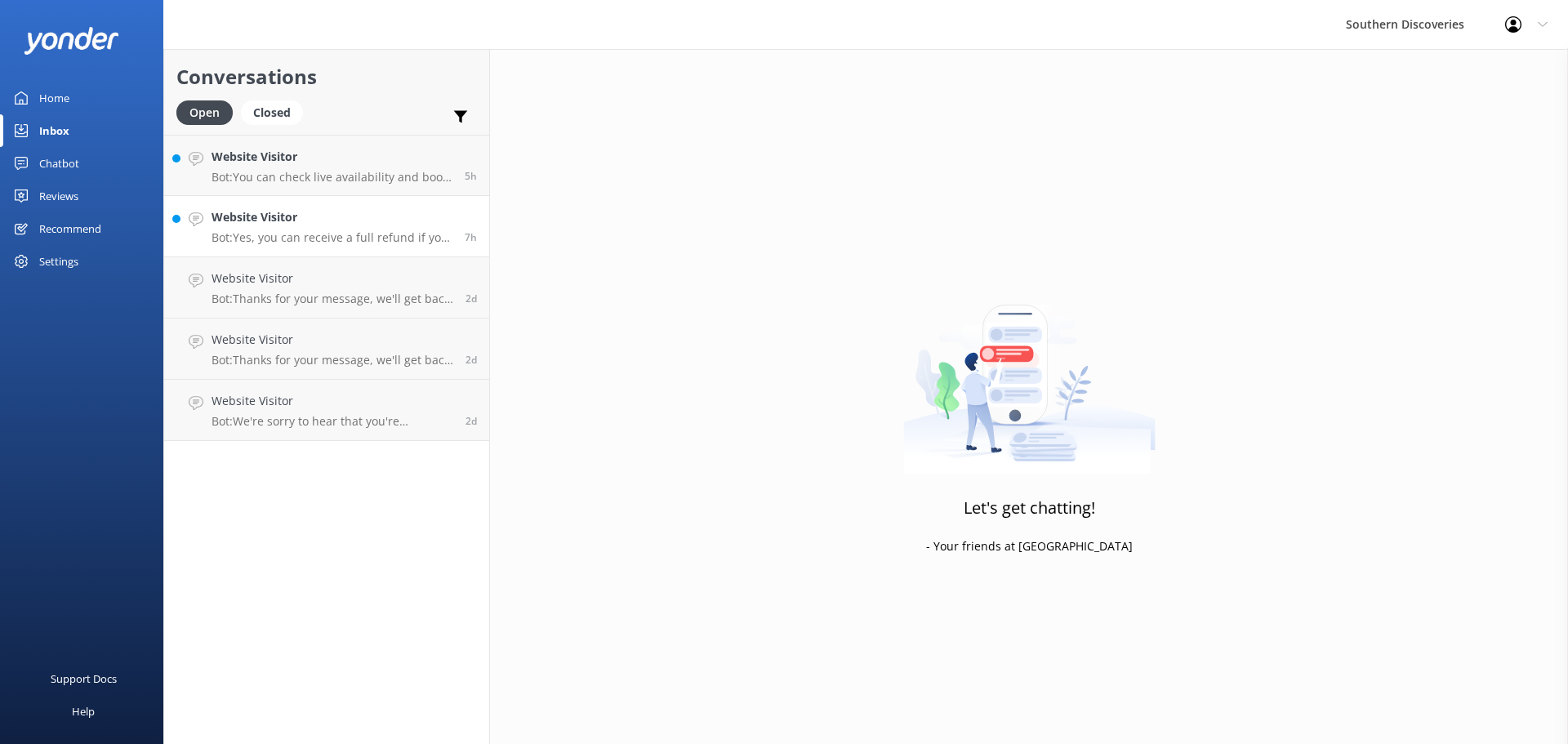
click at [348, 253] on link "Website Visitor Bot: Yes, you can receive a full refund if you cancel your trip…" at bounding box center [326, 226] width 325 height 61
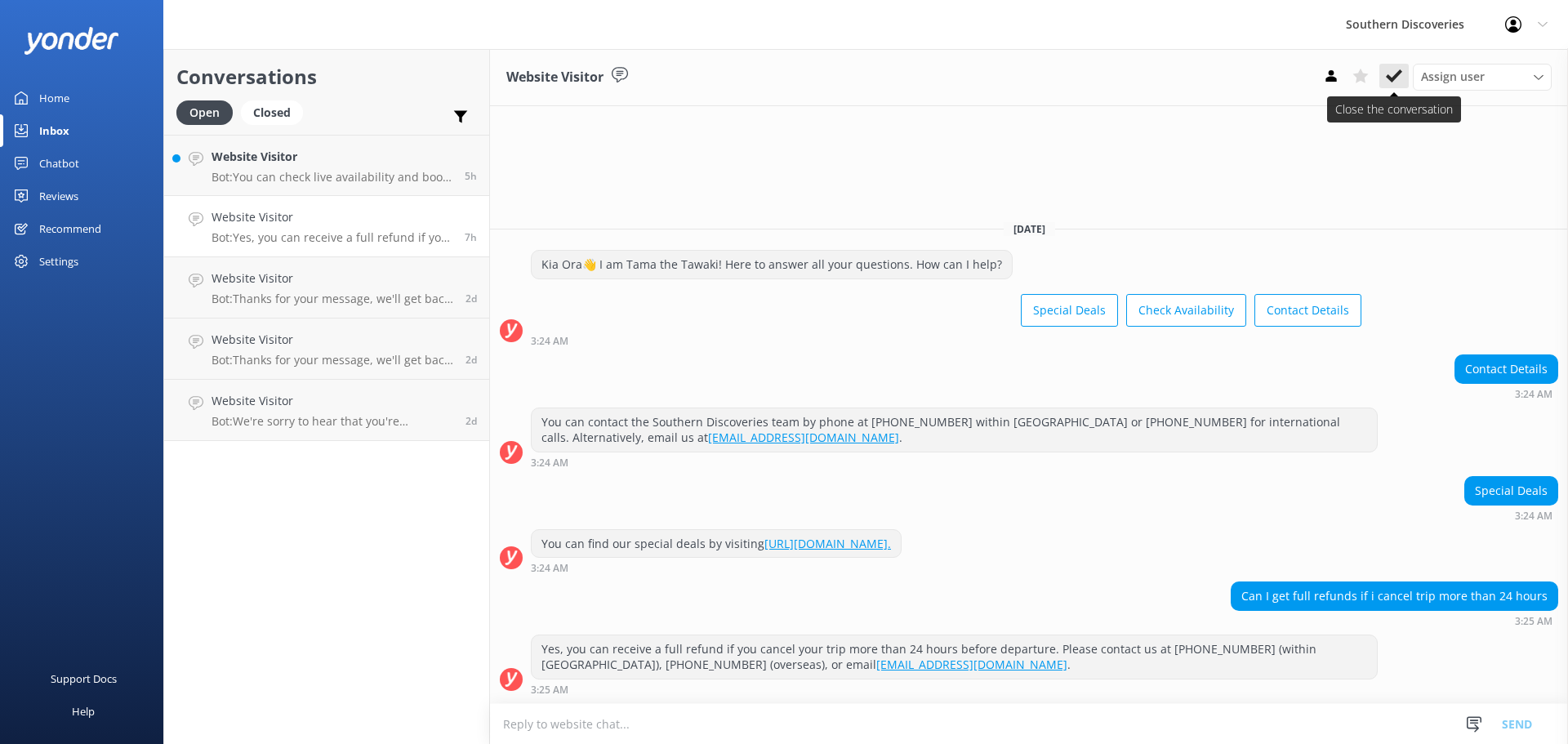
click at [1390, 69] on icon at bounding box center [1394, 76] width 16 height 16
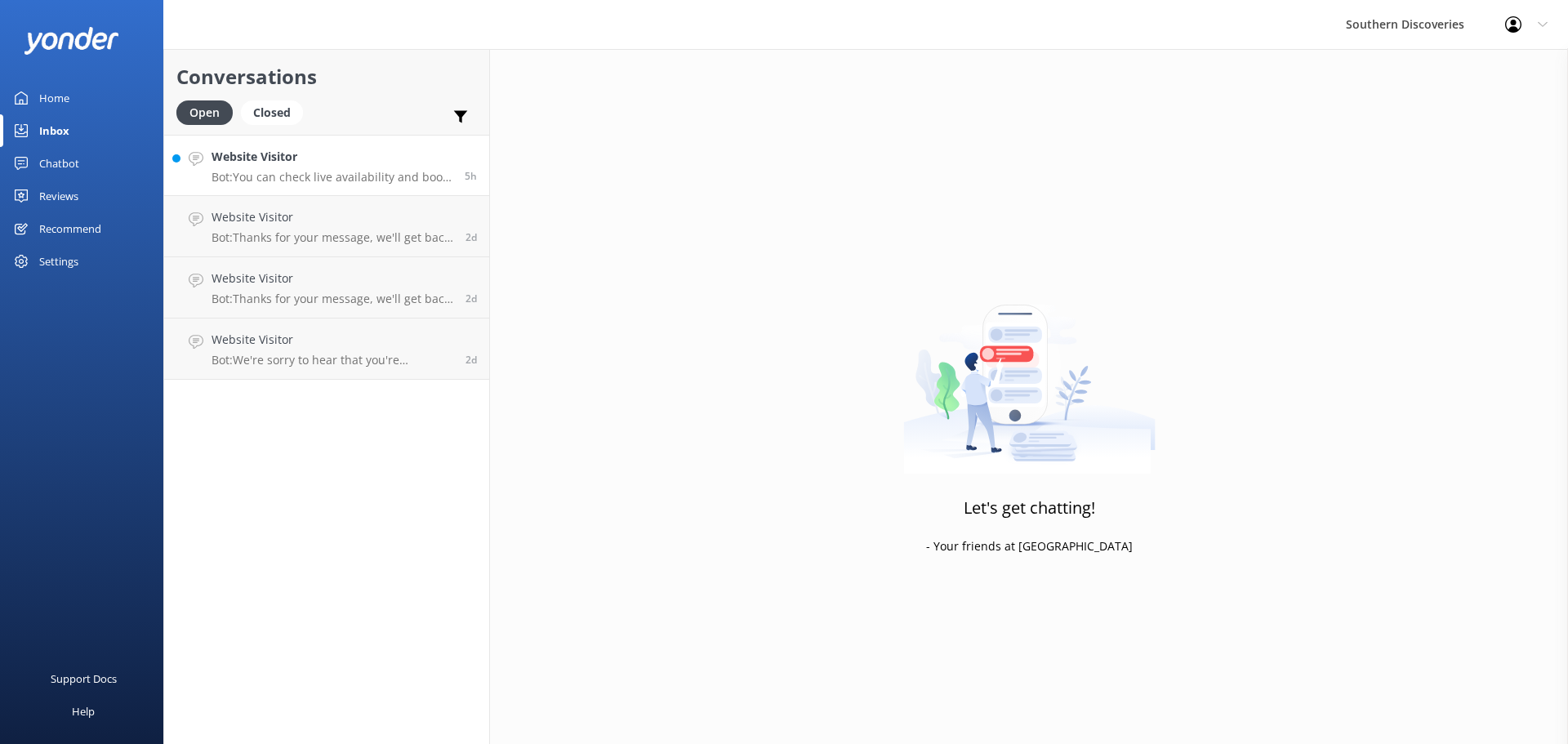
click at [406, 182] on p "Bot: You can check live availability and book your Milford Sound adventure on o…" at bounding box center [332, 177] width 241 height 15
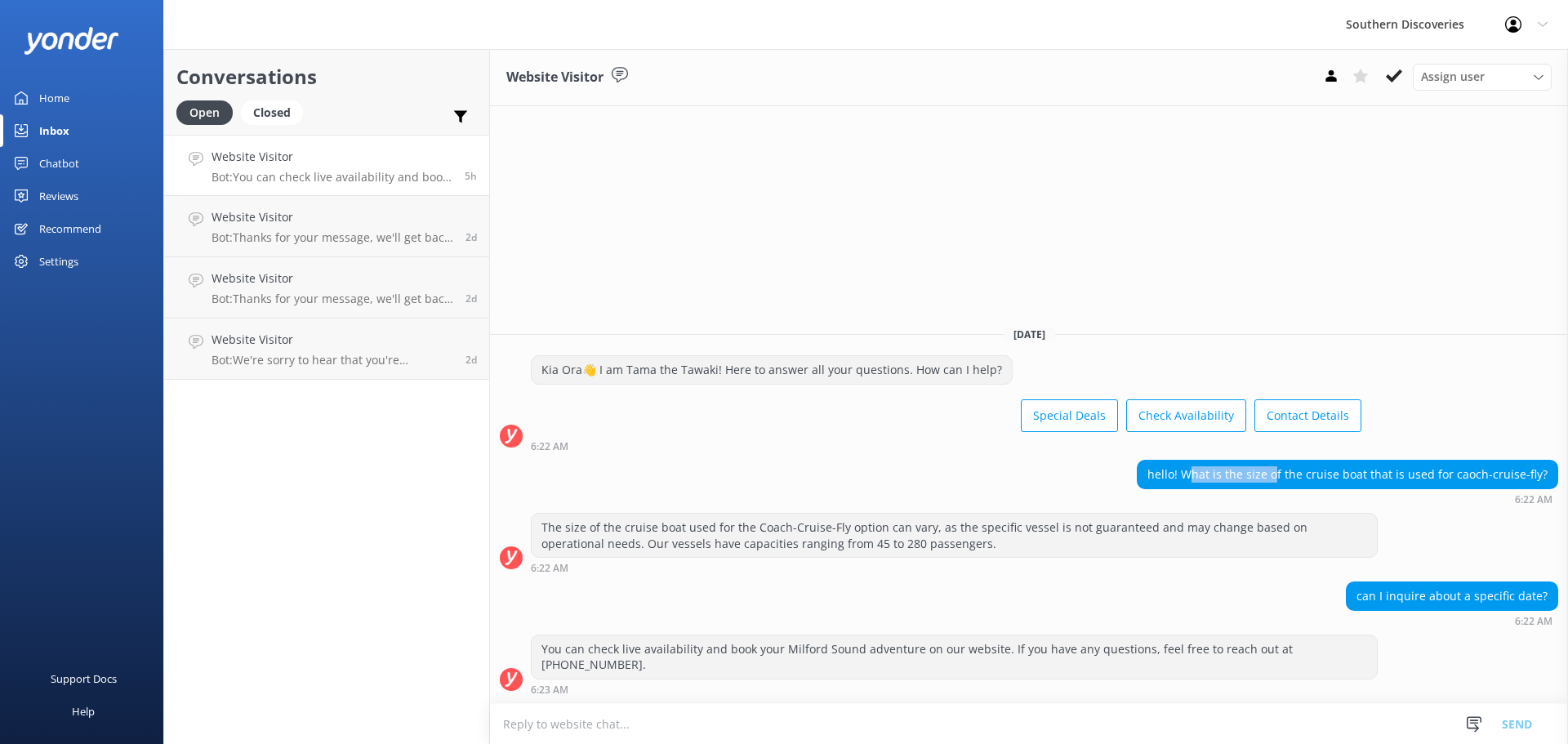
drag, startPoint x: 1204, startPoint y: 491, endPoint x: 1288, endPoint y: 486, distance: 84.1
click at [1288, 486] on div "hello! What is the size of the cruise boat that is used for caoch-cruise-fly?" at bounding box center [1347, 474] width 420 height 28
click at [1361, 292] on div "Website Visitor Assign user [PERSON_NAME] [PERSON_NAME] [PERSON_NAME] [PERSON_N…" at bounding box center [1029, 396] width 1078 height 695
click at [1393, 74] on icon at bounding box center [1394, 76] width 16 height 16
